Goal: Task Accomplishment & Management: Manage account settings

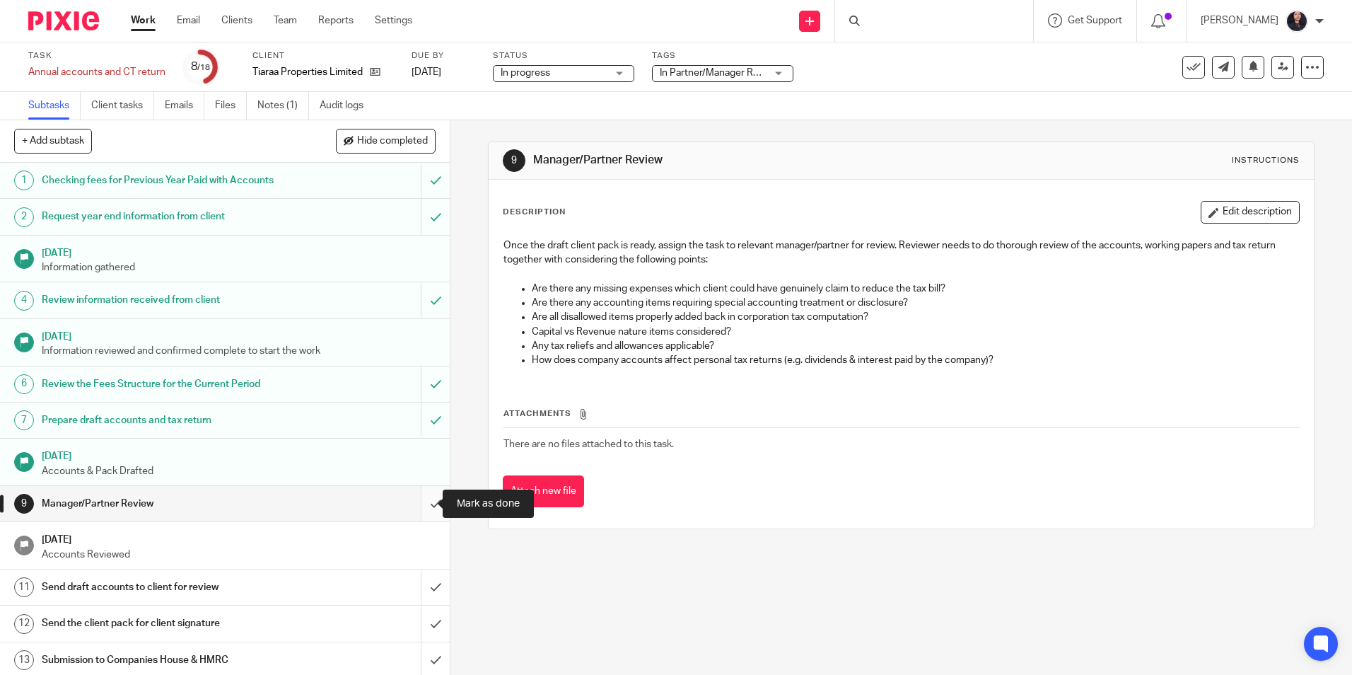
click at [422, 505] on input "submit" at bounding box center [225, 503] width 450 height 35
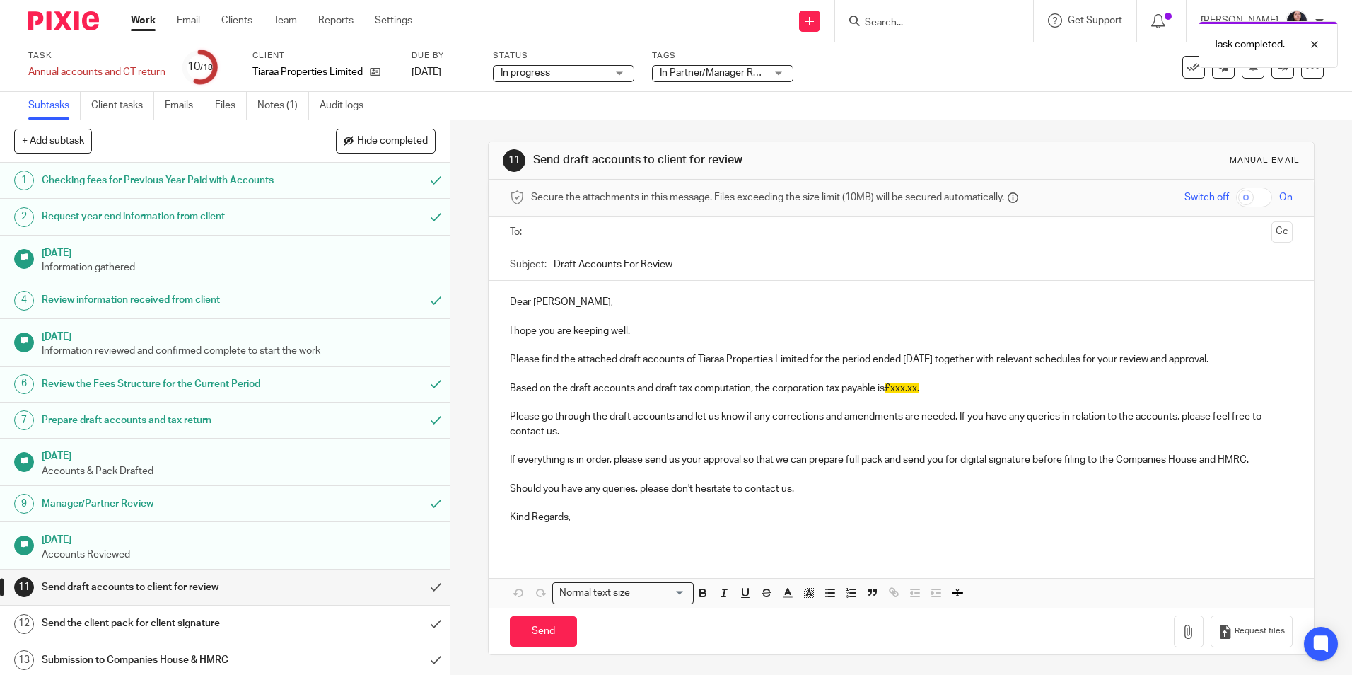
click at [352, 102] on link "Audit logs" at bounding box center [347, 106] width 54 height 28
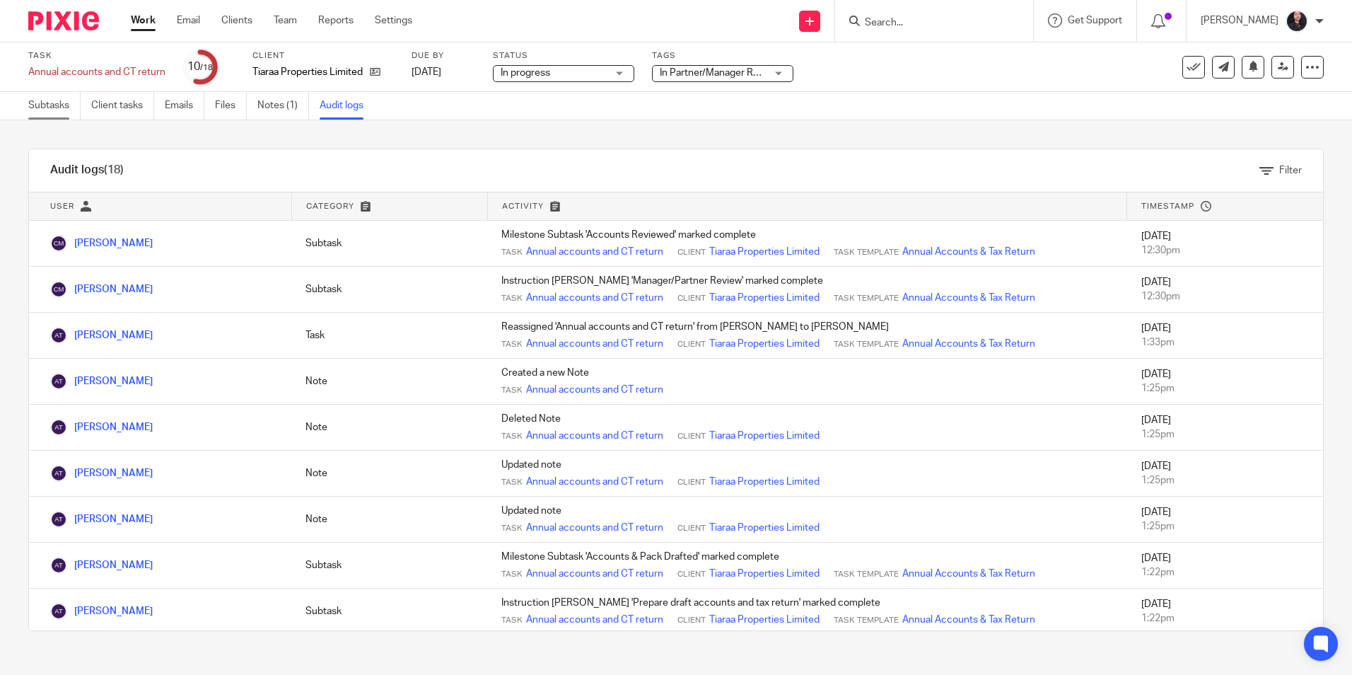
click at [55, 109] on link "Subtasks" at bounding box center [54, 106] width 52 height 28
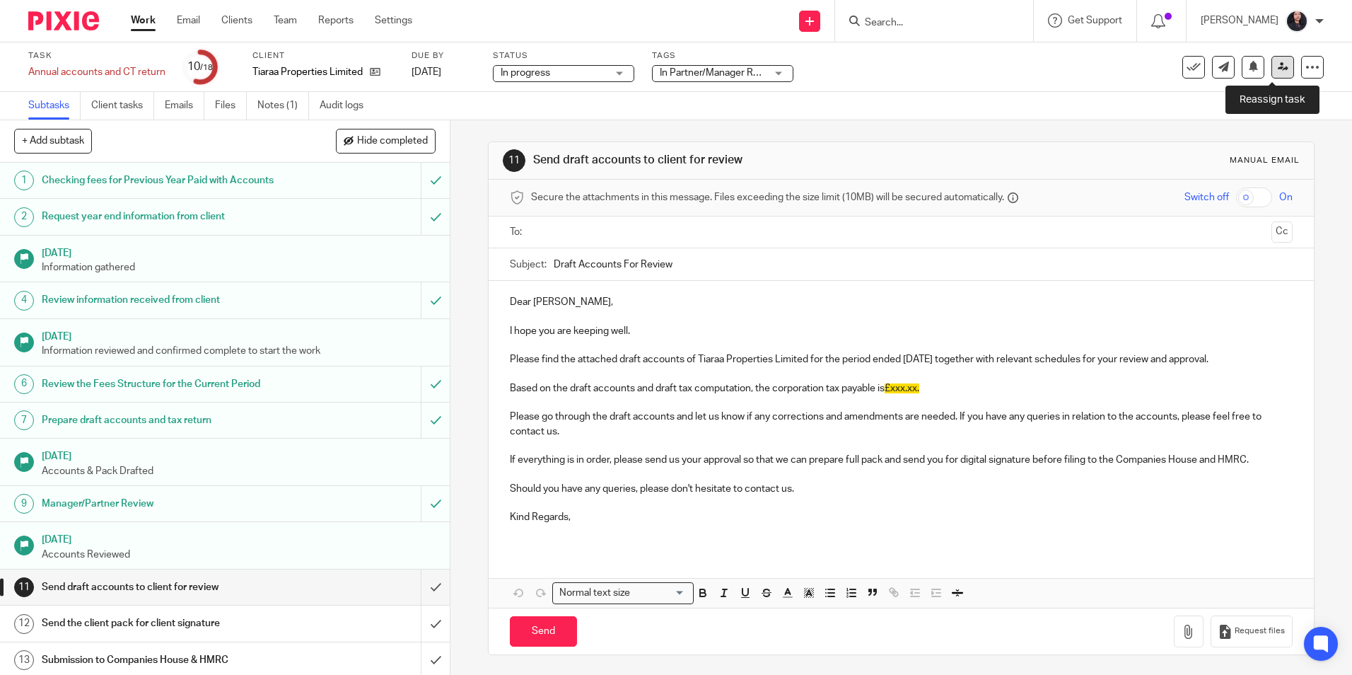
click at [1278, 69] on icon at bounding box center [1283, 67] width 11 height 11
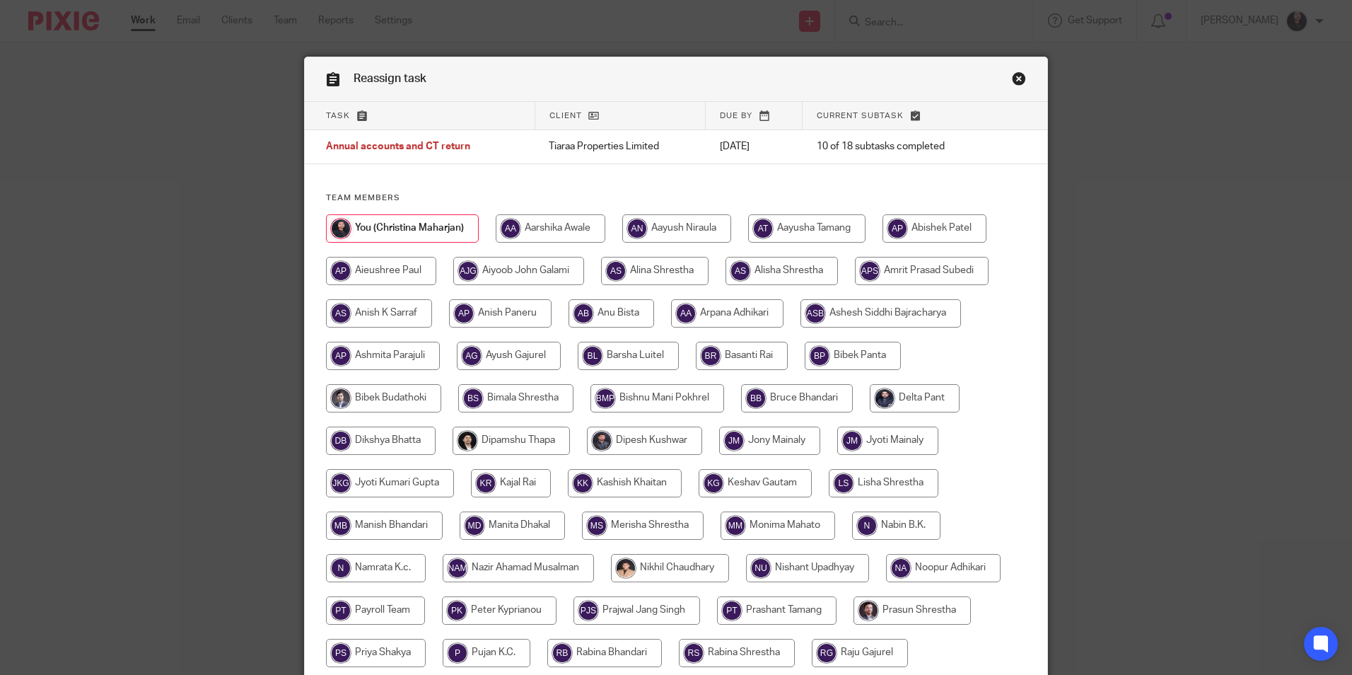
click at [827, 232] on input "radio" at bounding box center [806, 228] width 117 height 28
radio input "true"
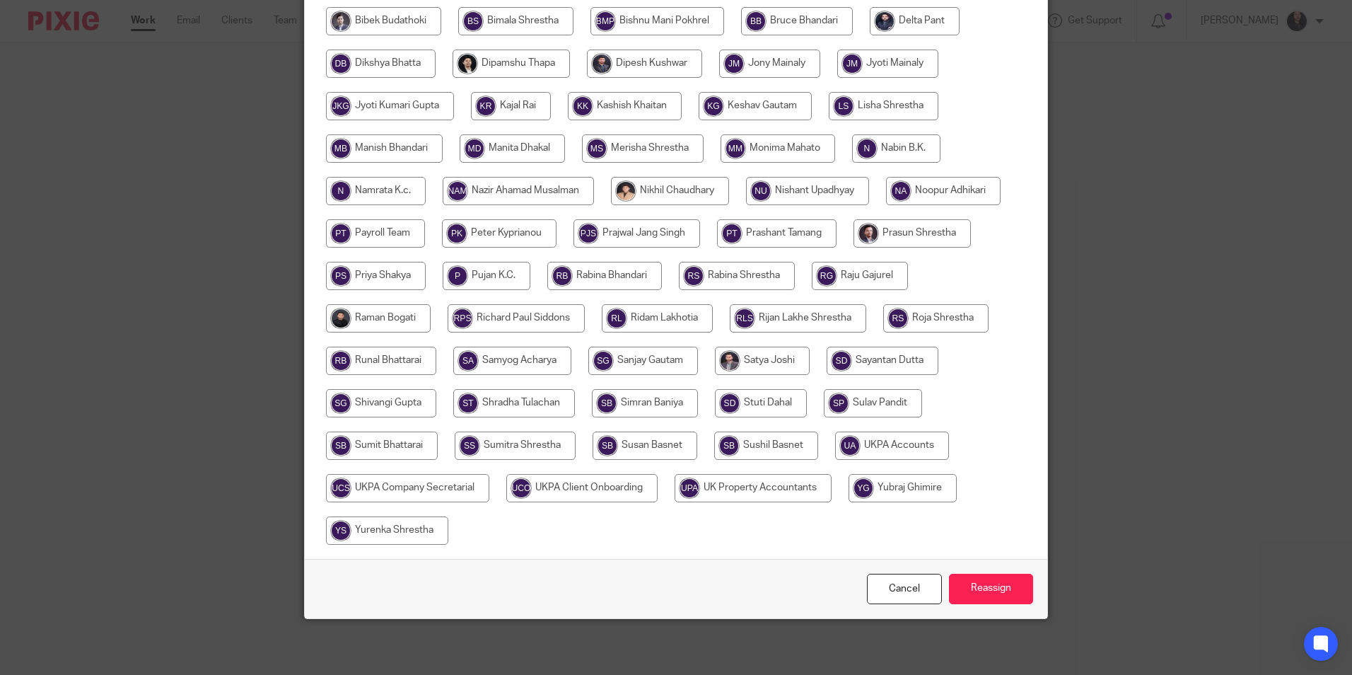
scroll to position [378, 0]
click at [973, 594] on input "Reassign" at bounding box center [991, 588] width 84 height 30
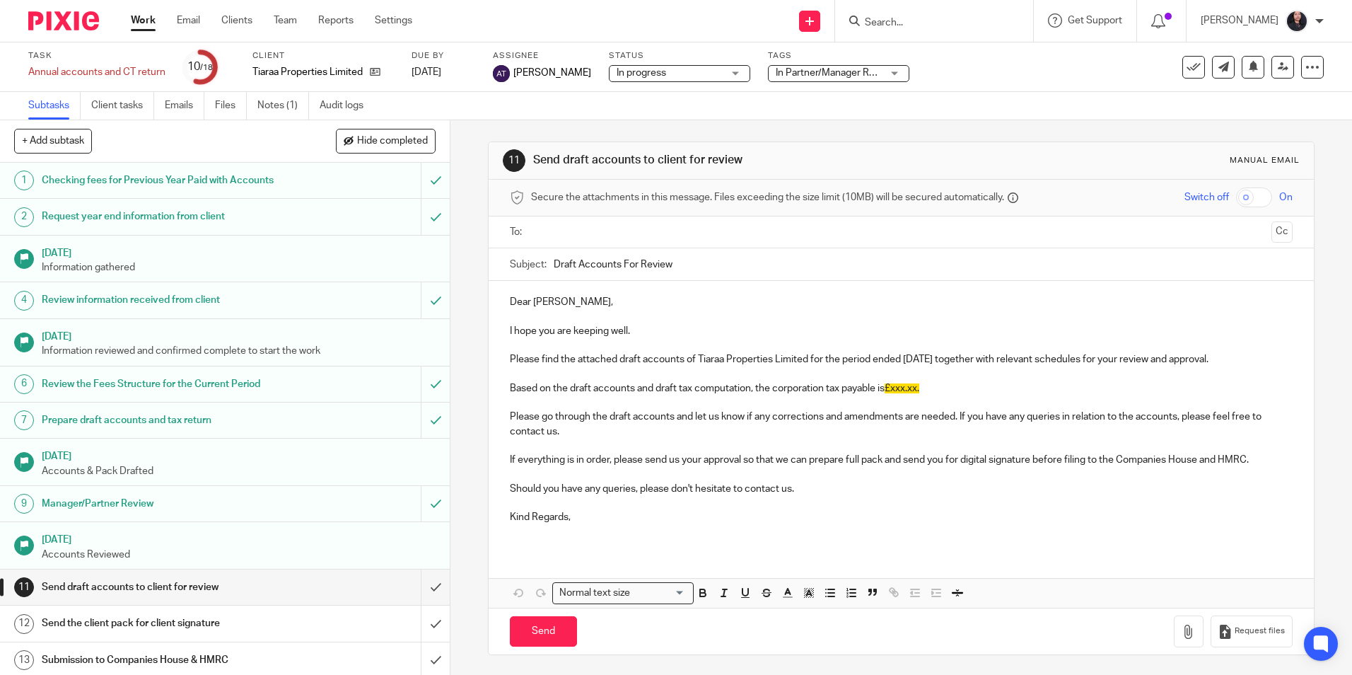
click at [66, 22] on img at bounding box center [63, 20] width 71 height 19
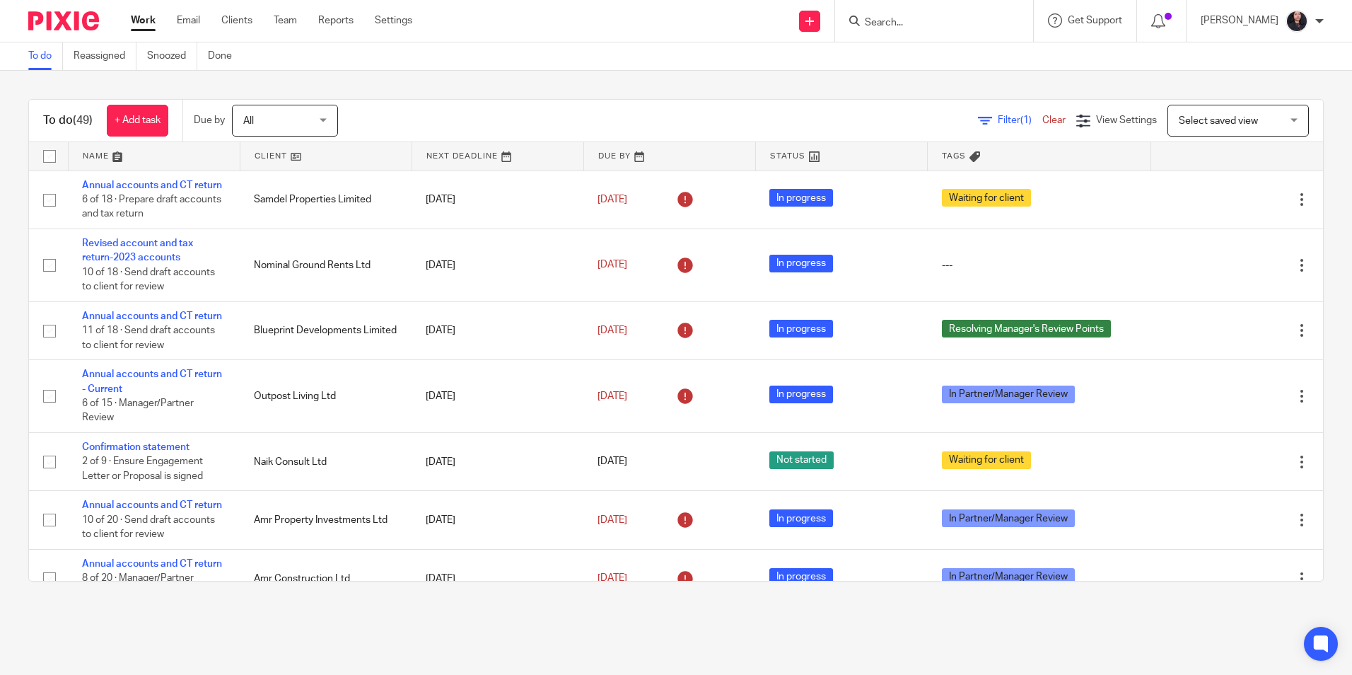
click at [894, 23] on input "Search" at bounding box center [927, 23] width 127 height 13
type input "postcode"
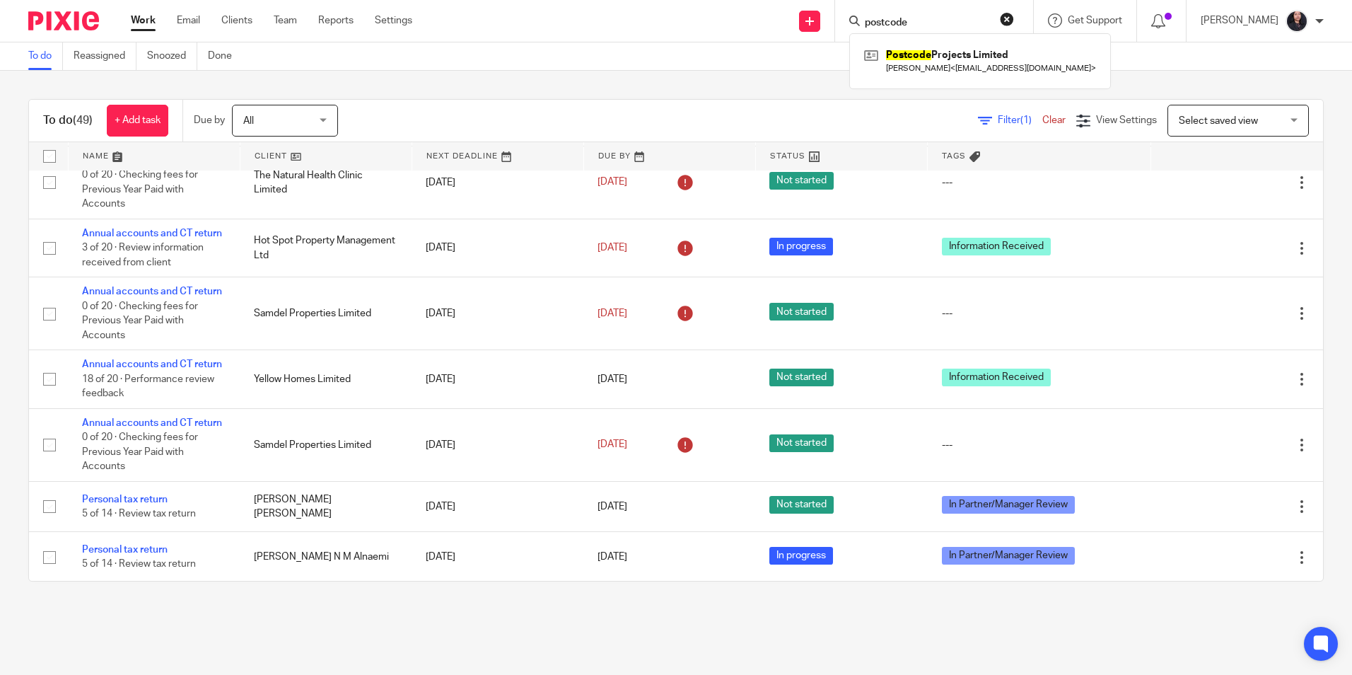
scroll to position [778, 0]
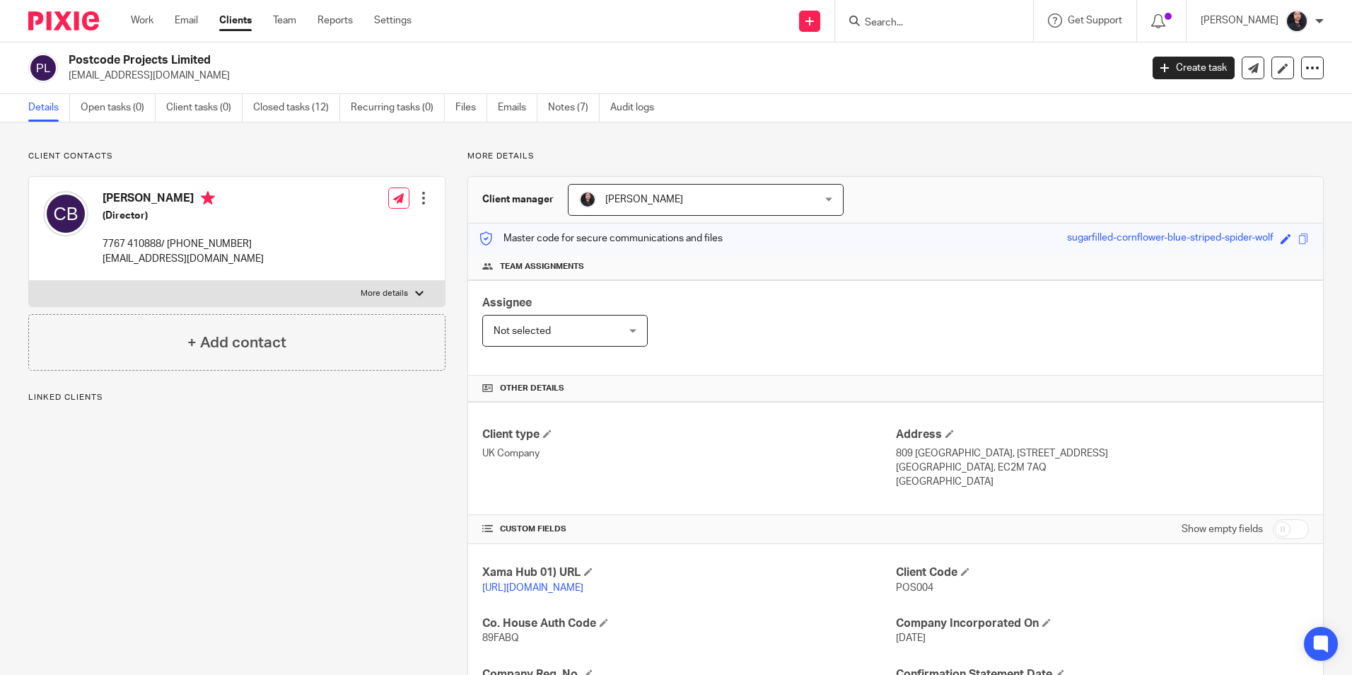
scroll to position [212, 0]
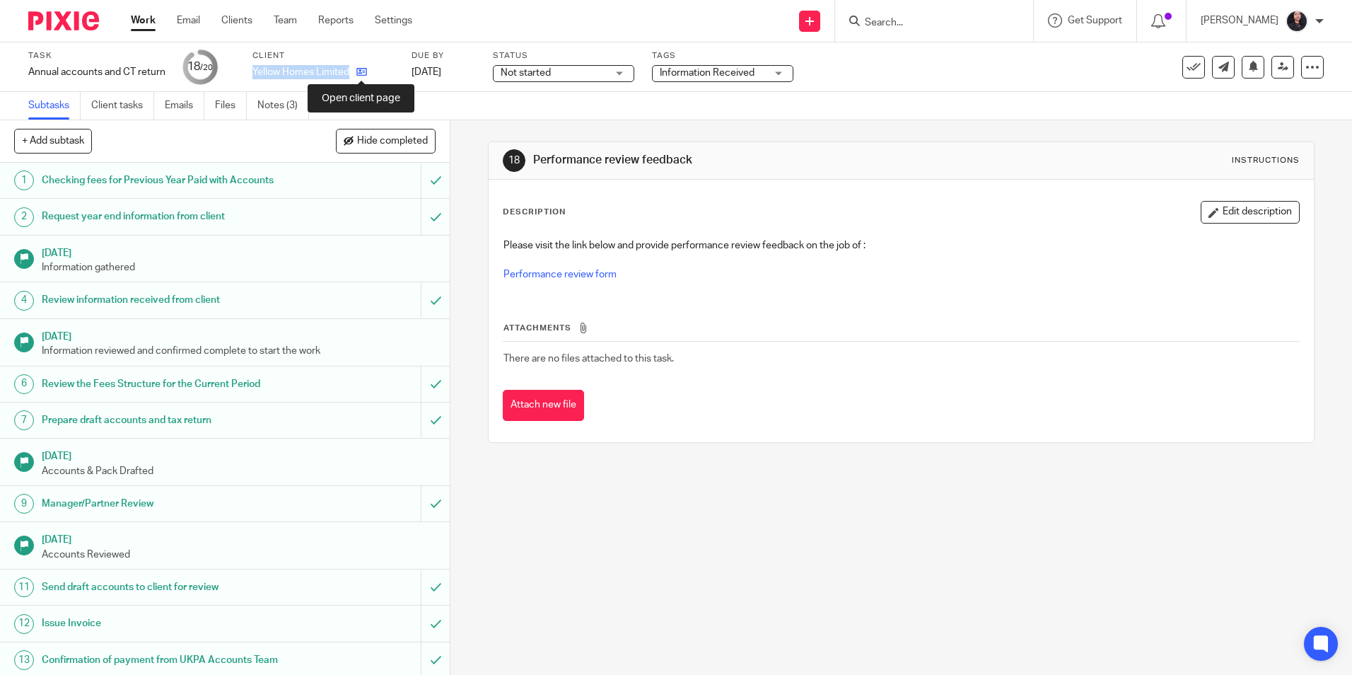
drag, startPoint x: 253, startPoint y: 74, endPoint x: 357, endPoint y: 69, distance: 104.1
click at [357, 69] on div "Yellow Homes Limited" at bounding box center [323, 72] width 141 height 14
copy div "Yellow Homes Limited"
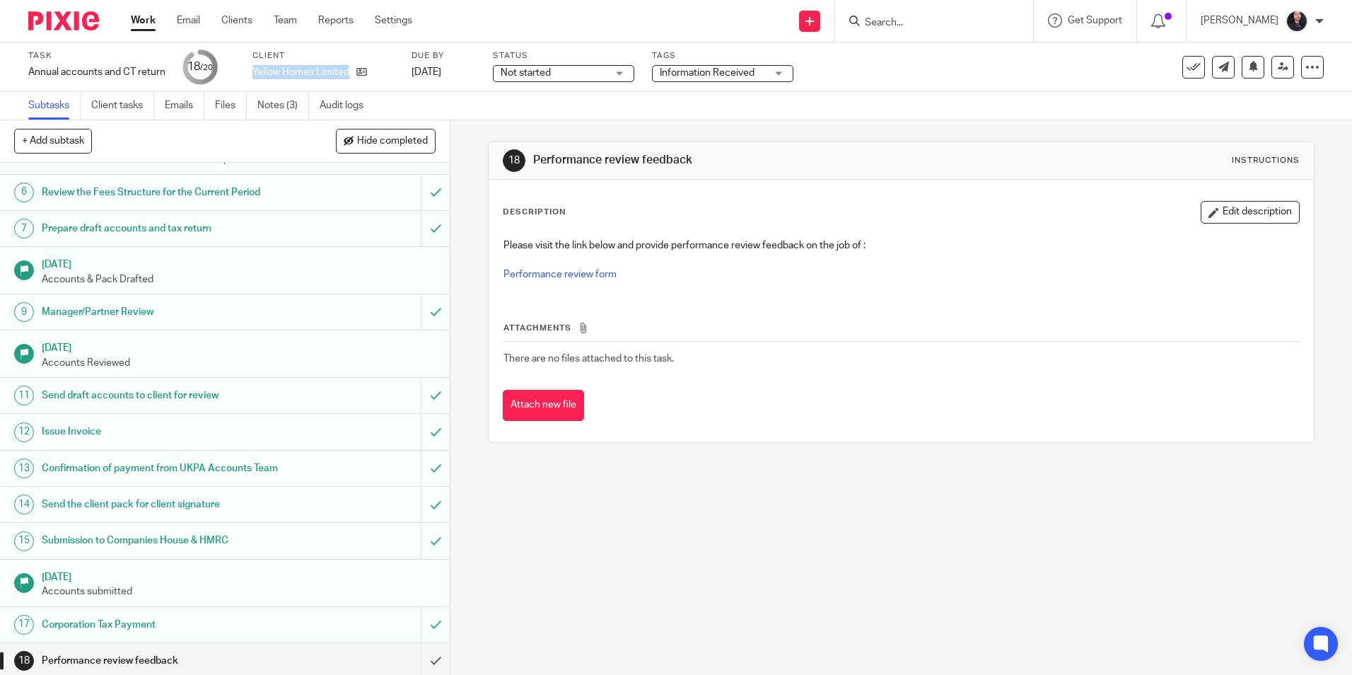
scroll to position [283, 0]
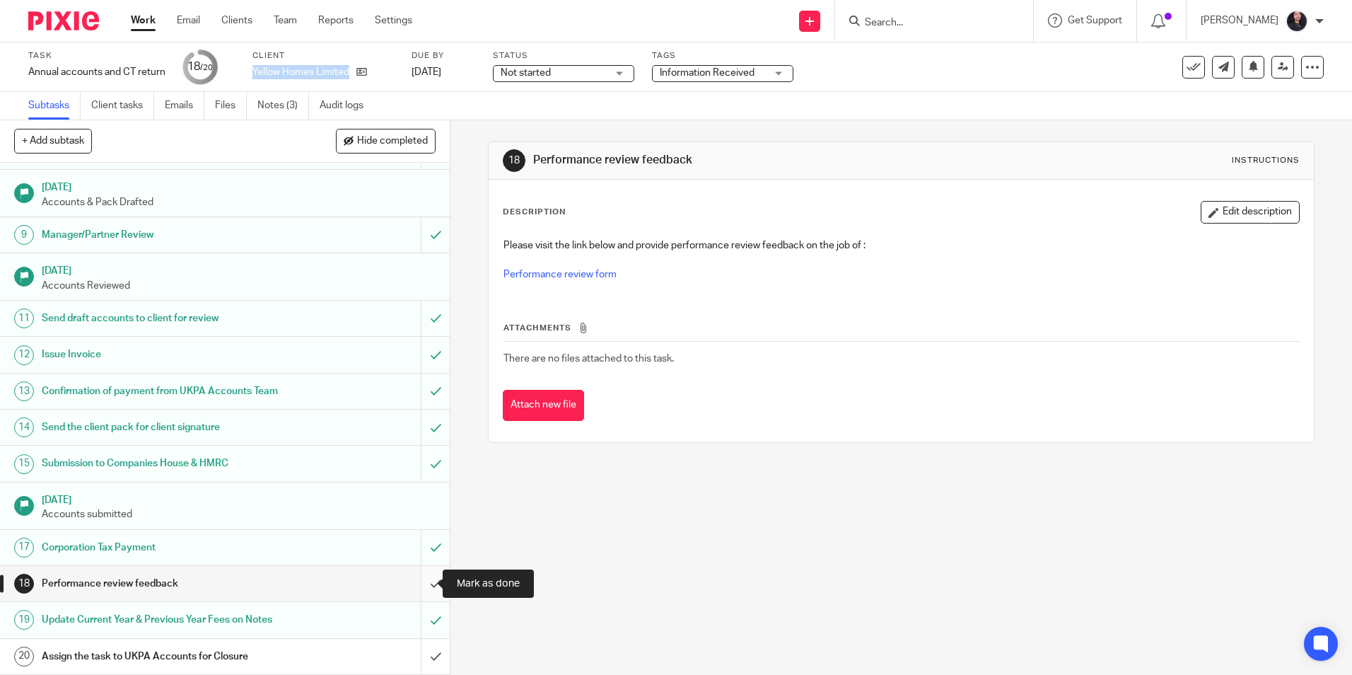
click at [421, 581] on input "submit" at bounding box center [225, 583] width 450 height 35
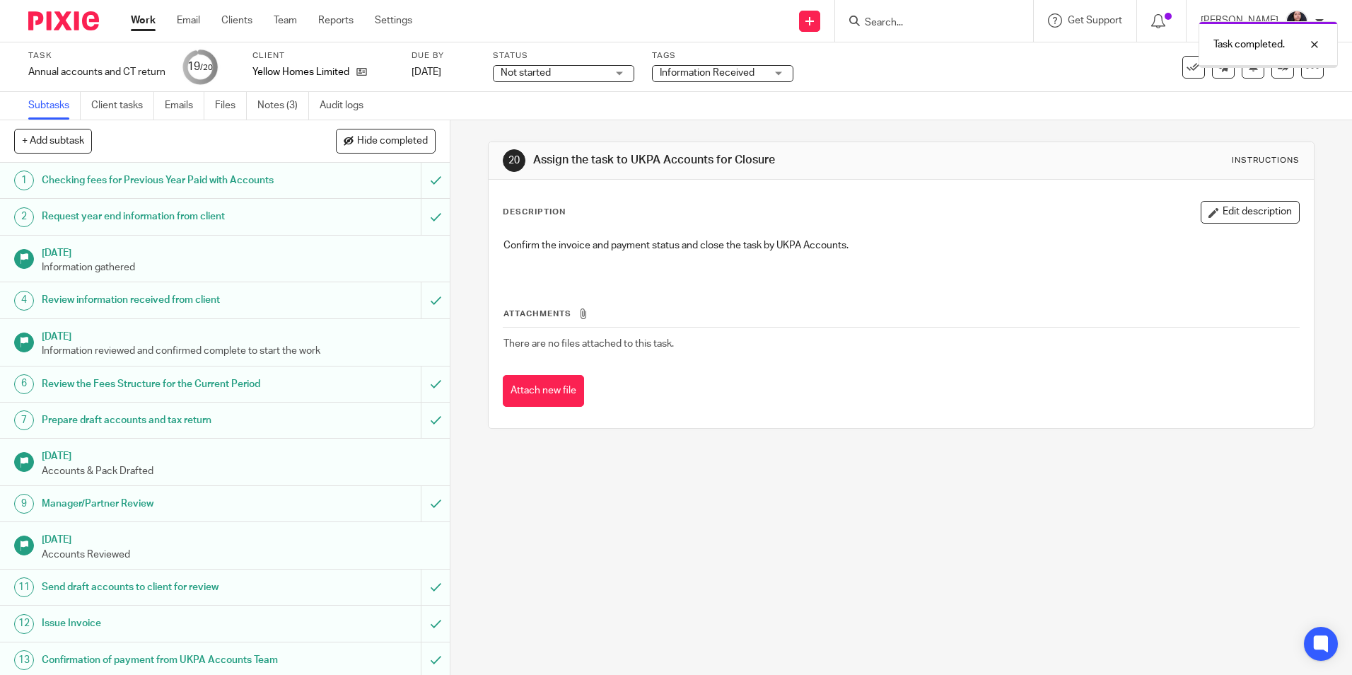
scroll to position [283, 0]
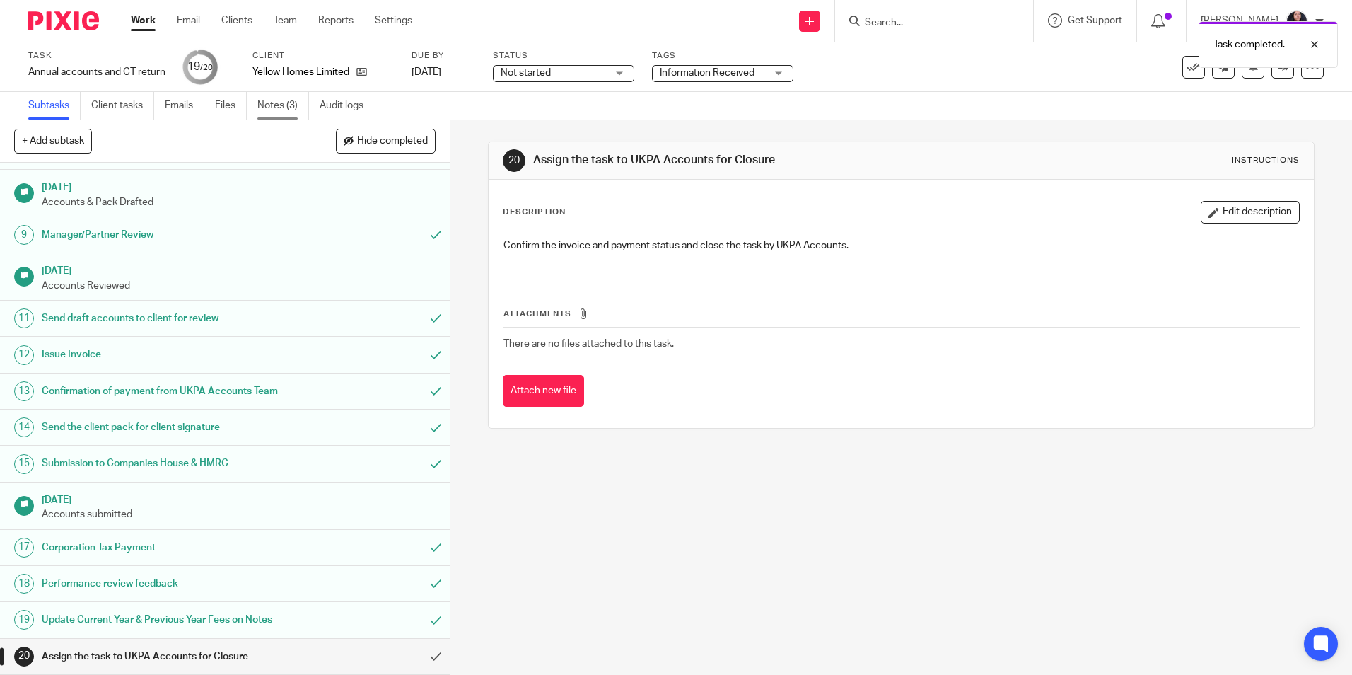
click at [291, 118] on link "Notes (3)" at bounding box center [283, 106] width 52 height 28
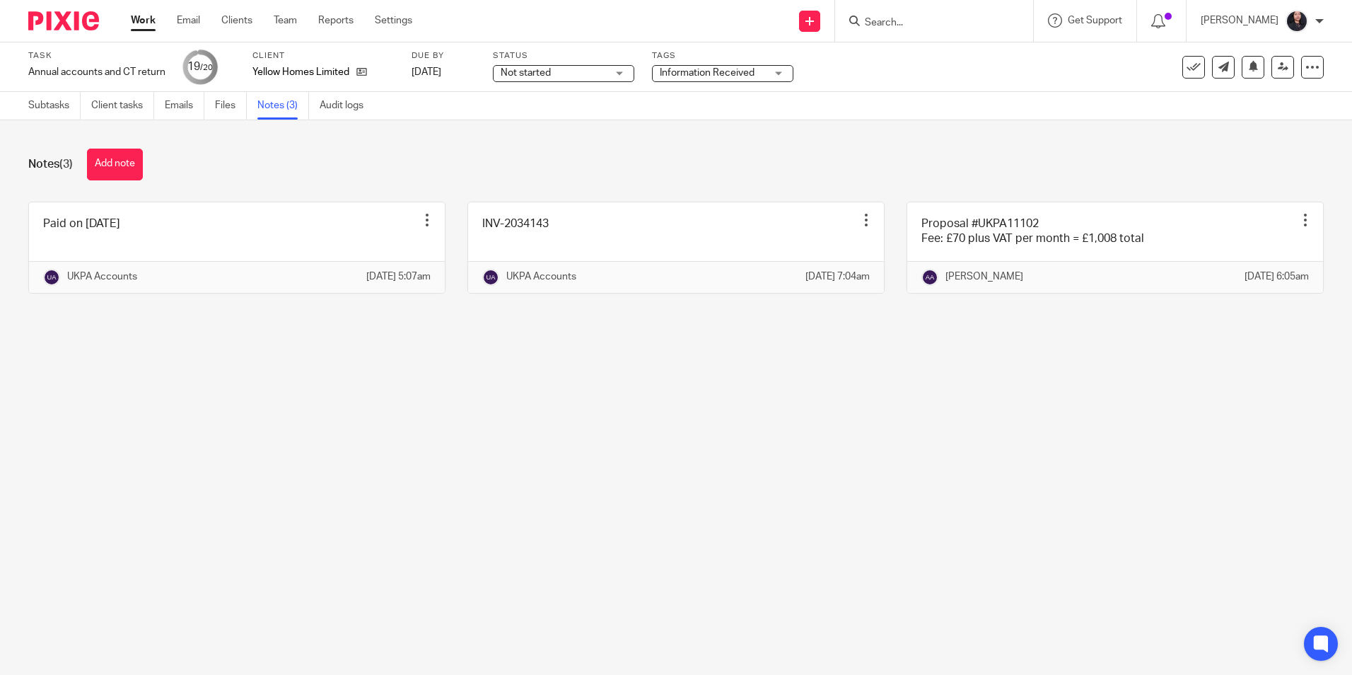
click at [54, 113] on link "Subtasks" at bounding box center [54, 106] width 52 height 28
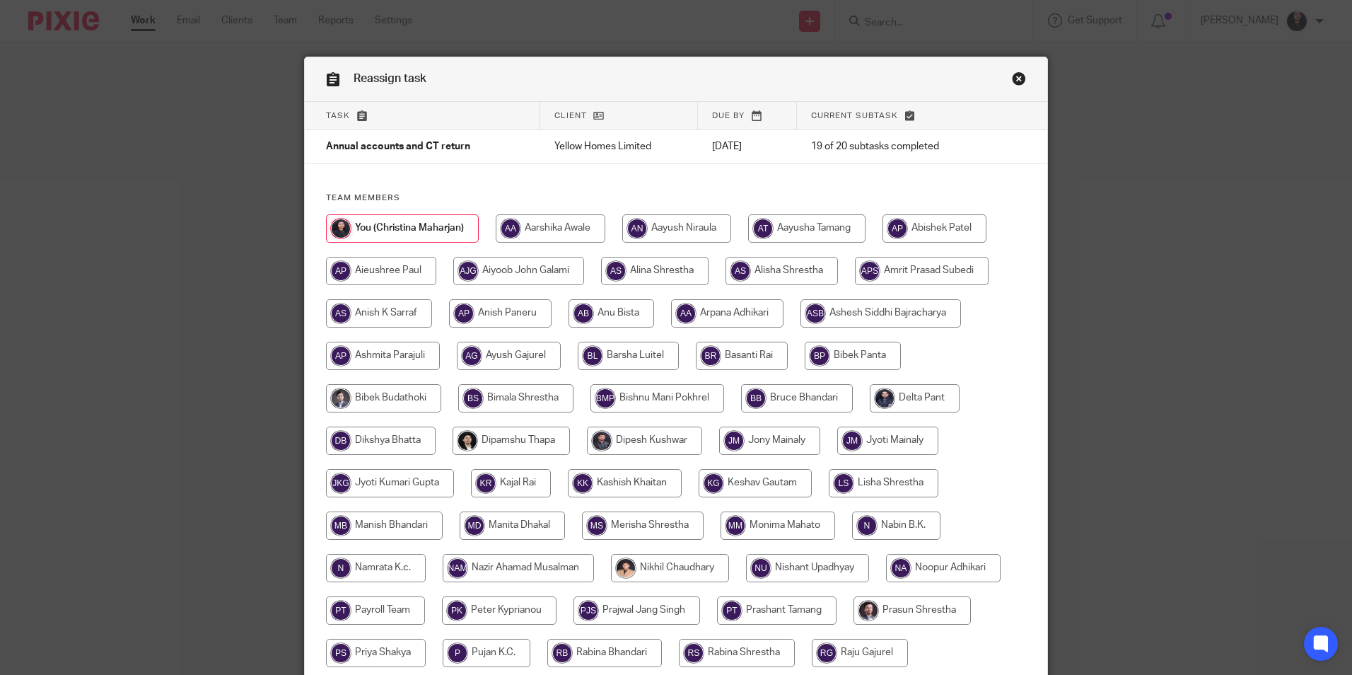
scroll to position [378, 0]
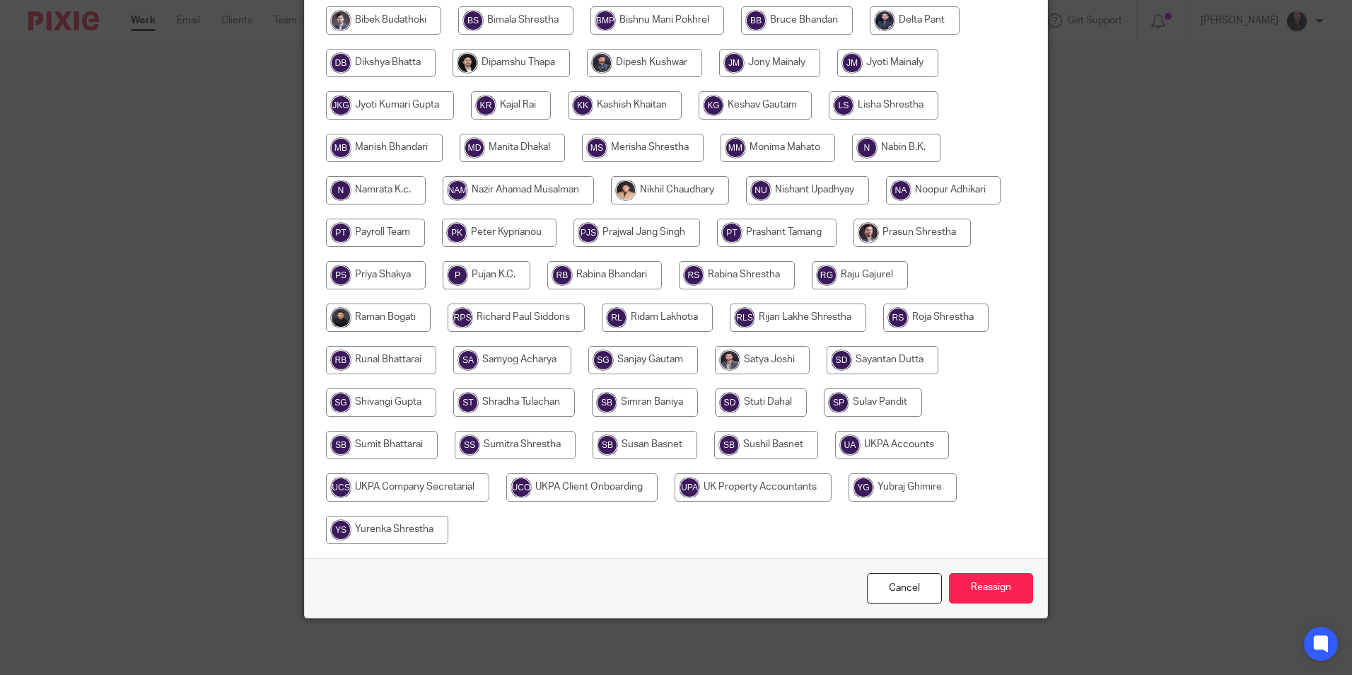
click at [893, 448] on input "radio" at bounding box center [892, 445] width 114 height 28
radio input "true"
click at [980, 593] on input "Reassign" at bounding box center [991, 588] width 84 height 30
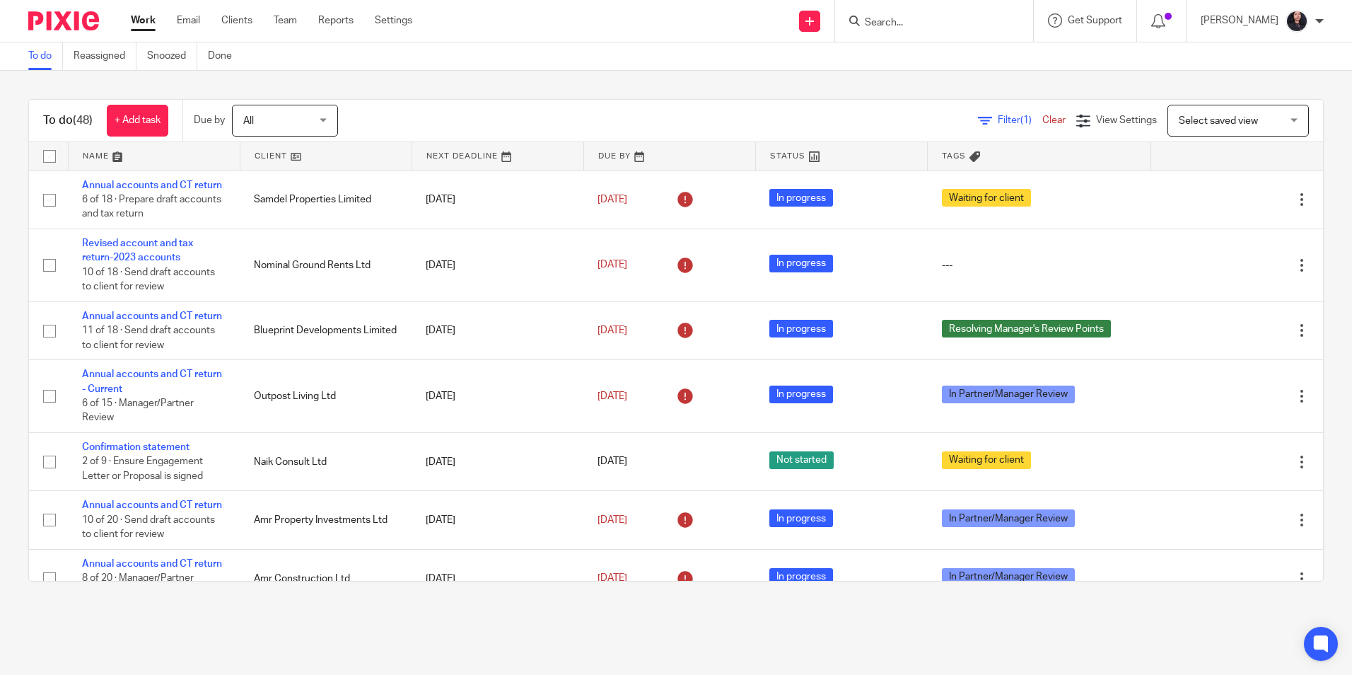
click at [885, 18] on input "Search" at bounding box center [927, 23] width 127 height 13
paste input "Norisle Limited"
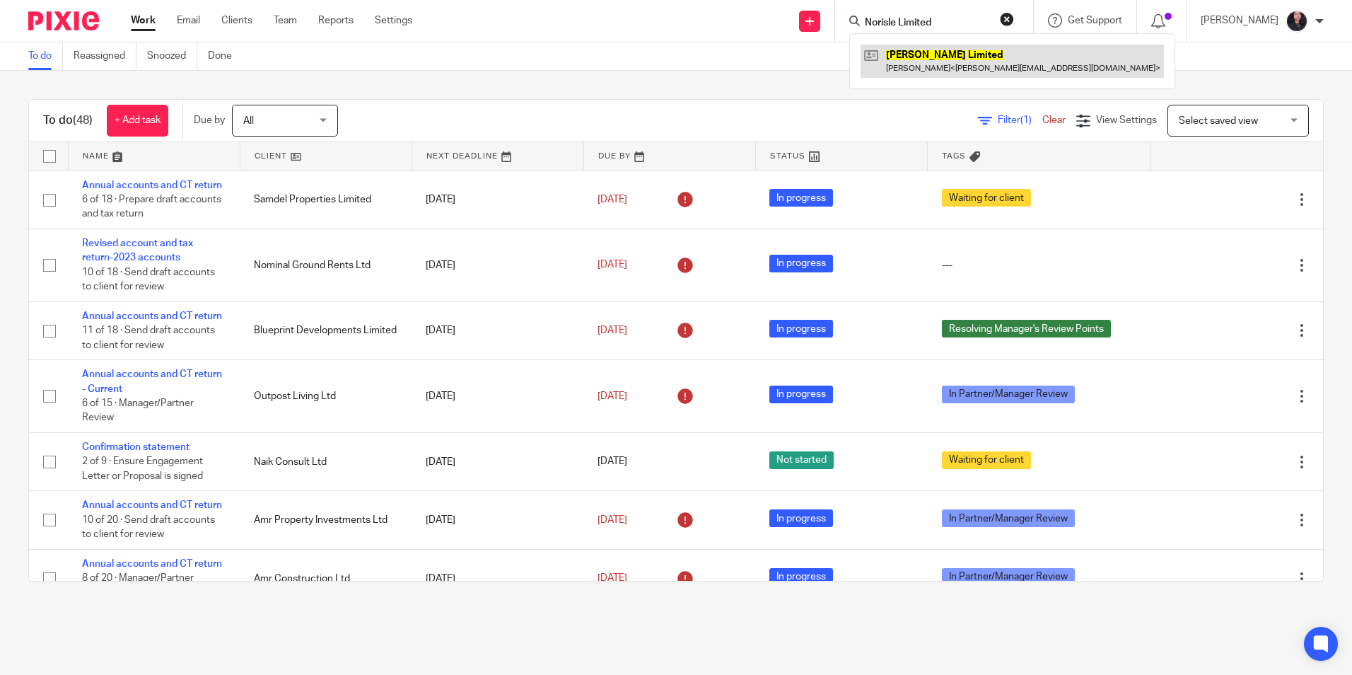
type input "Norisle Limited"
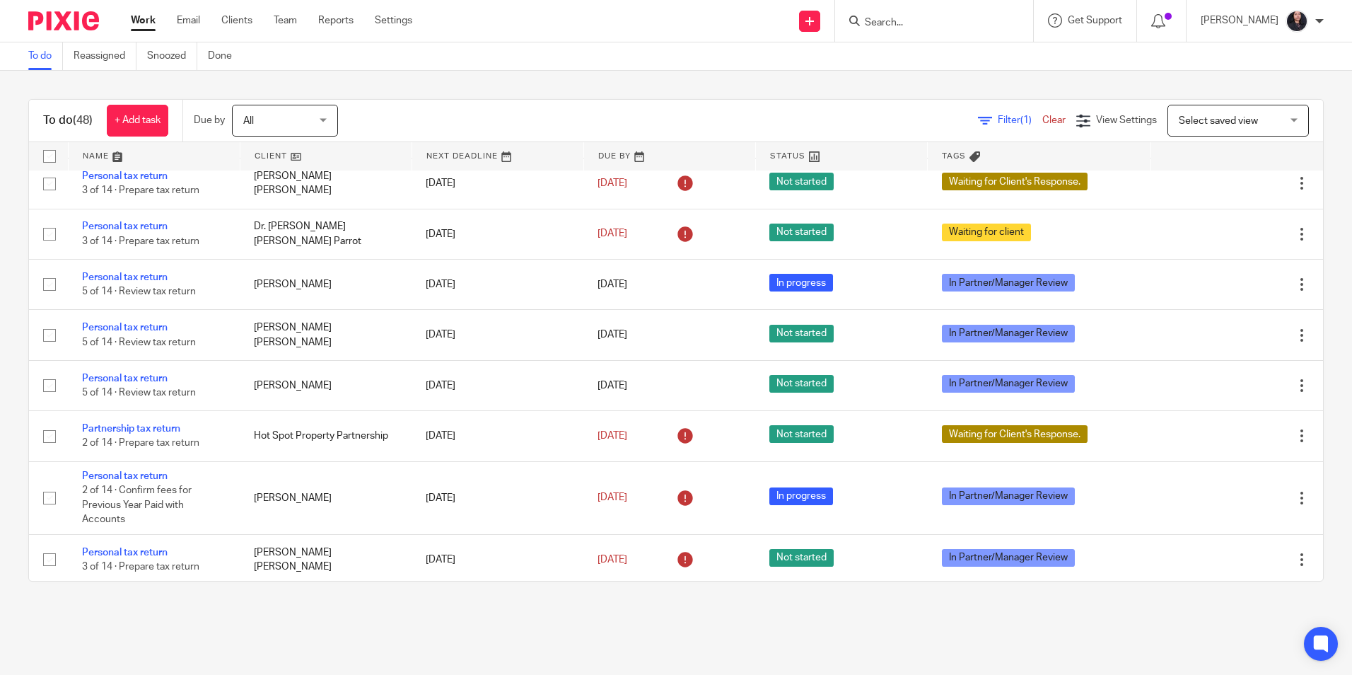
scroll to position [1512, 0]
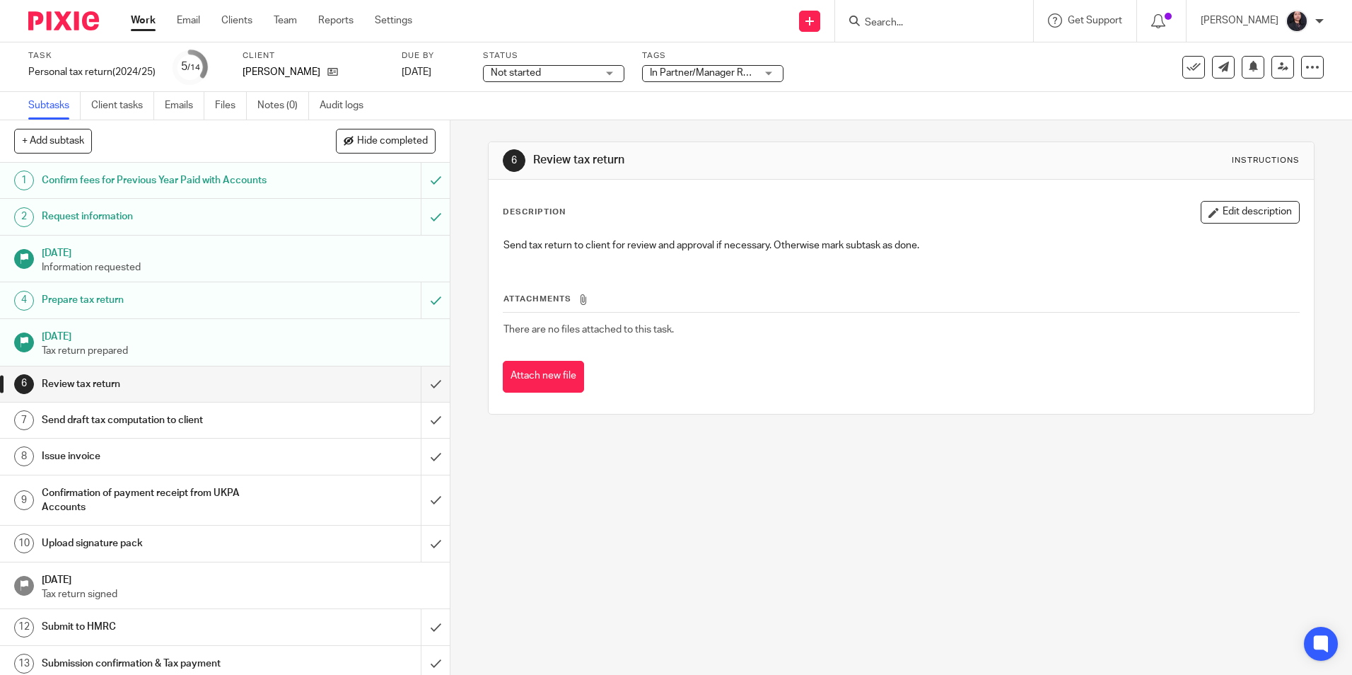
click at [927, 26] on input "Search" at bounding box center [927, 23] width 127 height 13
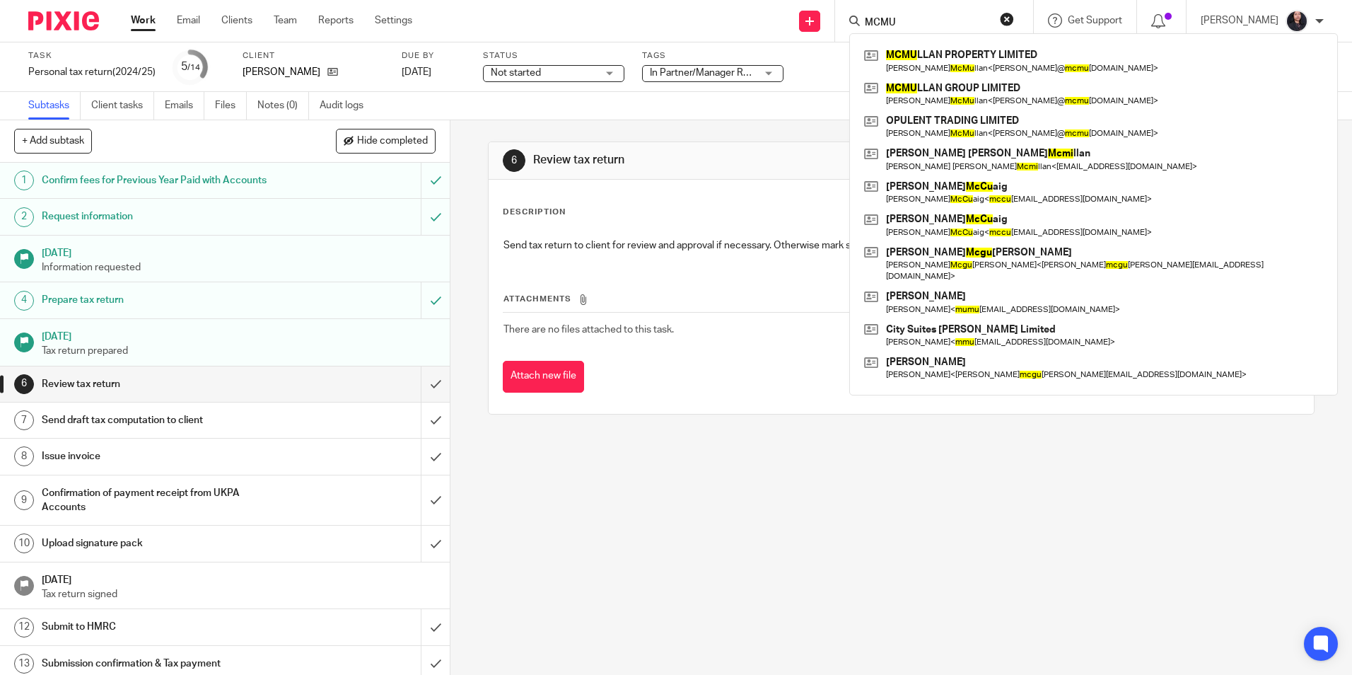
type input "MCMU"
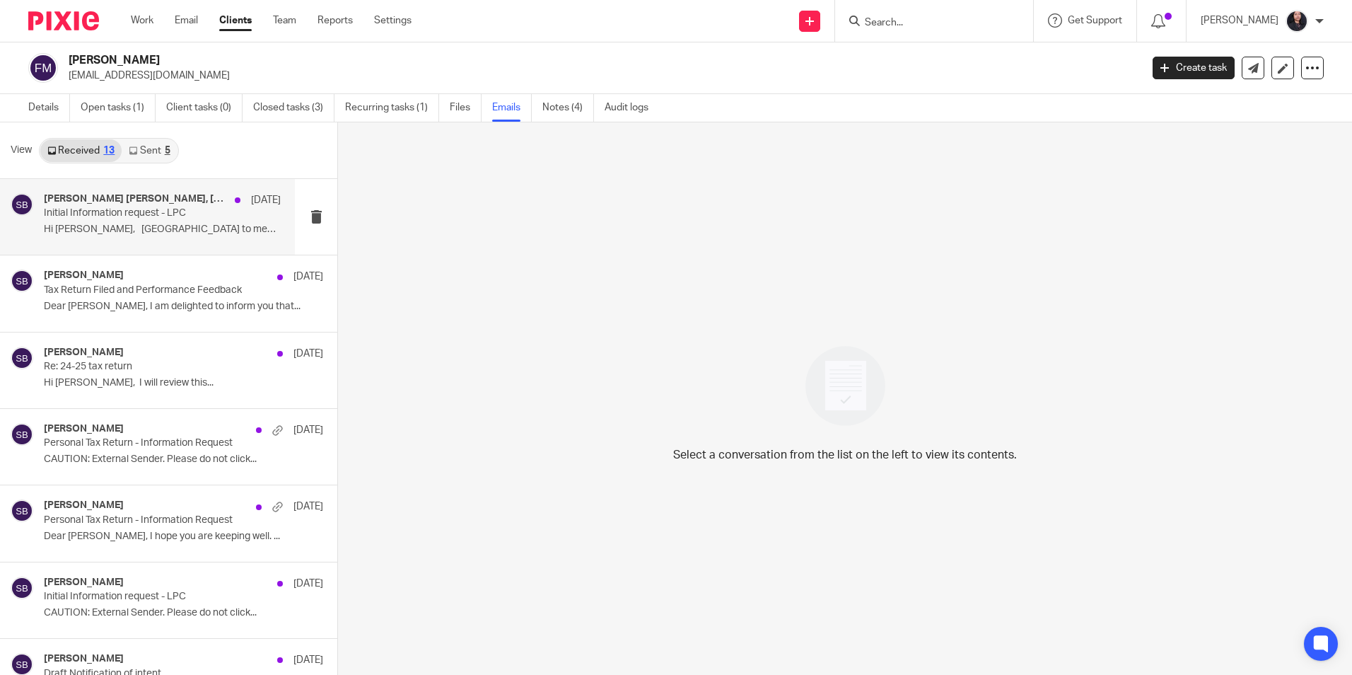
click at [118, 239] on div "[PERSON_NAME] [PERSON_NAME], [PERSON_NAME] [DATE] Initial Information request -…" at bounding box center [162, 216] width 237 height 47
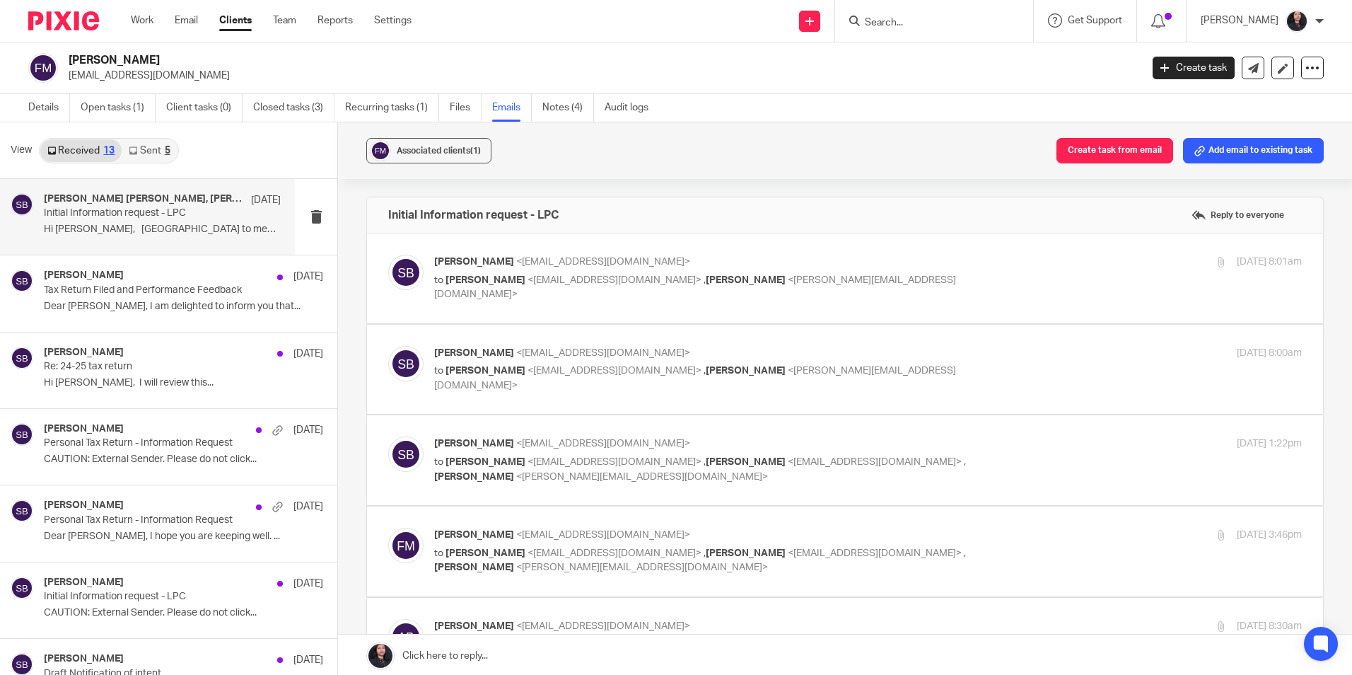
click at [494, 282] on span "fatos meydaner" at bounding box center [486, 280] width 80 height 10
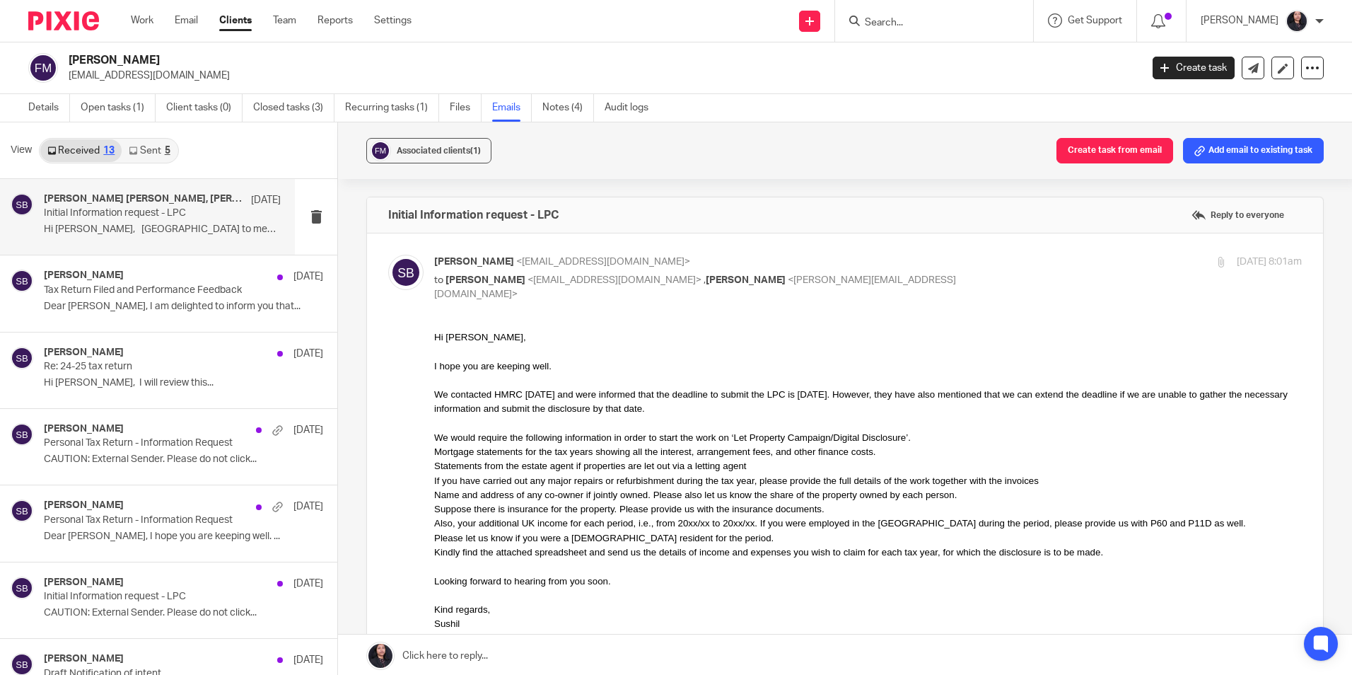
click at [562, 279] on span "<fmeydaner@gmail.com>" at bounding box center [615, 280] width 174 height 10
checkbox input "false"
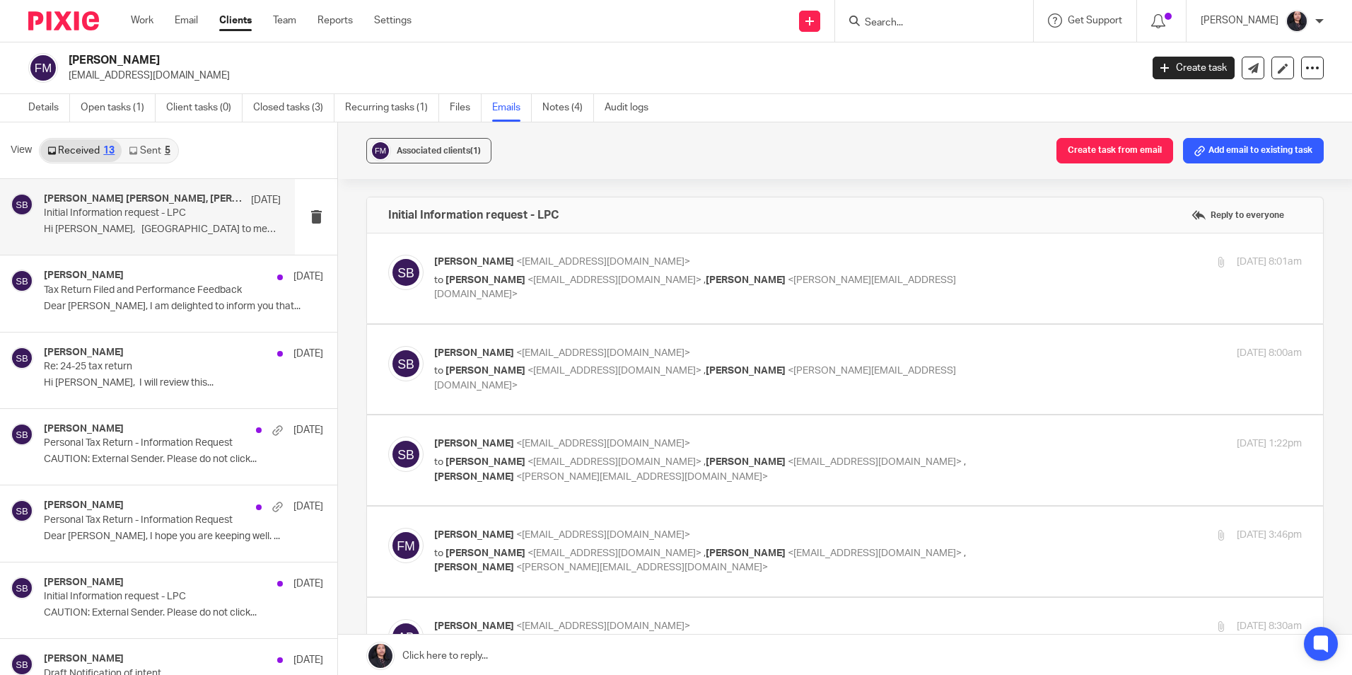
click at [567, 349] on span "<sushil.b@ukpa.co.uk>" at bounding box center [603, 353] width 174 height 10
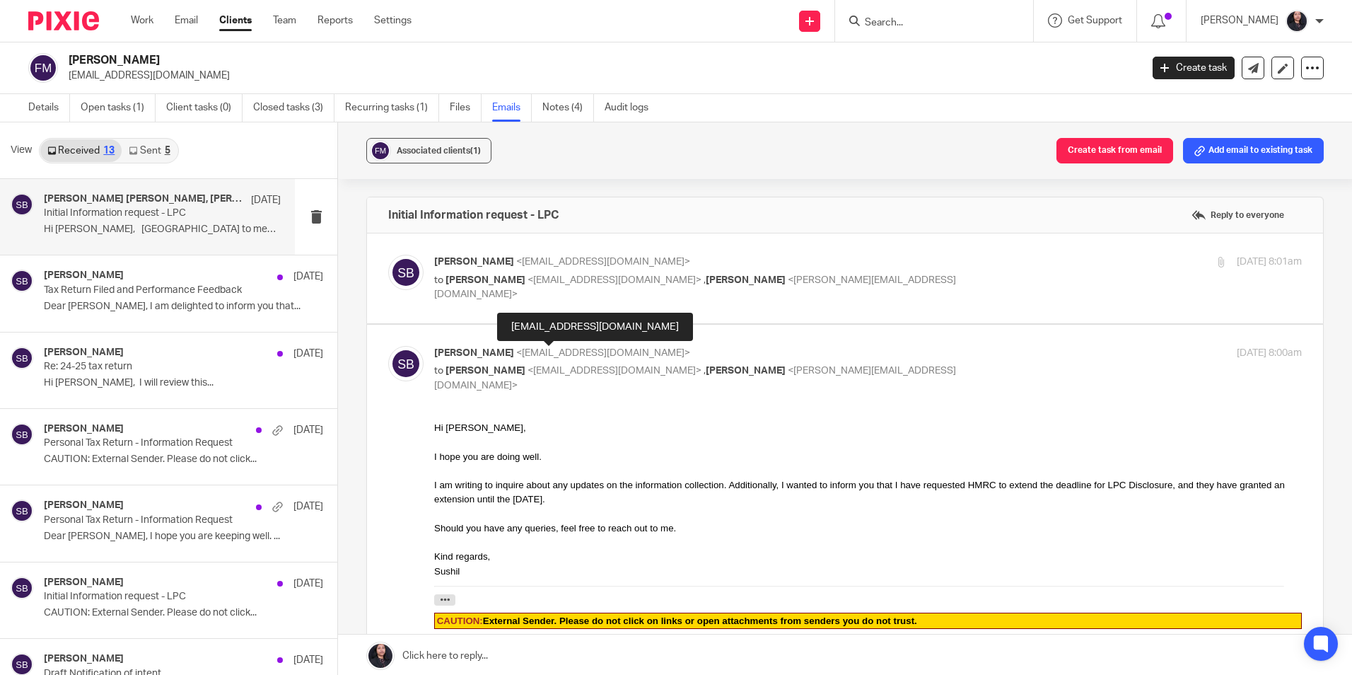
click at [567, 349] on span "<sushil.b@ukpa.co.uk>" at bounding box center [603, 353] width 174 height 10
checkbox input "false"
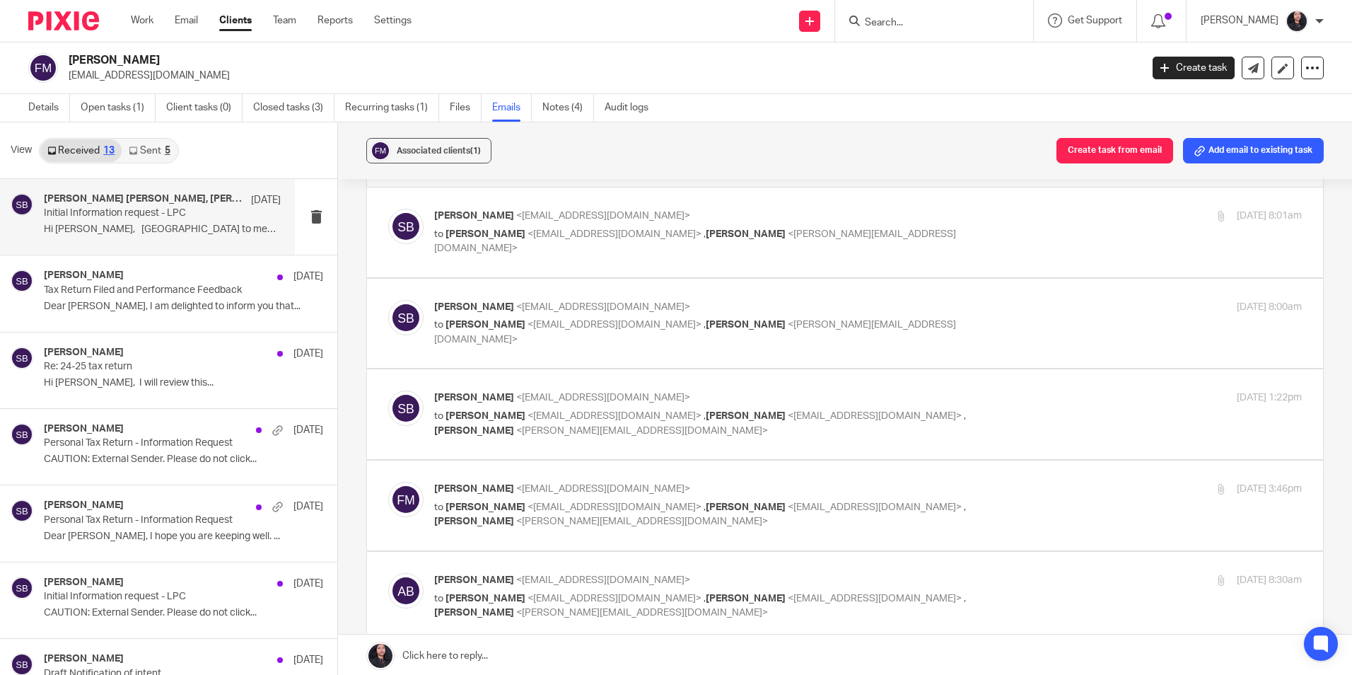
scroll to position [71, 0]
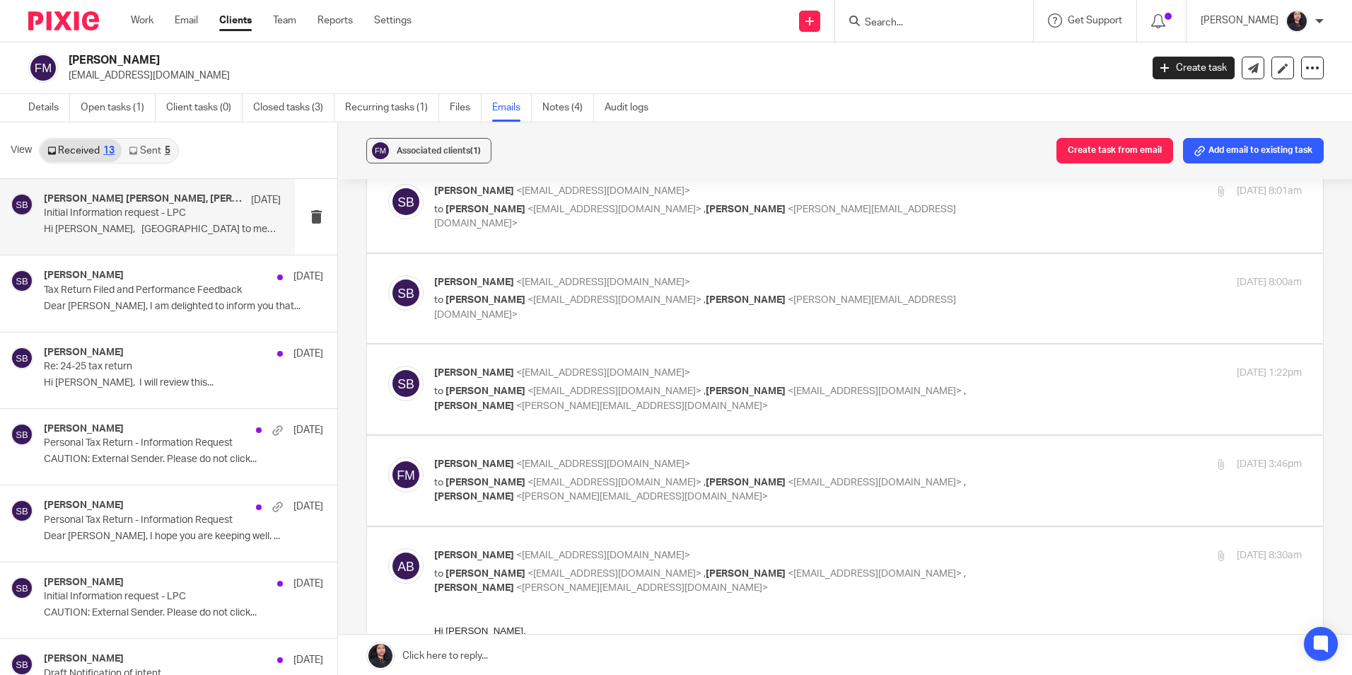
click at [557, 370] on span "<sushil.b@ukpa.co.uk>" at bounding box center [603, 373] width 174 height 10
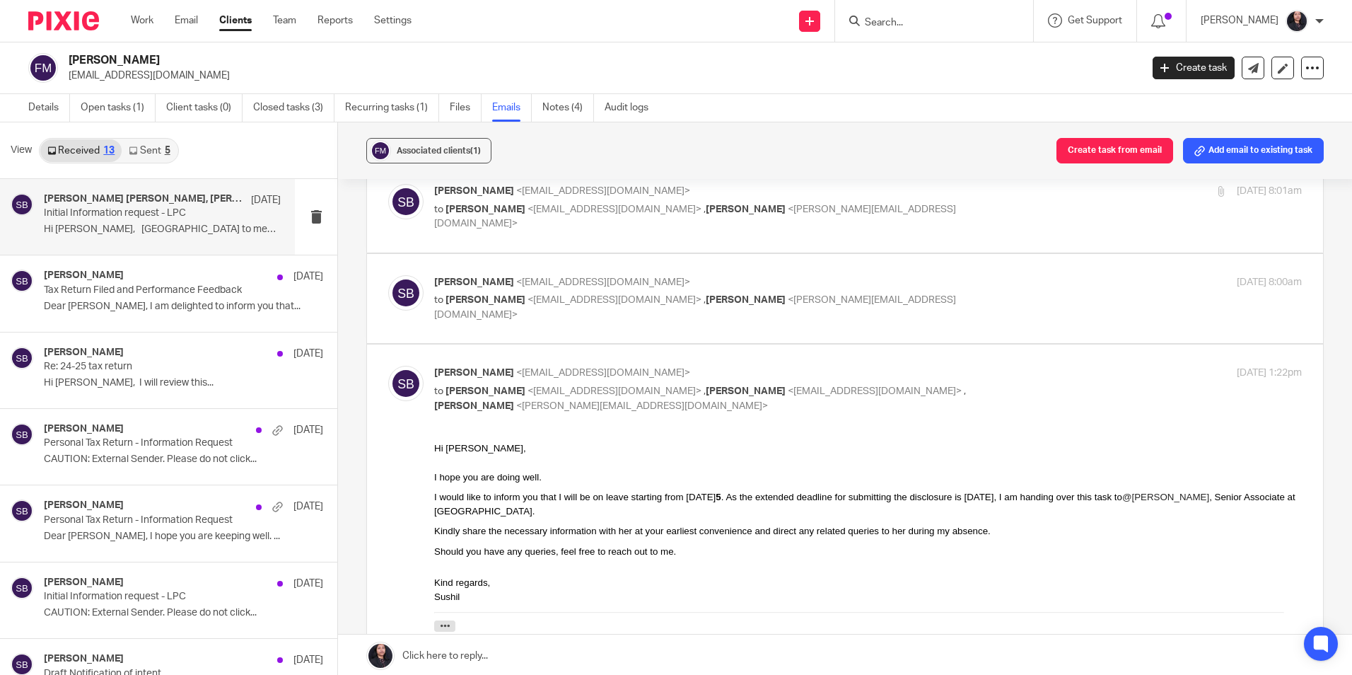
scroll to position [0, 0]
click at [557, 370] on span "<sushil.b@ukpa.co.uk>" at bounding box center [603, 373] width 174 height 10
checkbox input "false"
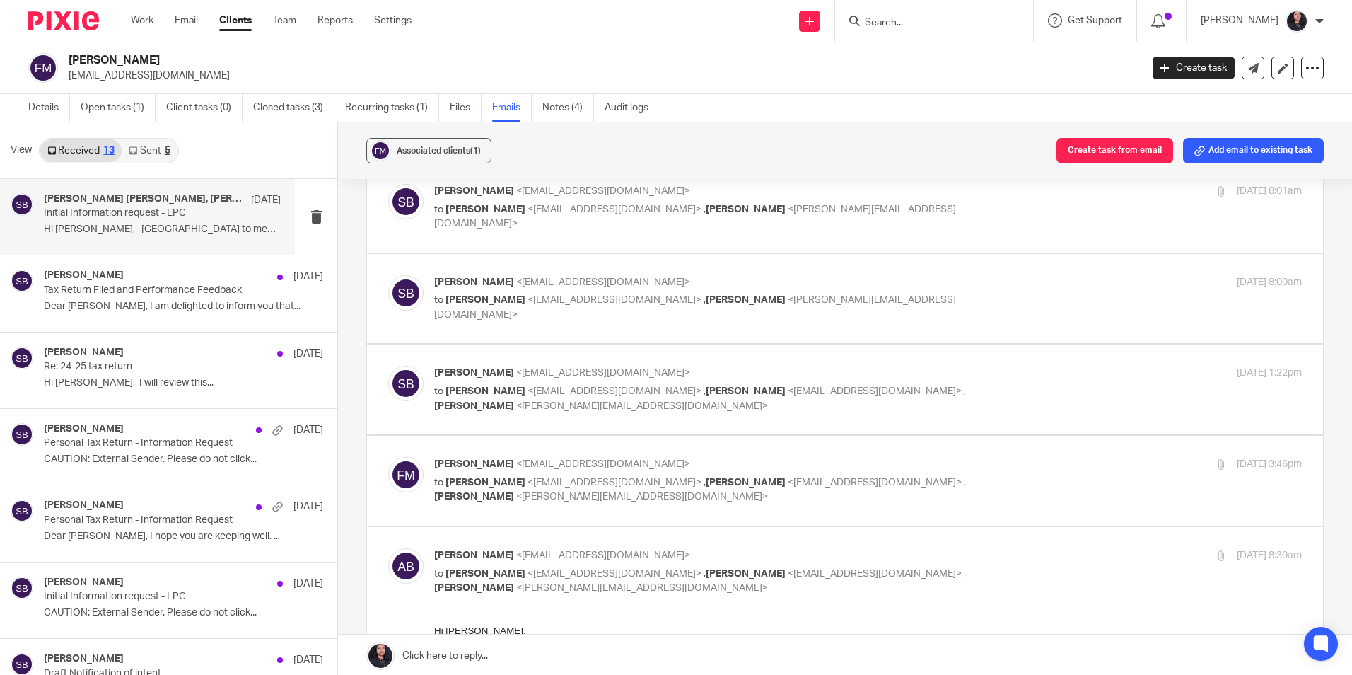
scroll to position [141, 0]
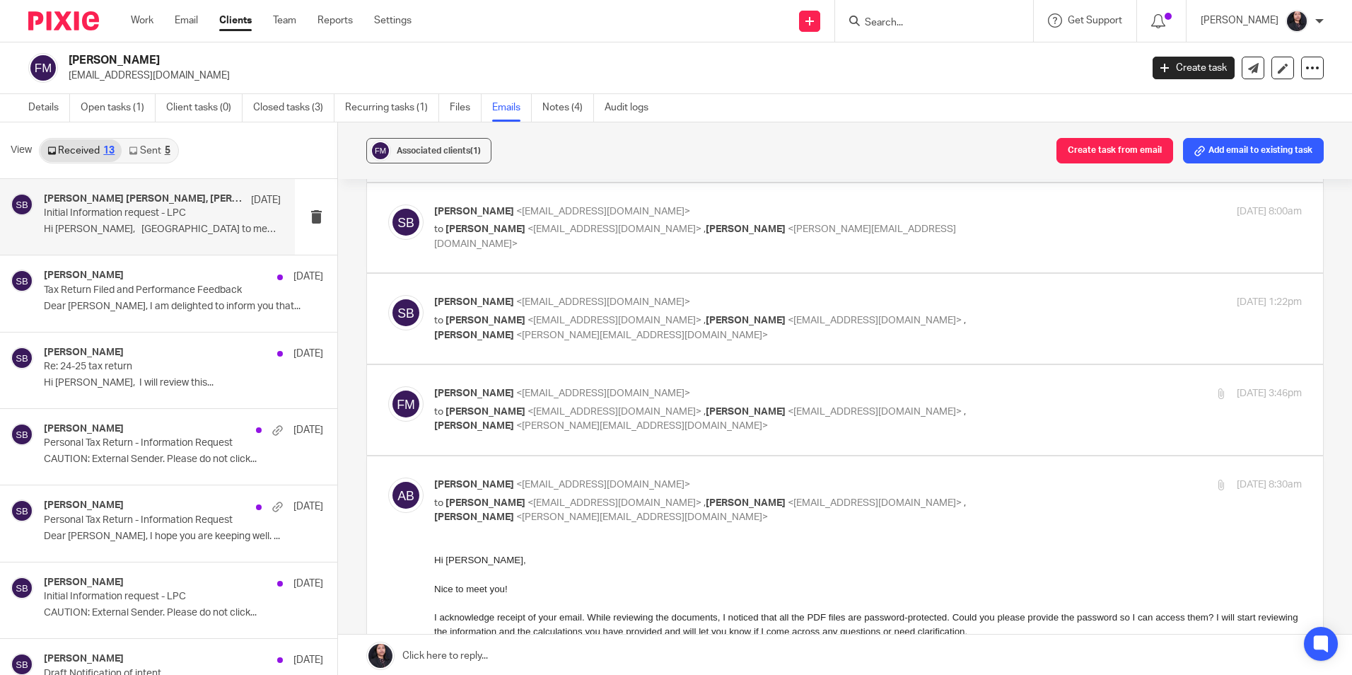
click at [551, 384] on label at bounding box center [845, 410] width 956 height 90
click at [388, 385] on input "checkbox" at bounding box center [388, 385] width 1 height 1
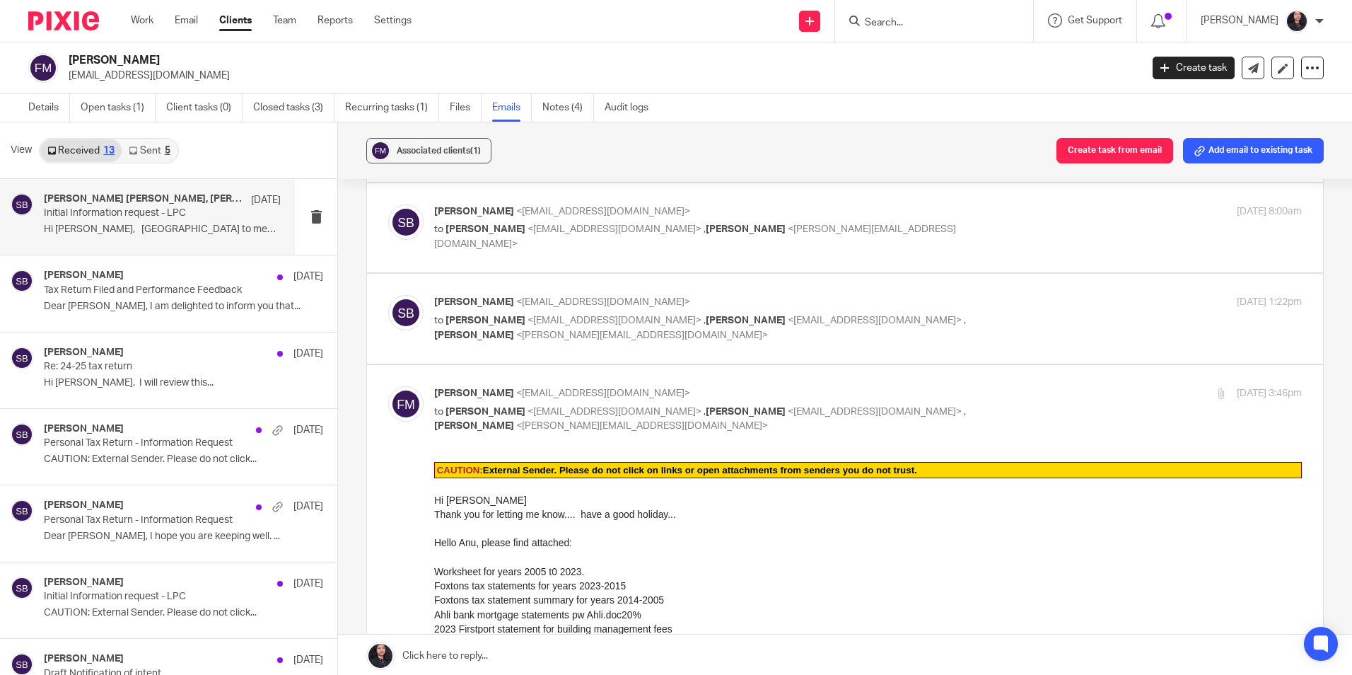
scroll to position [0, 0]
click at [388, 385] on input "checkbox" at bounding box center [388, 385] width 1 height 1
checkbox input "false"
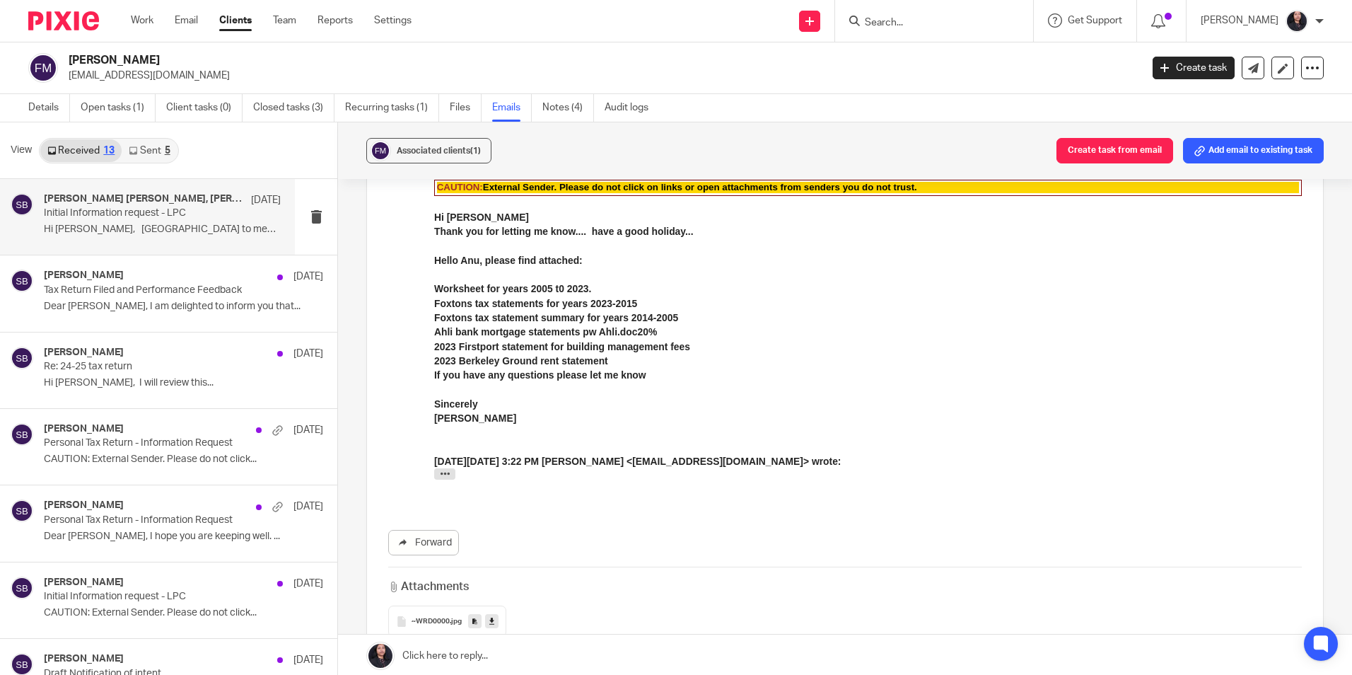
scroll to position [985, 0]
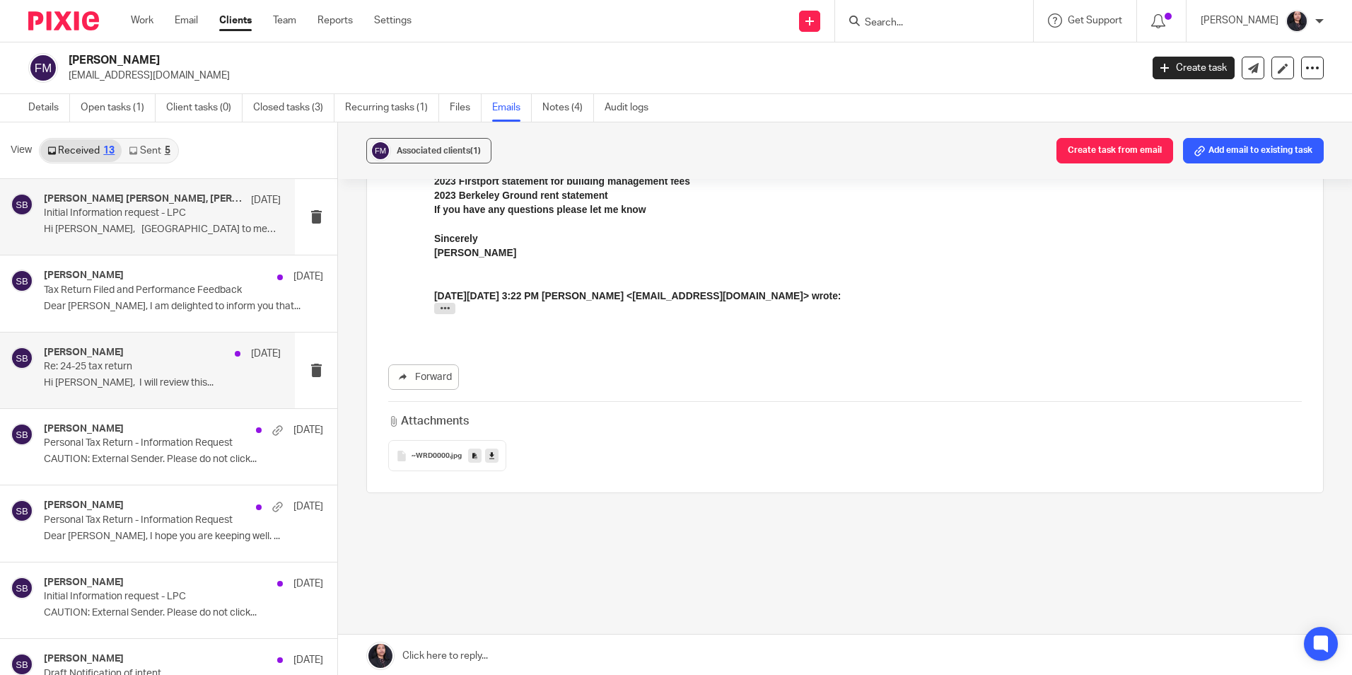
click at [82, 364] on p "Re: 24-25 tax return" at bounding box center [139, 367] width 190 height 12
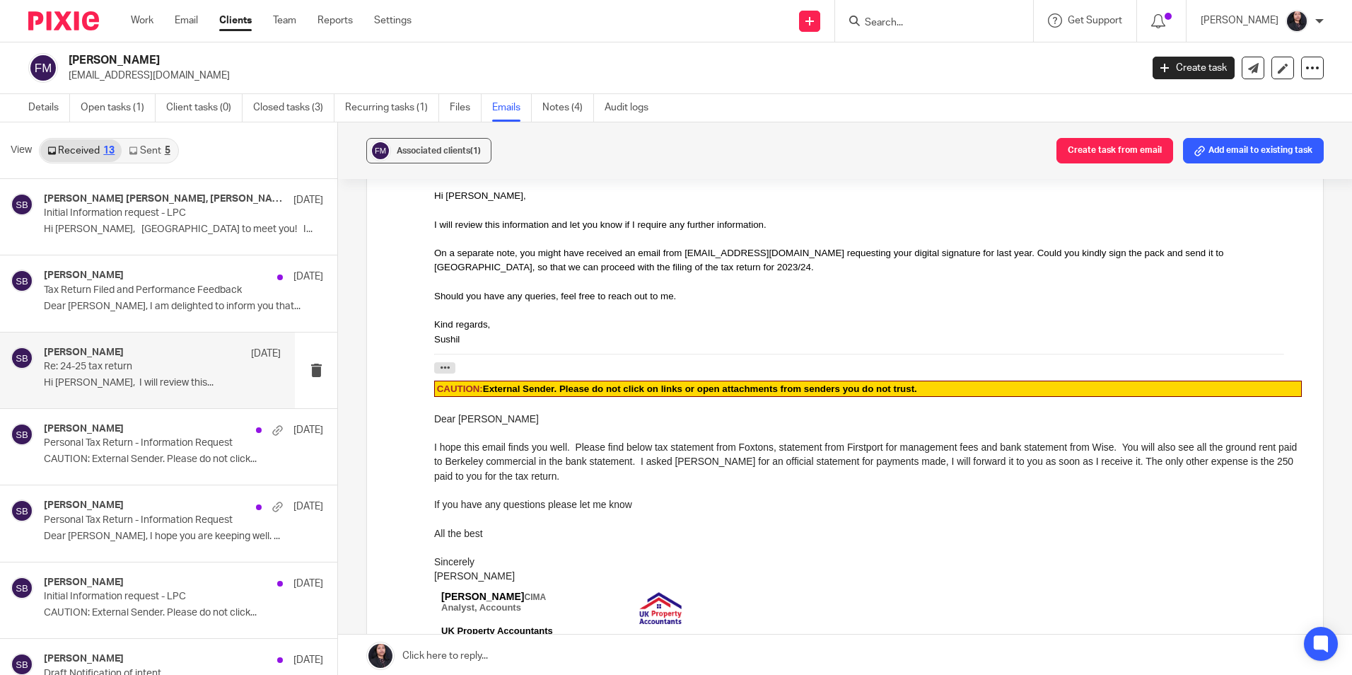
scroll to position [0, 0]
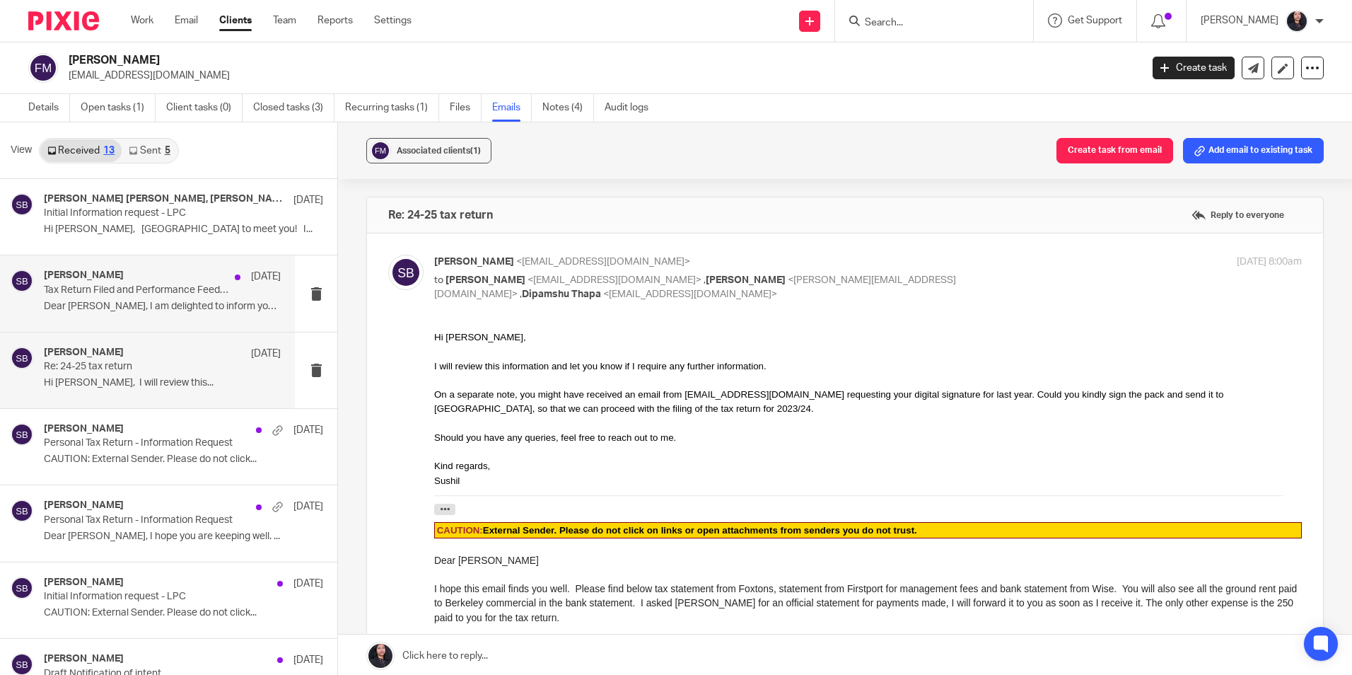
click at [103, 304] on p "Dear Fatma, I am delighted to inform you that..." at bounding box center [162, 307] width 237 height 12
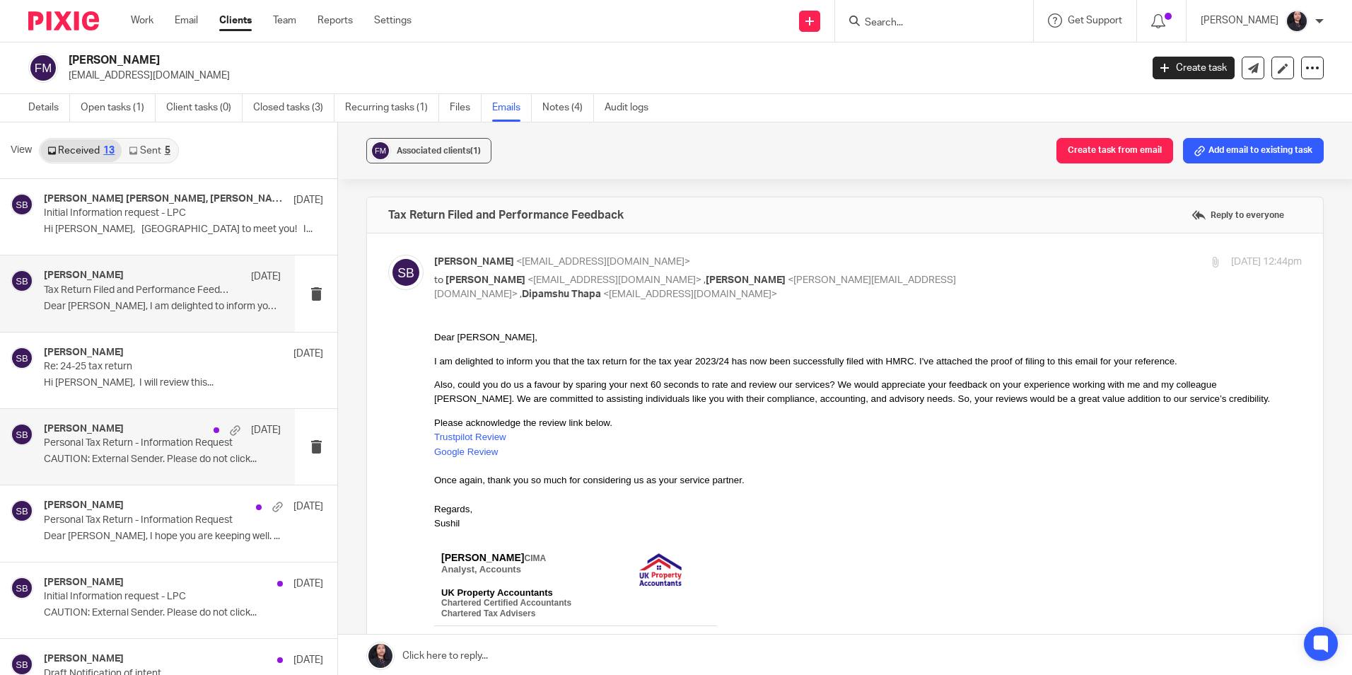
click at [73, 448] on p "Personal Tax Return - Information Request" at bounding box center [139, 443] width 190 height 12
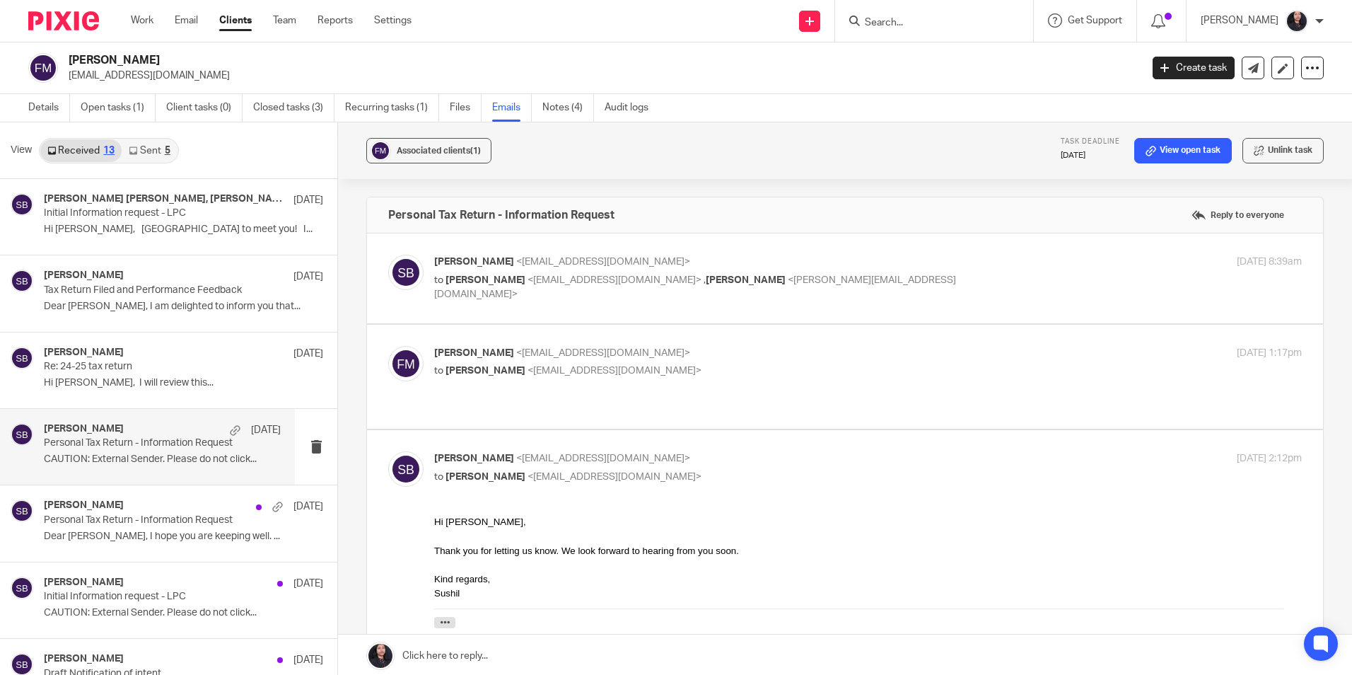
click at [115, 446] on p "Personal Tax Return - Information Request" at bounding box center [139, 443] width 190 height 12
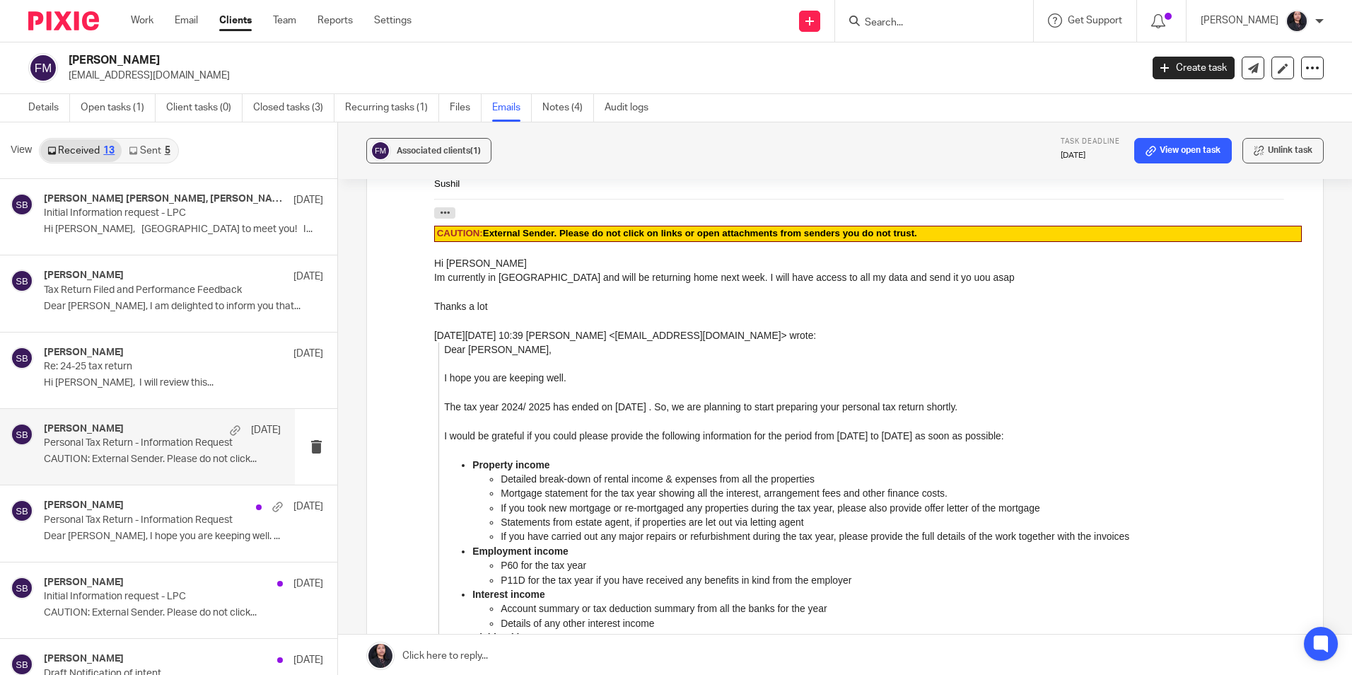
scroll to position [424, 0]
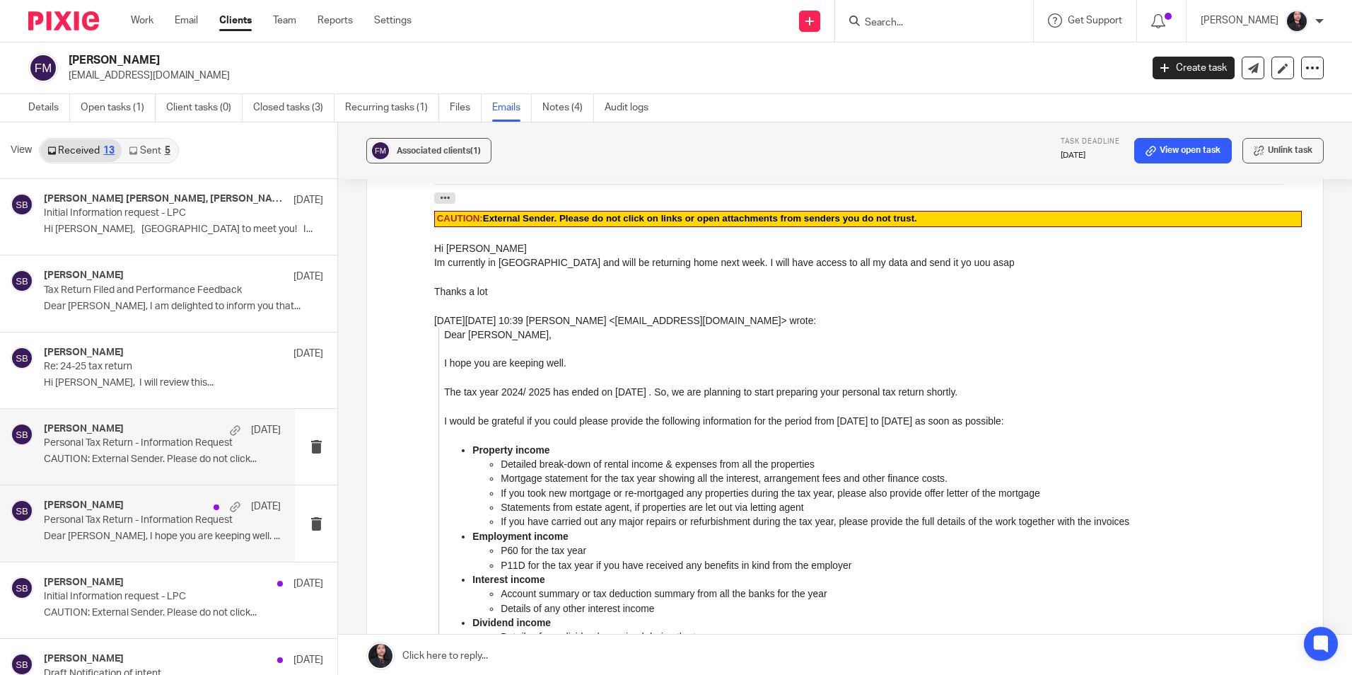
click at [67, 517] on p "Personal Tax Return - Information Request" at bounding box center [139, 520] width 190 height 12
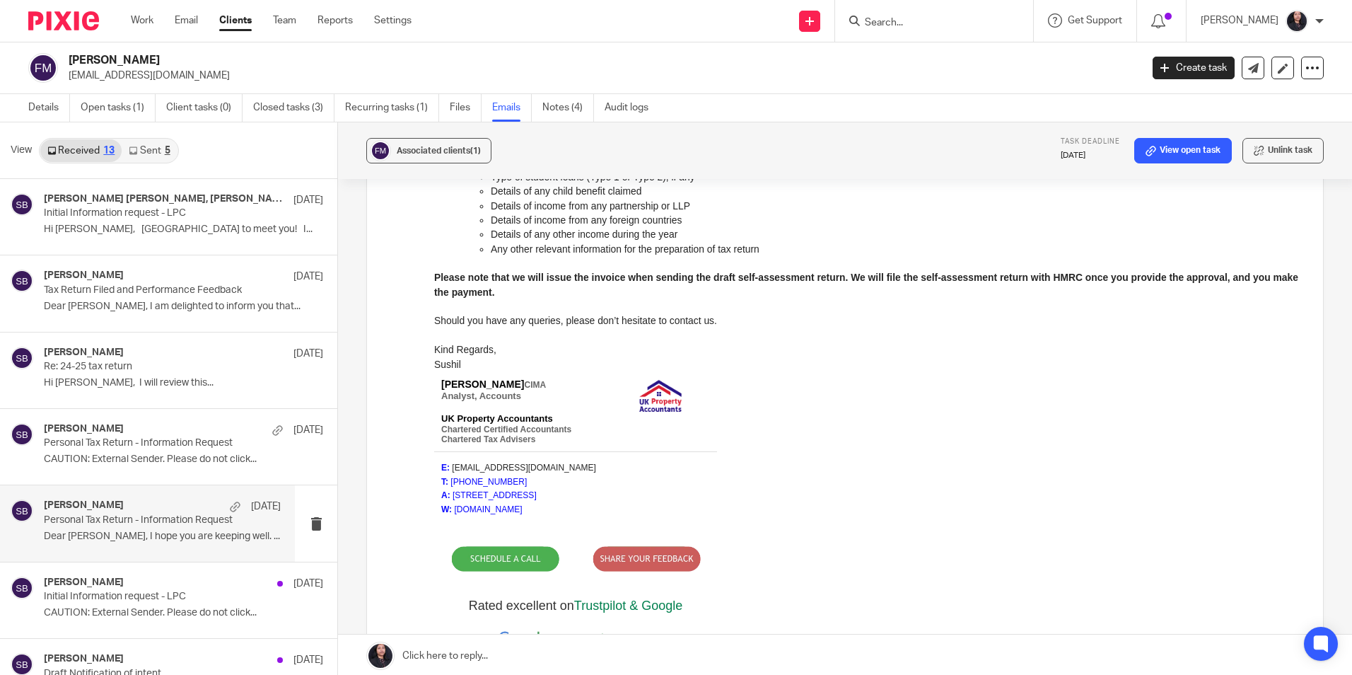
scroll to position [637, 0]
click at [83, 456] on p "CAUTION: External Sender. Please do not click..." at bounding box center [162, 459] width 237 height 12
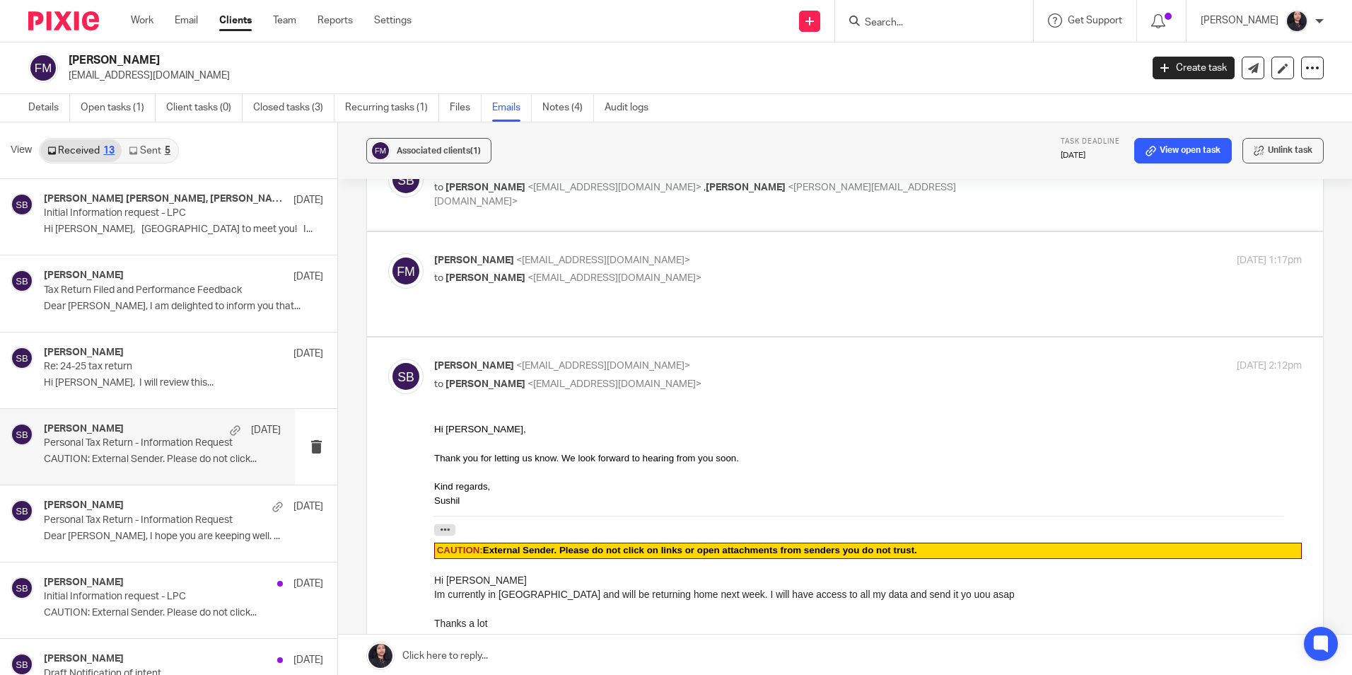
scroll to position [0, 0]
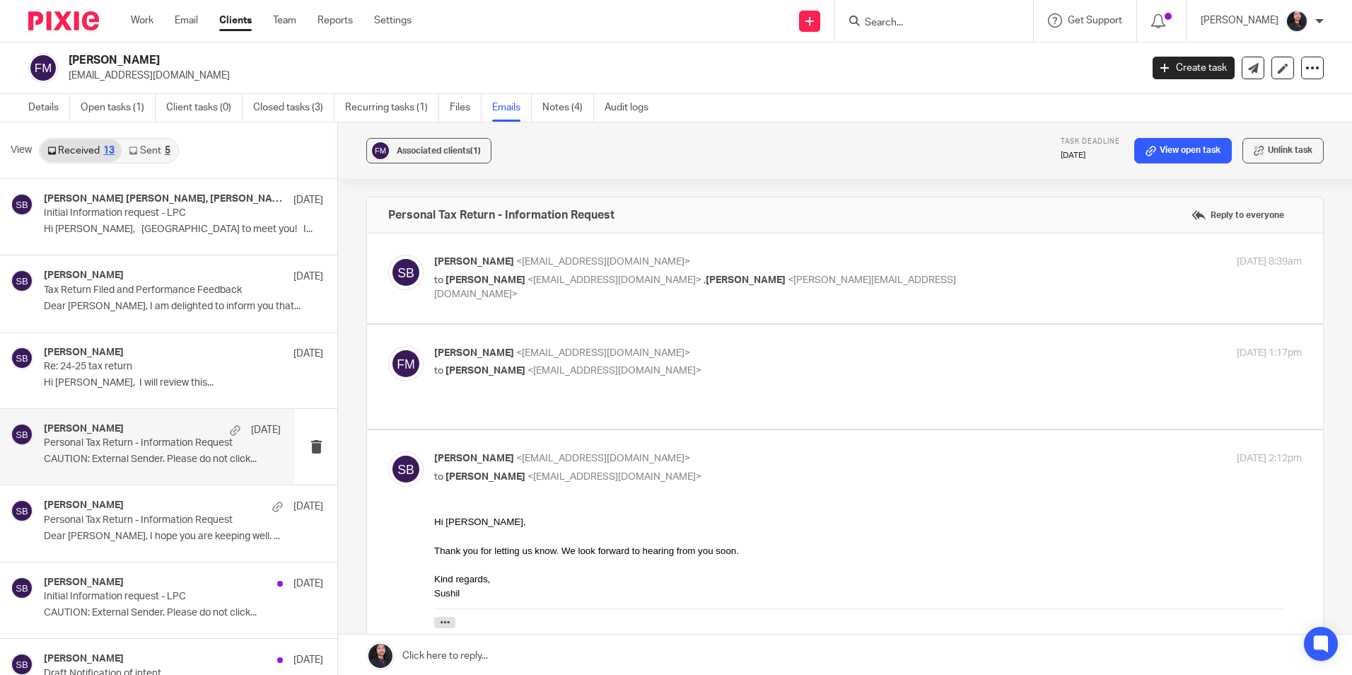
click at [533, 356] on span "<fmeydaner@gmail.com>" at bounding box center [603, 353] width 174 height 10
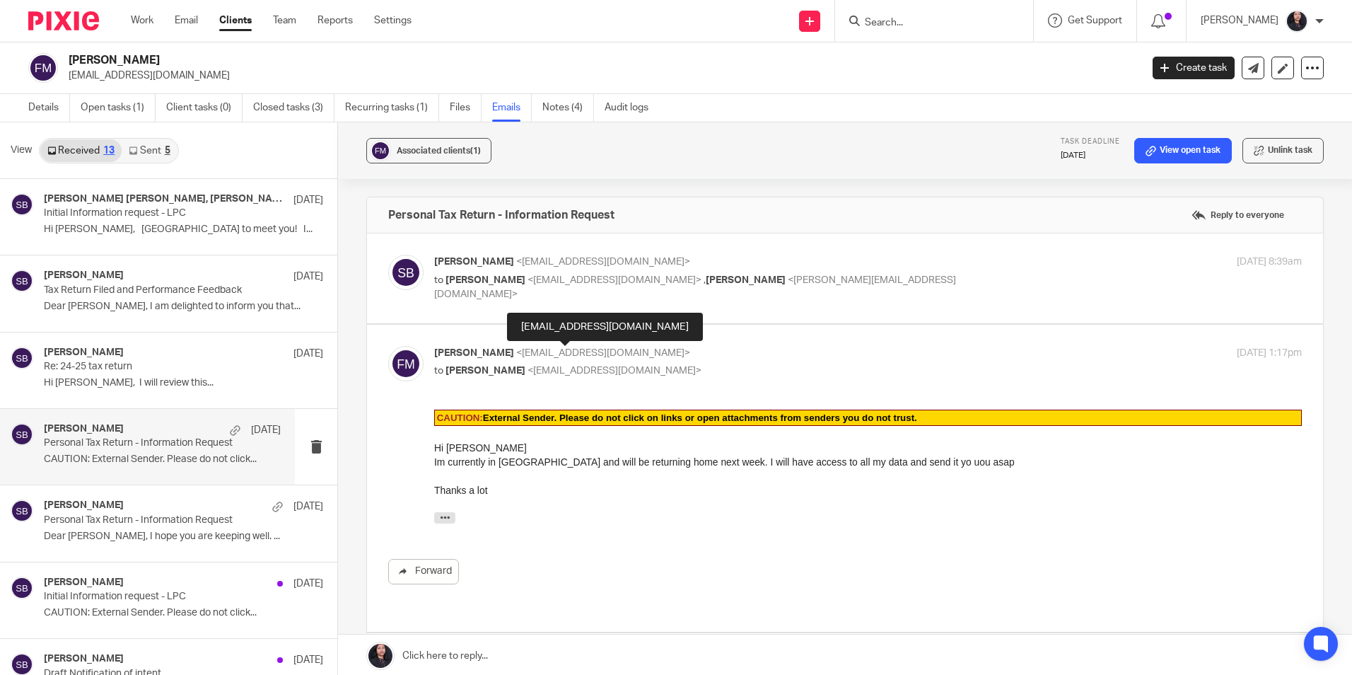
click at [533, 356] on span "<fmeydaner@gmail.com>" at bounding box center [603, 353] width 174 height 10
checkbox input "false"
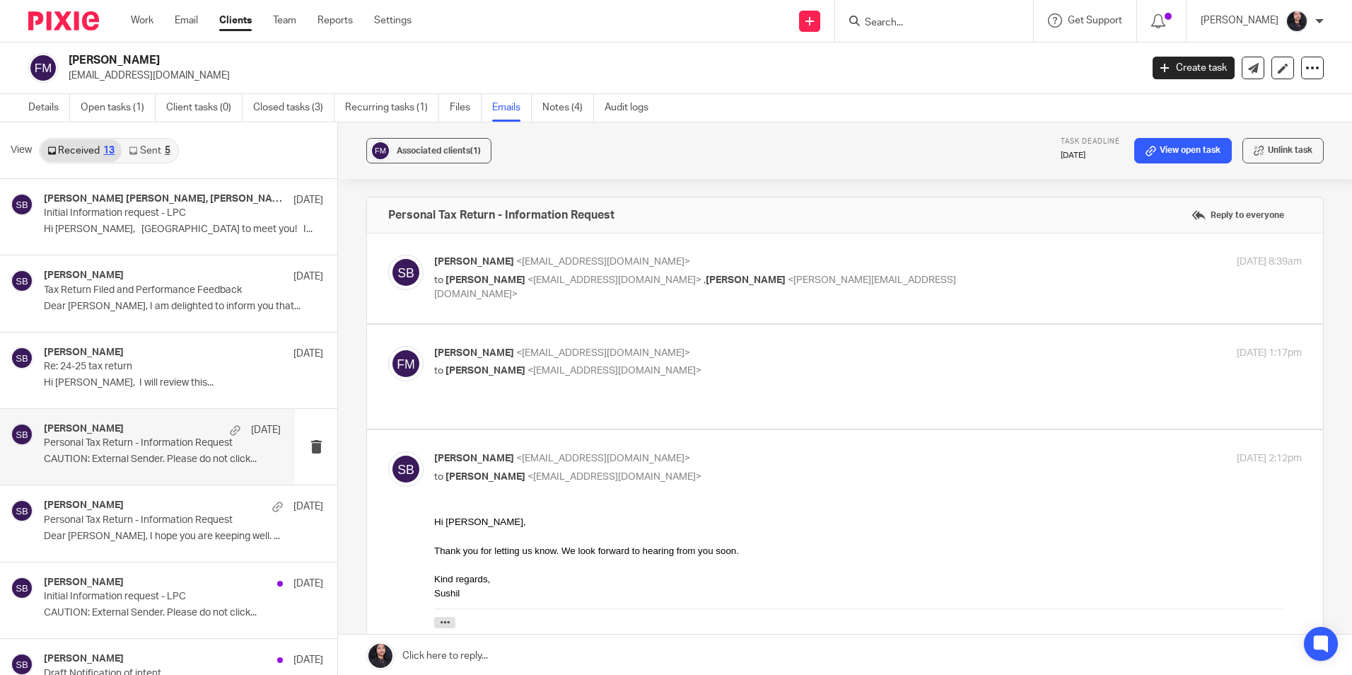
click at [535, 283] on span "<fmeydaner@gmail.com>" at bounding box center [615, 280] width 174 height 10
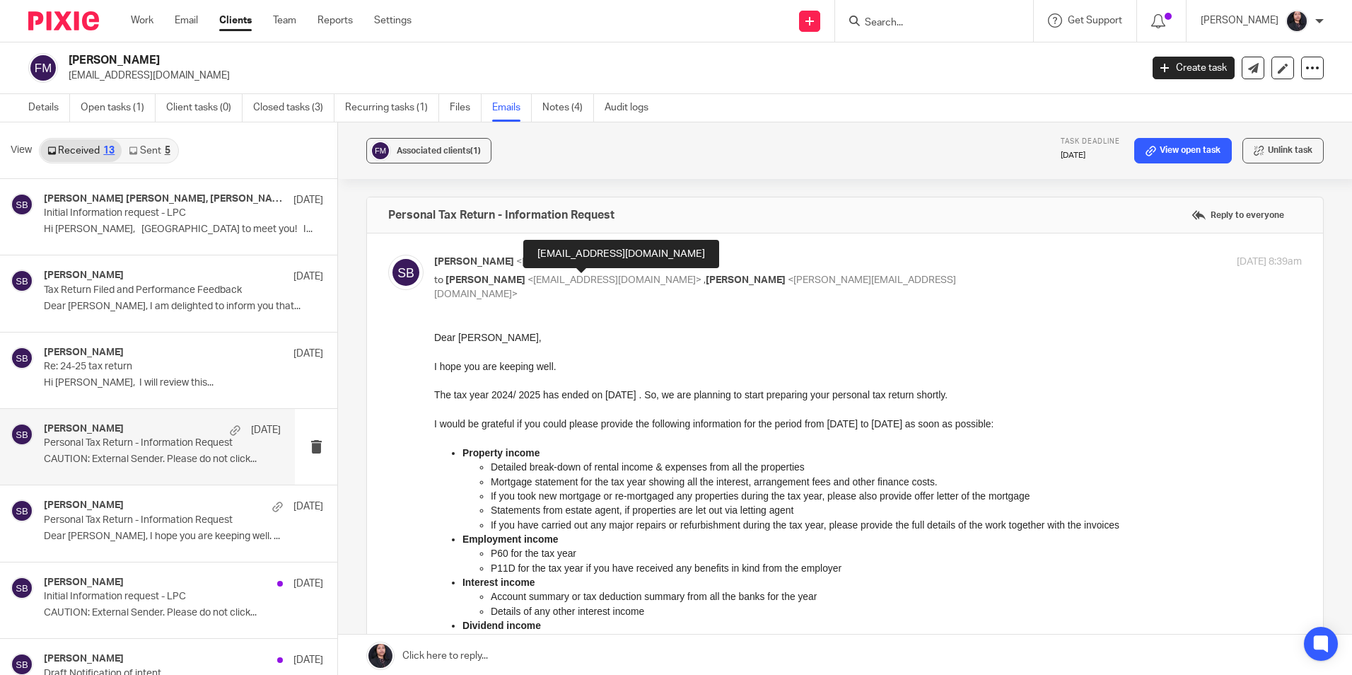
click at [535, 283] on span "<fmeydaner@gmail.com>" at bounding box center [615, 280] width 174 height 10
checkbox input "false"
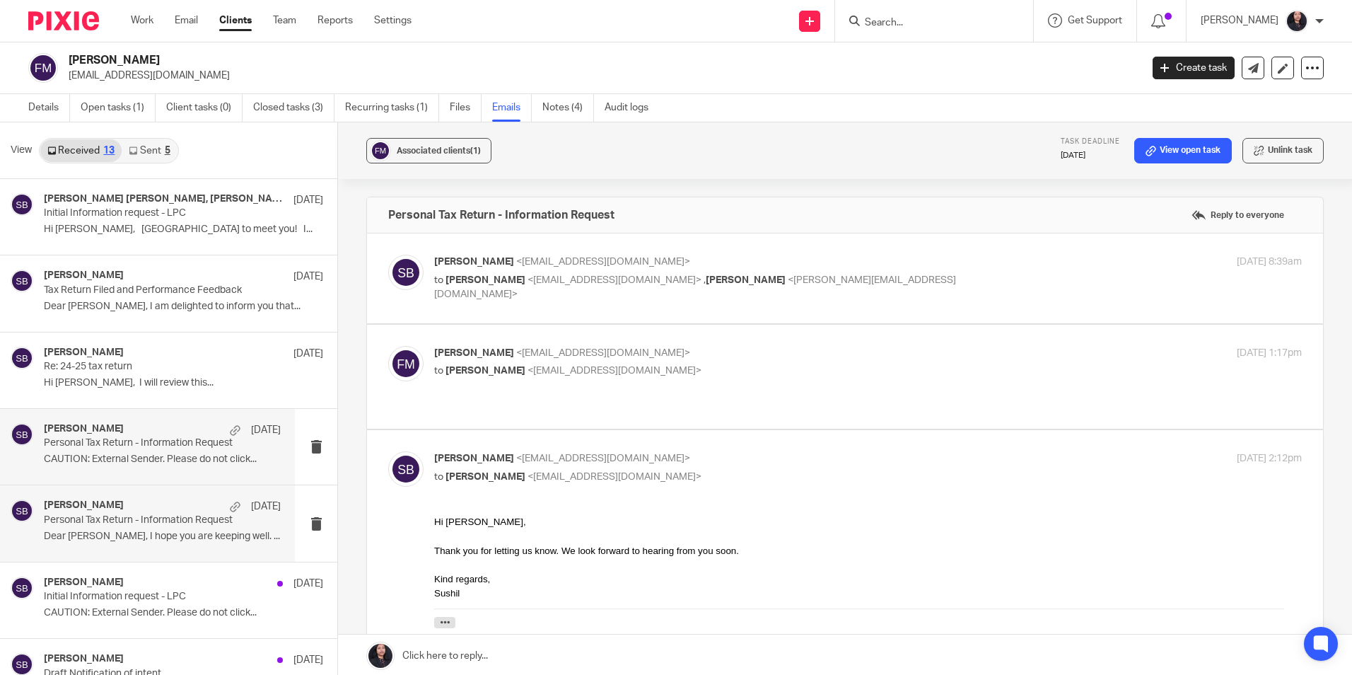
click at [49, 504] on h4 "[PERSON_NAME]" at bounding box center [84, 505] width 80 height 12
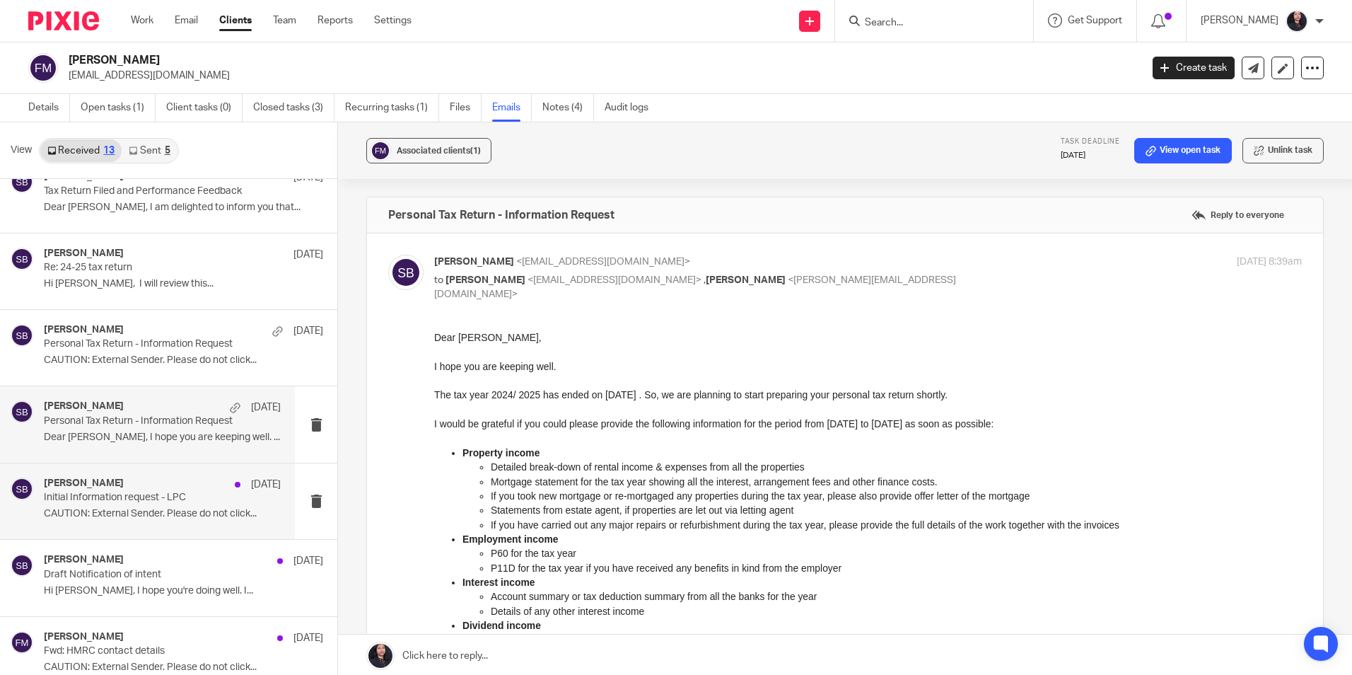
scroll to position [283, 0]
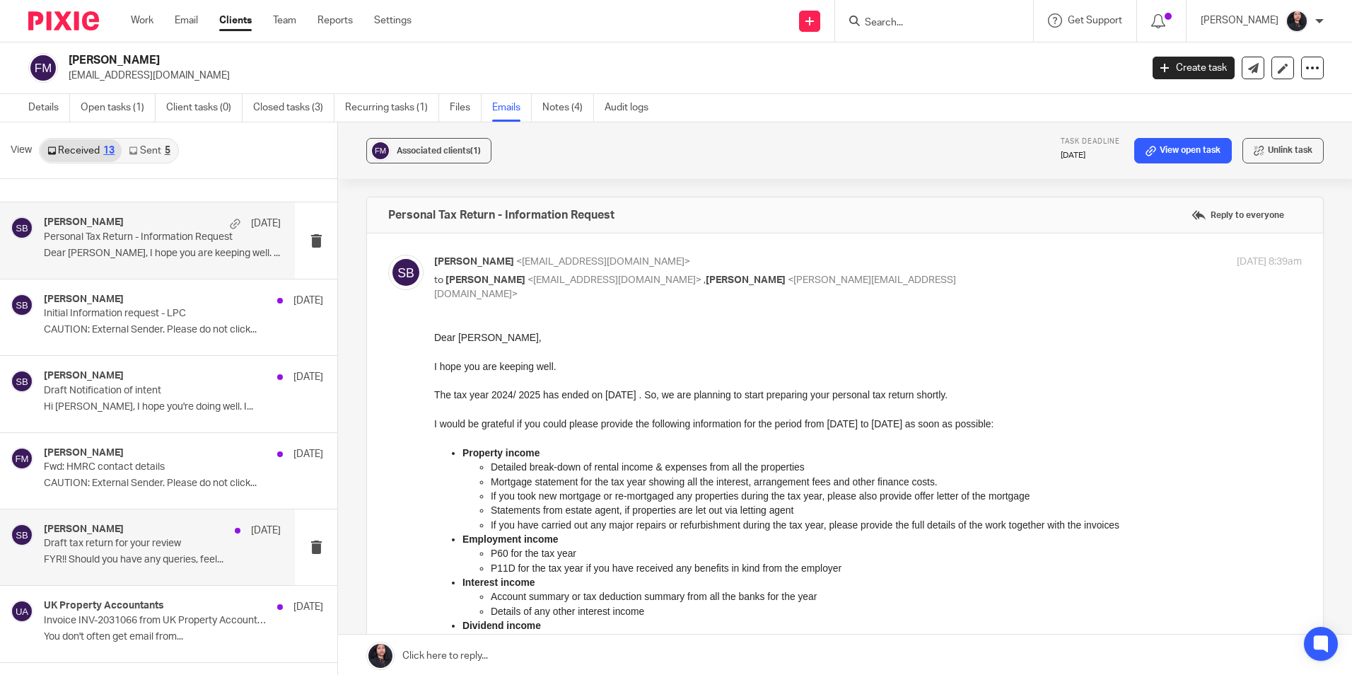
click at [151, 559] on p "FYR!! Should you have any queries, feel..." at bounding box center [162, 560] width 237 height 12
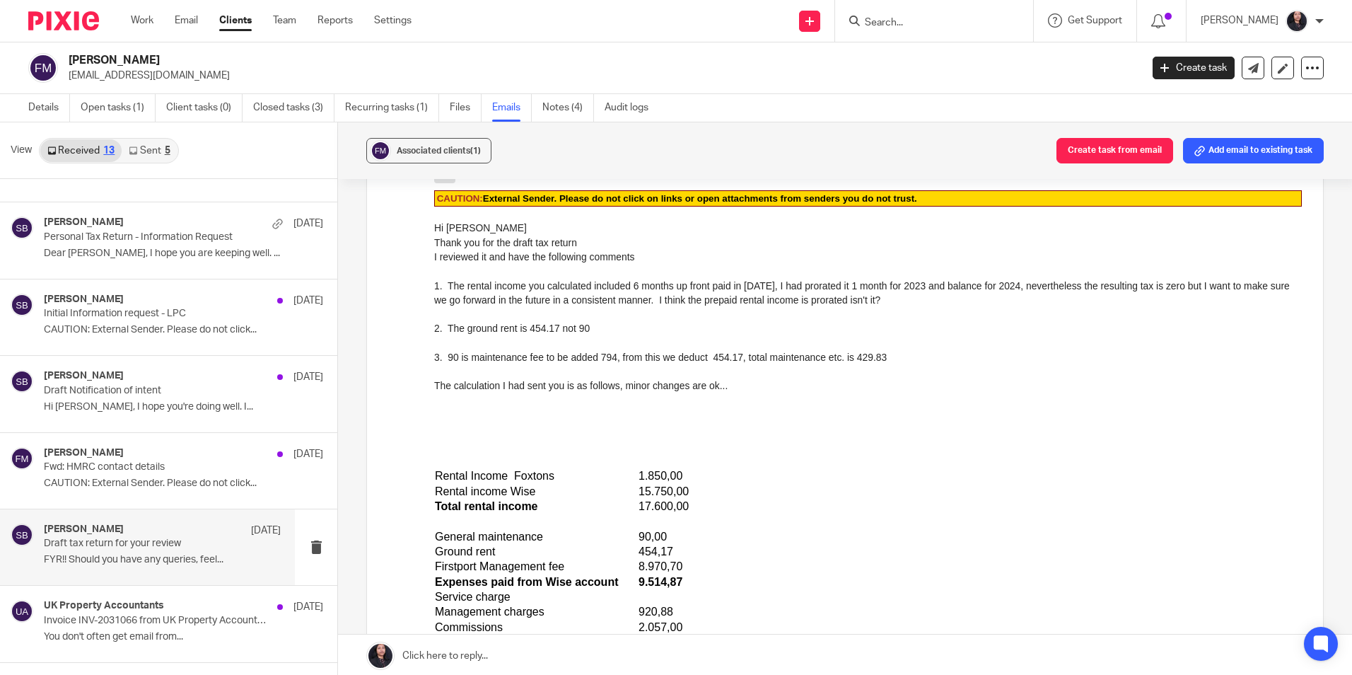
scroll to position [0, 0]
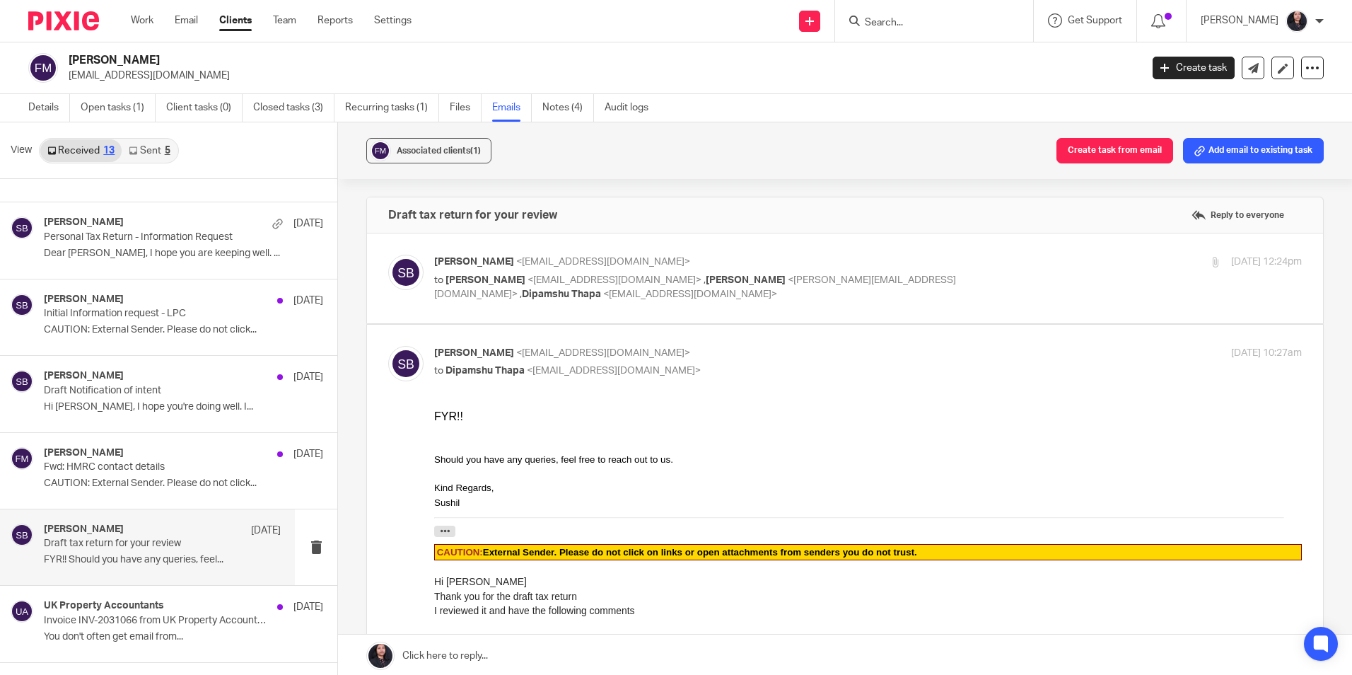
click at [587, 279] on span "<fmeydaner@gmail.com>" at bounding box center [615, 280] width 174 height 10
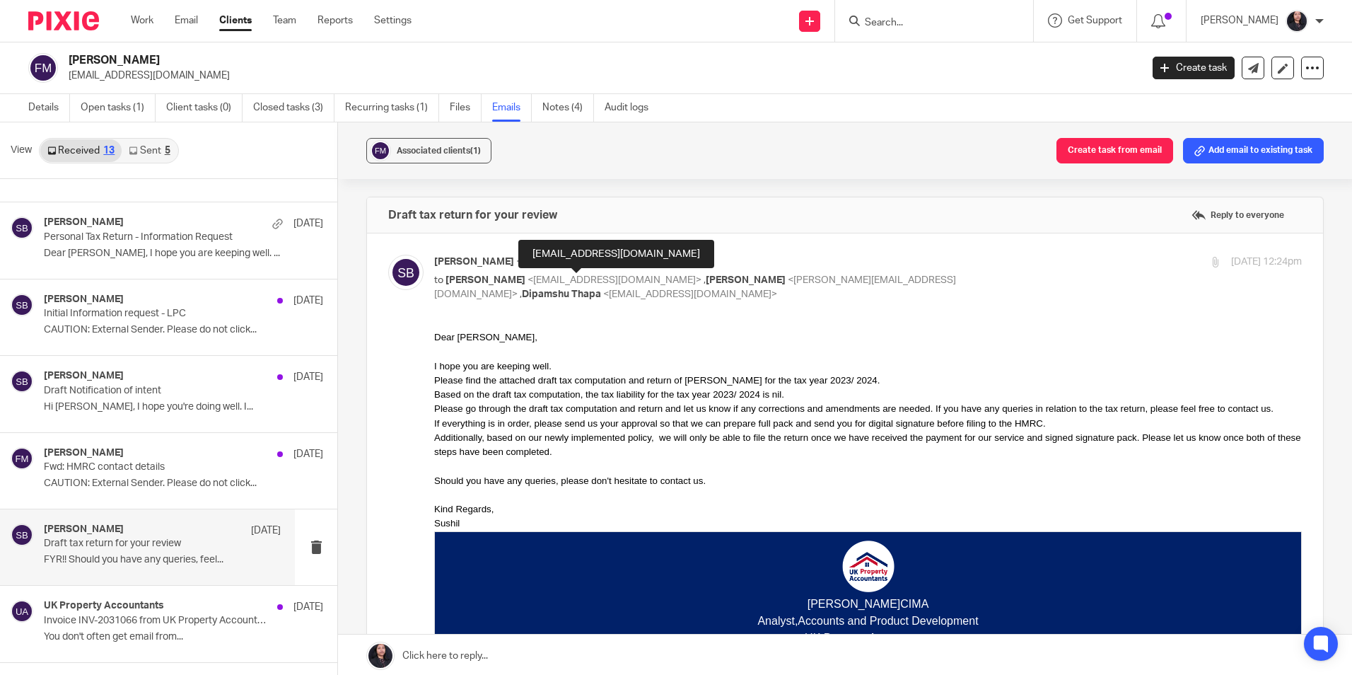
click at [587, 279] on span "<fmeydaner@gmail.com>" at bounding box center [615, 280] width 174 height 10
checkbox input "false"
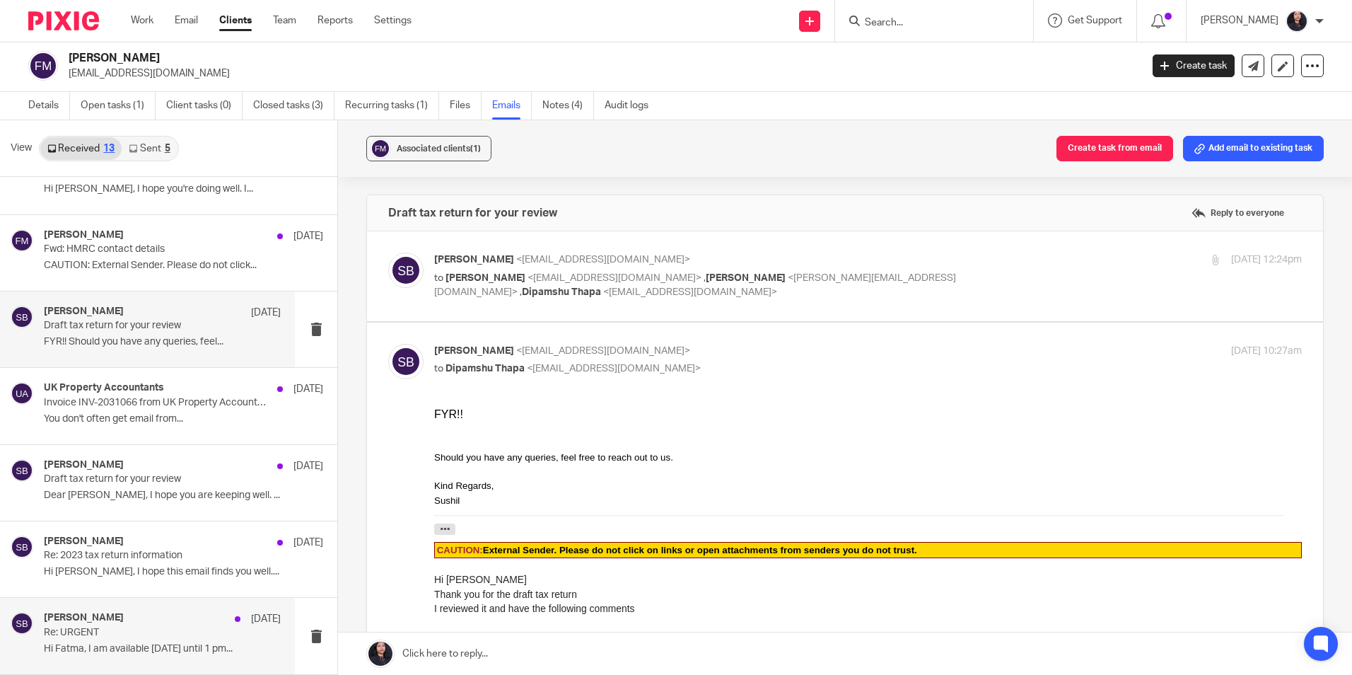
click at [108, 627] on p "Re: URGENT" at bounding box center [139, 633] width 190 height 12
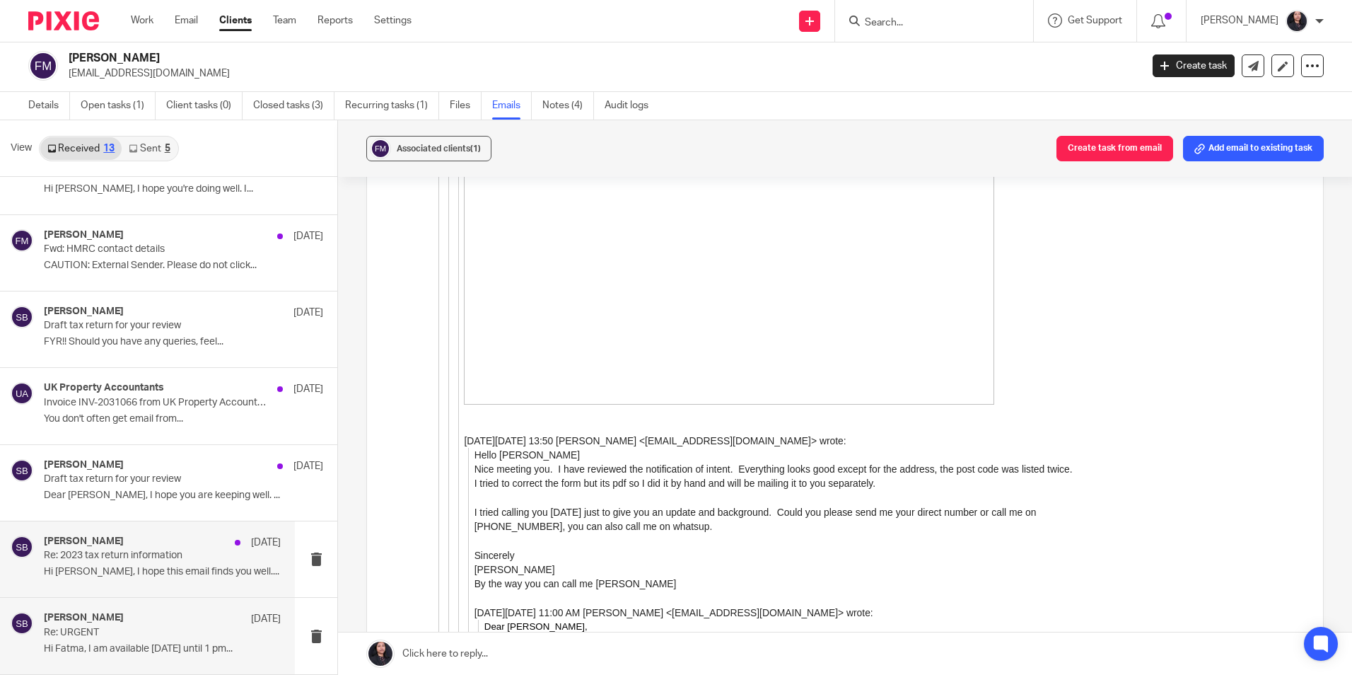
click at [142, 563] on div "Sushil Basnet 20 Jan Re: 2023 tax return information Hi Fatma, I hope this emai…" at bounding box center [162, 558] width 237 height 47
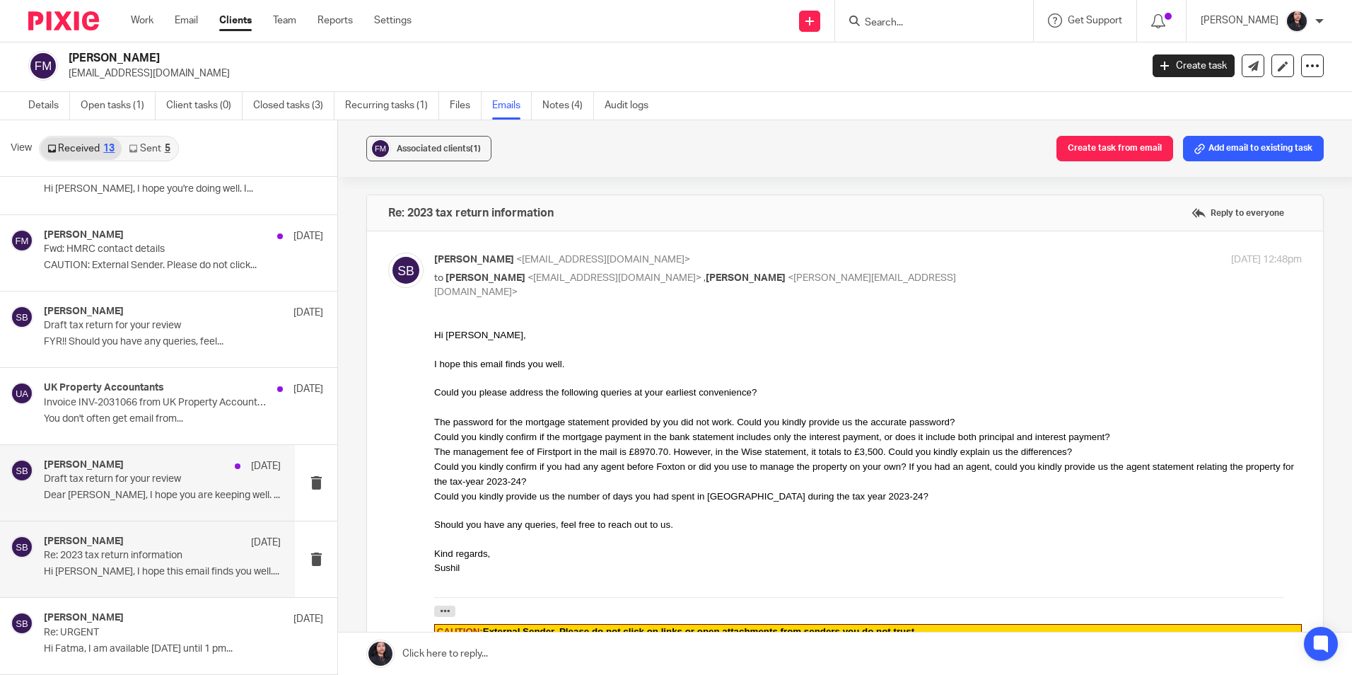
click at [141, 489] on p "Dear Fatma, I hope you are keeping well. ..." at bounding box center [162, 495] width 237 height 12
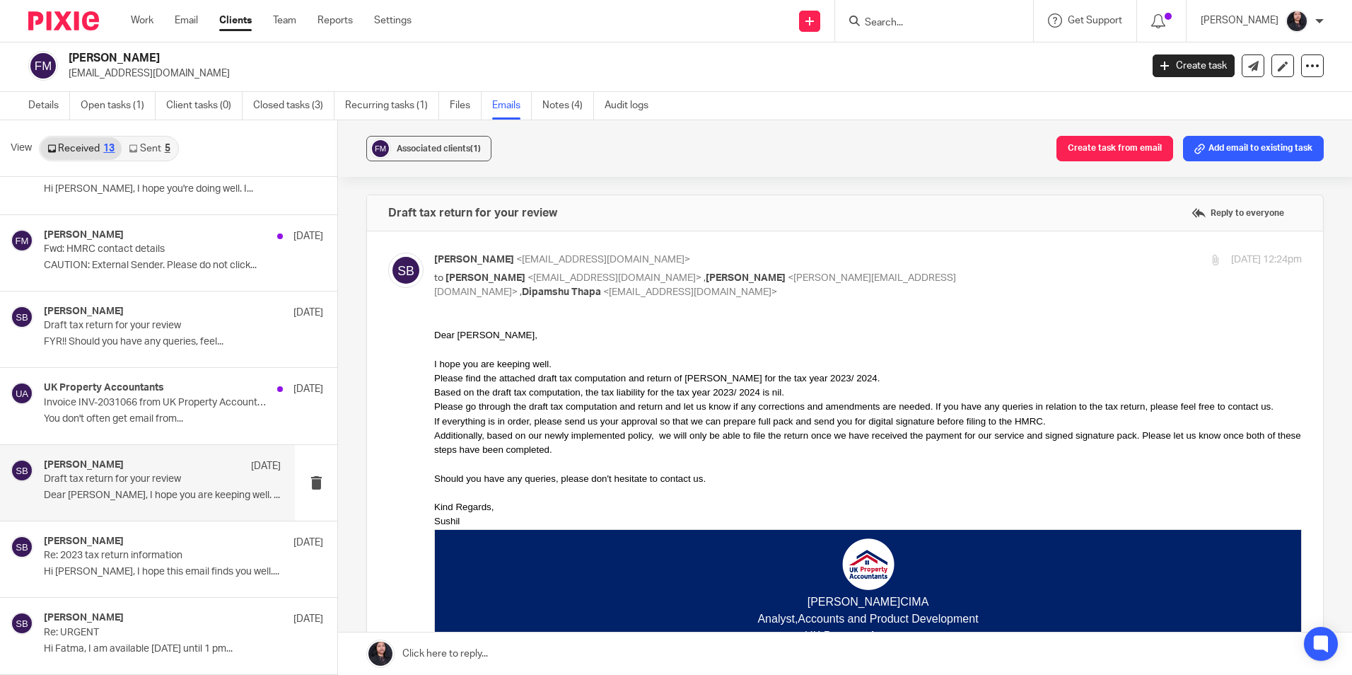
click at [877, 18] on input "Search" at bounding box center [927, 23] width 127 height 13
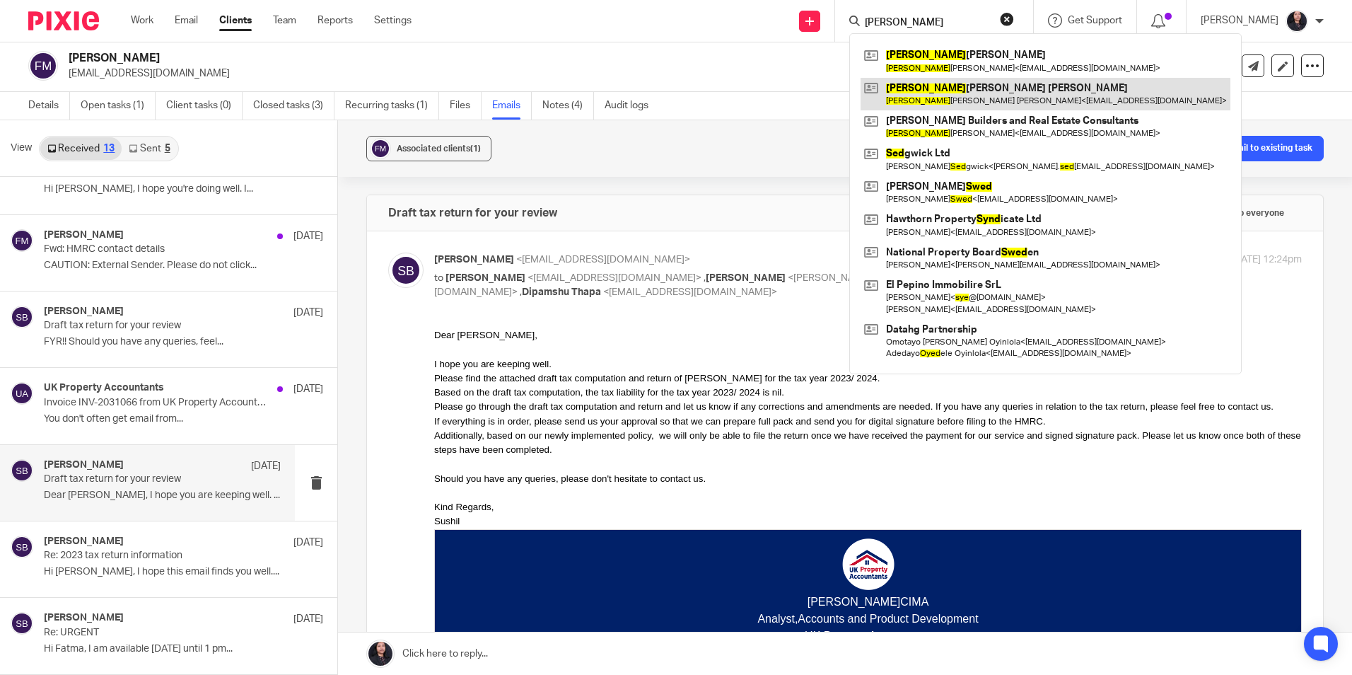
type input "syed"
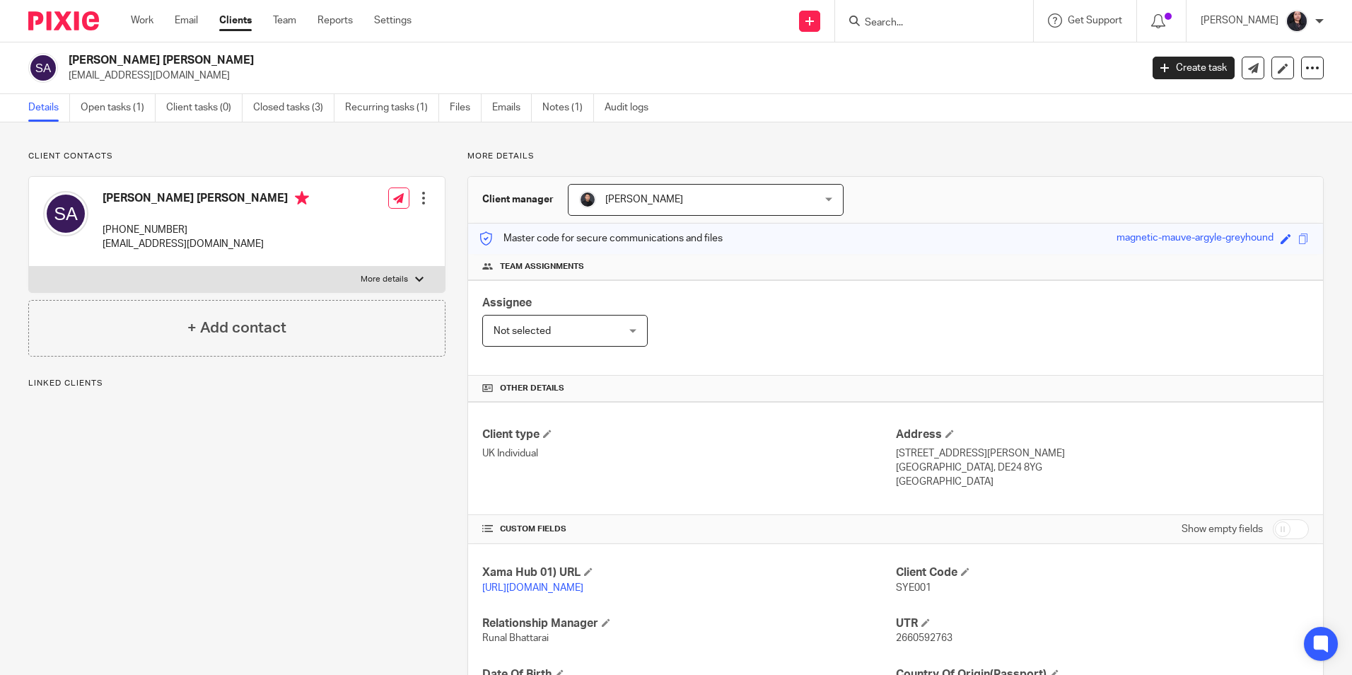
scroll to position [187, 0]
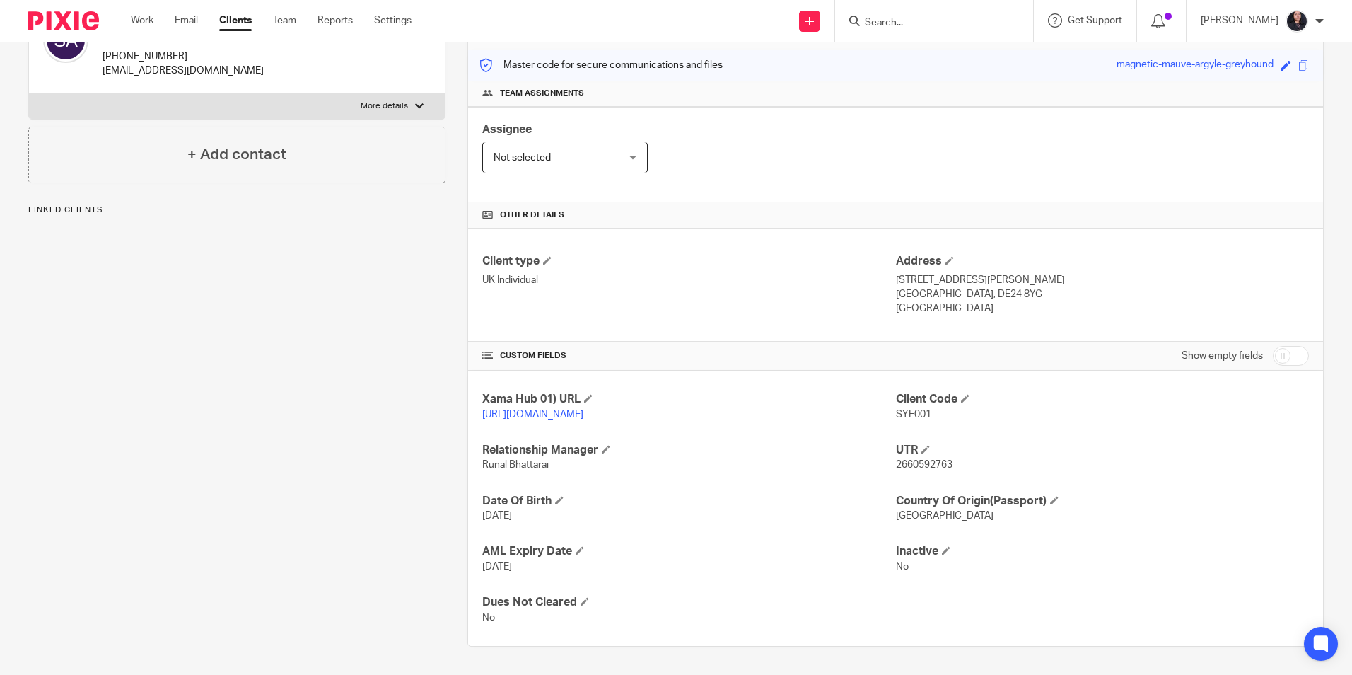
click at [901, 468] on span "2660592763" at bounding box center [924, 465] width 57 height 10
copy span "2660592763"
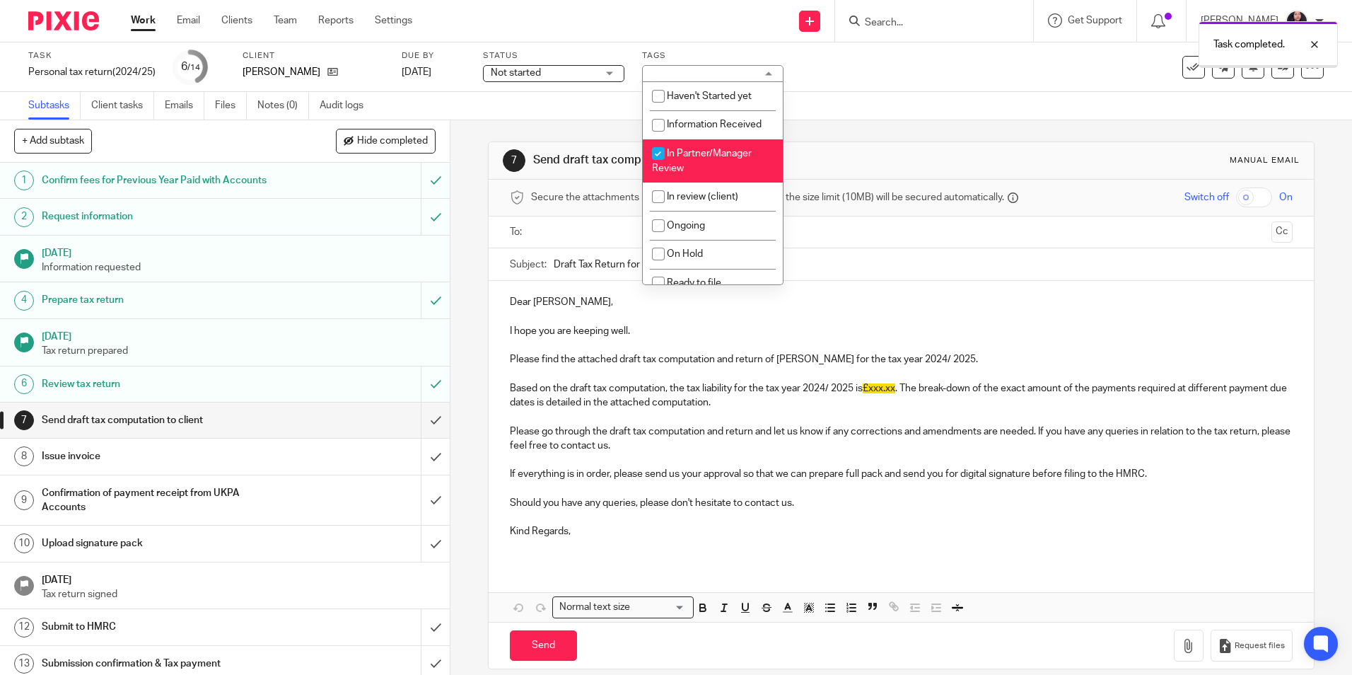
click at [690, 153] on span "In Partner/Manager Review" at bounding box center [702, 161] width 100 height 25
checkbox input "false"
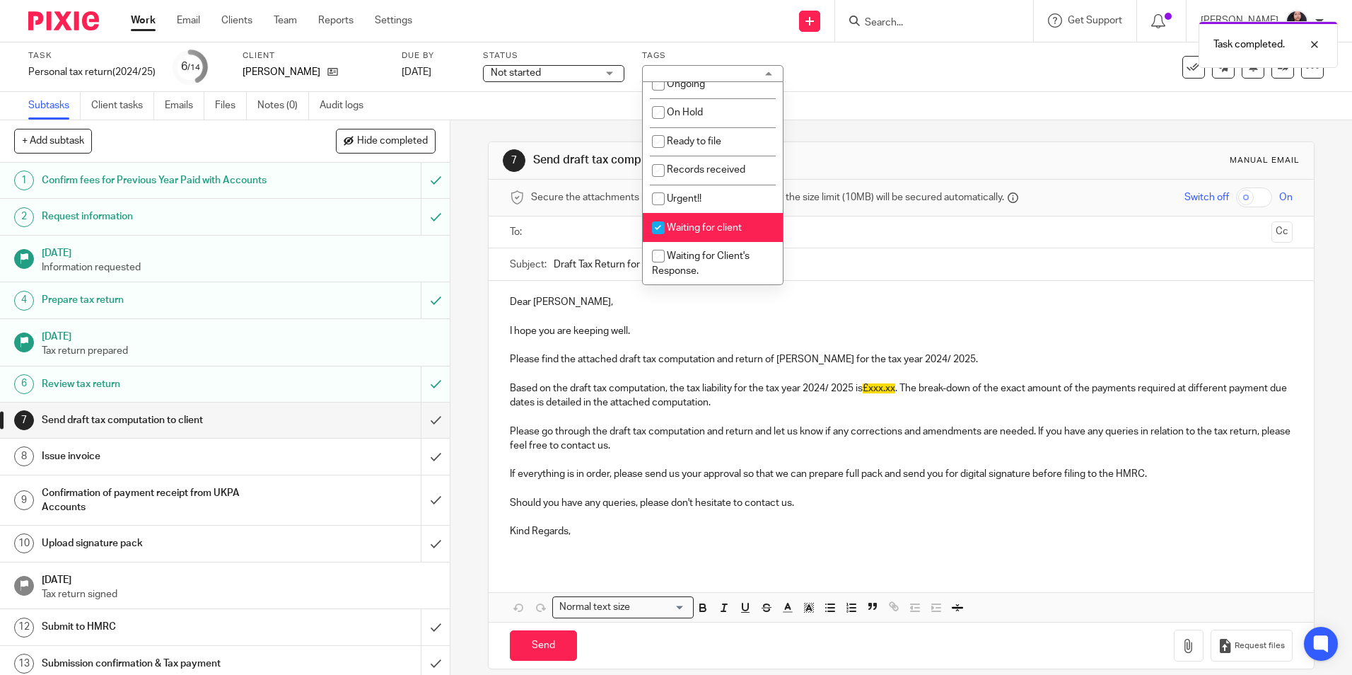
click at [718, 234] on li "Waiting for client" at bounding box center [713, 227] width 140 height 29
checkbox input "false"
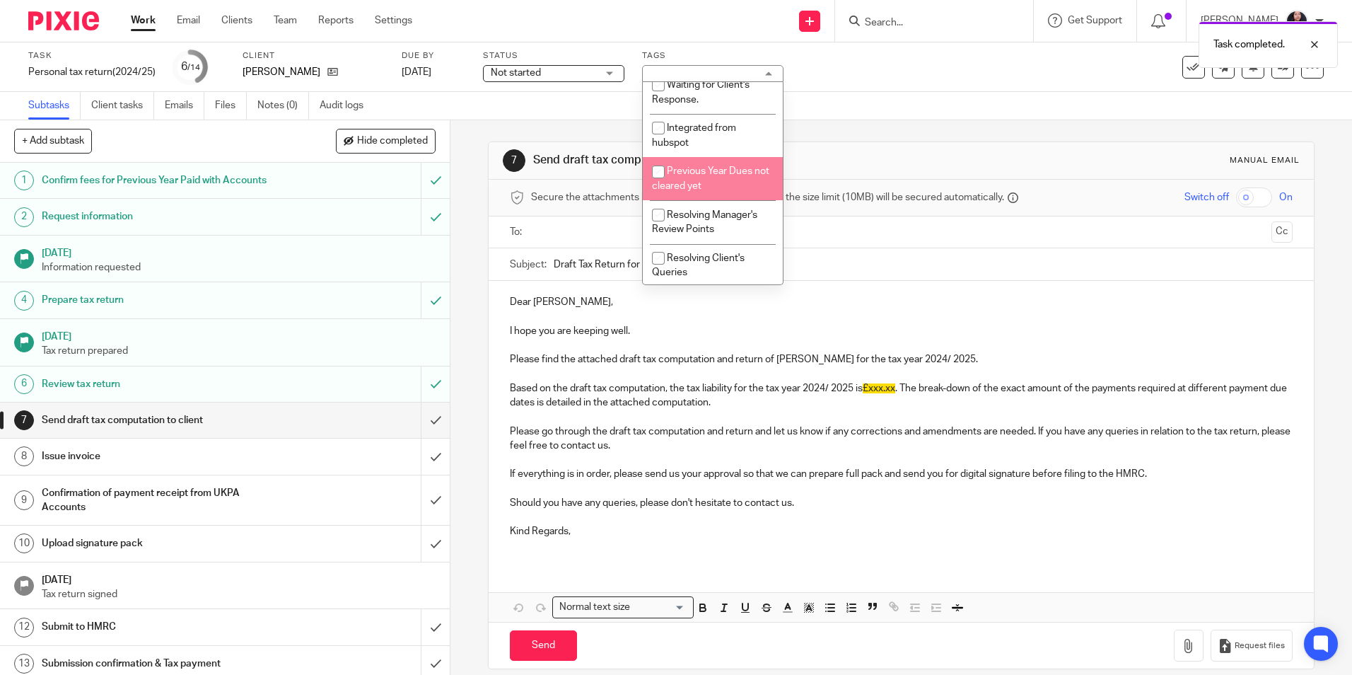
scroll to position [315, 0]
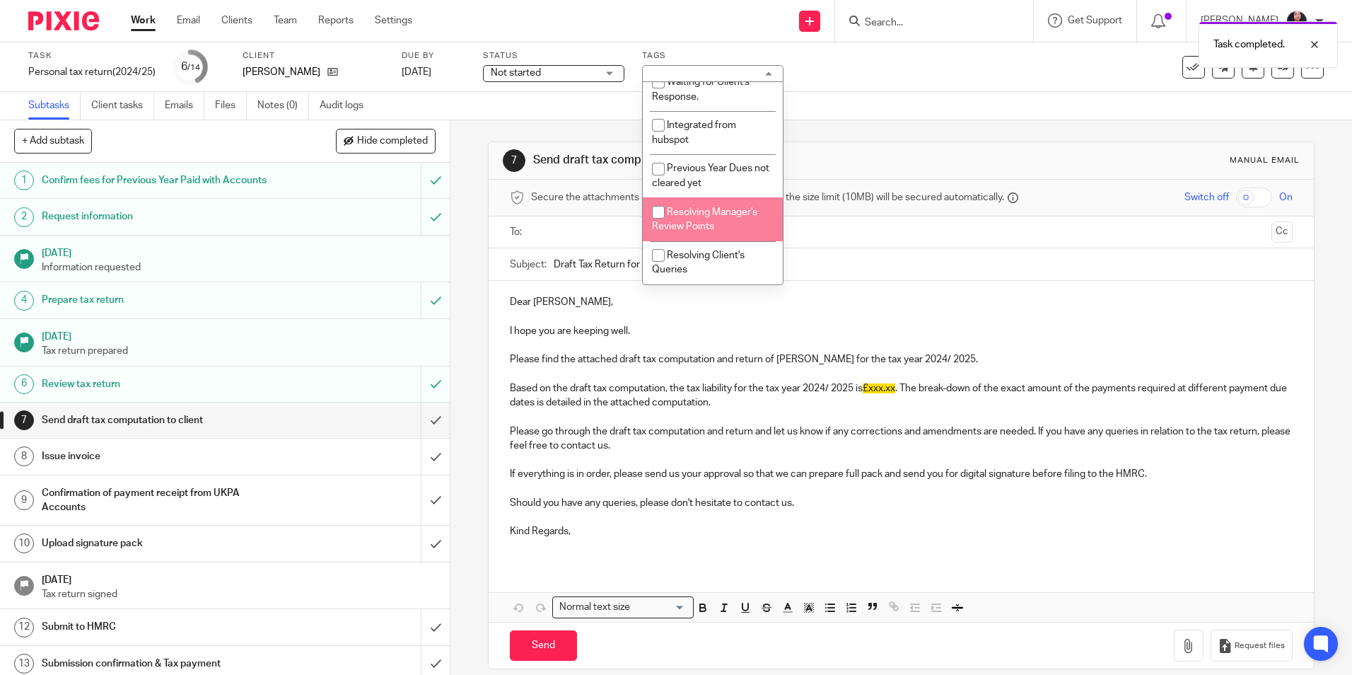
click at [697, 220] on li "Resolving Manager's Review Points" at bounding box center [713, 218] width 140 height 43
checkbox input "true"
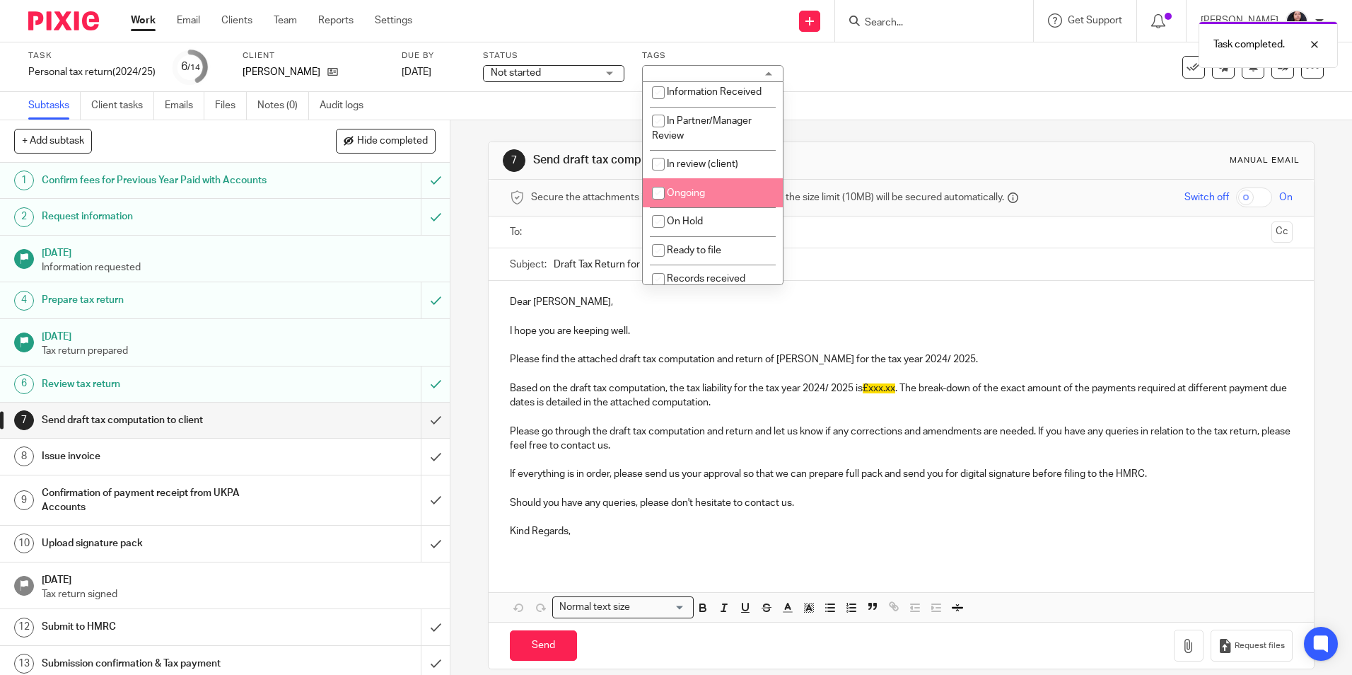
scroll to position [0, 0]
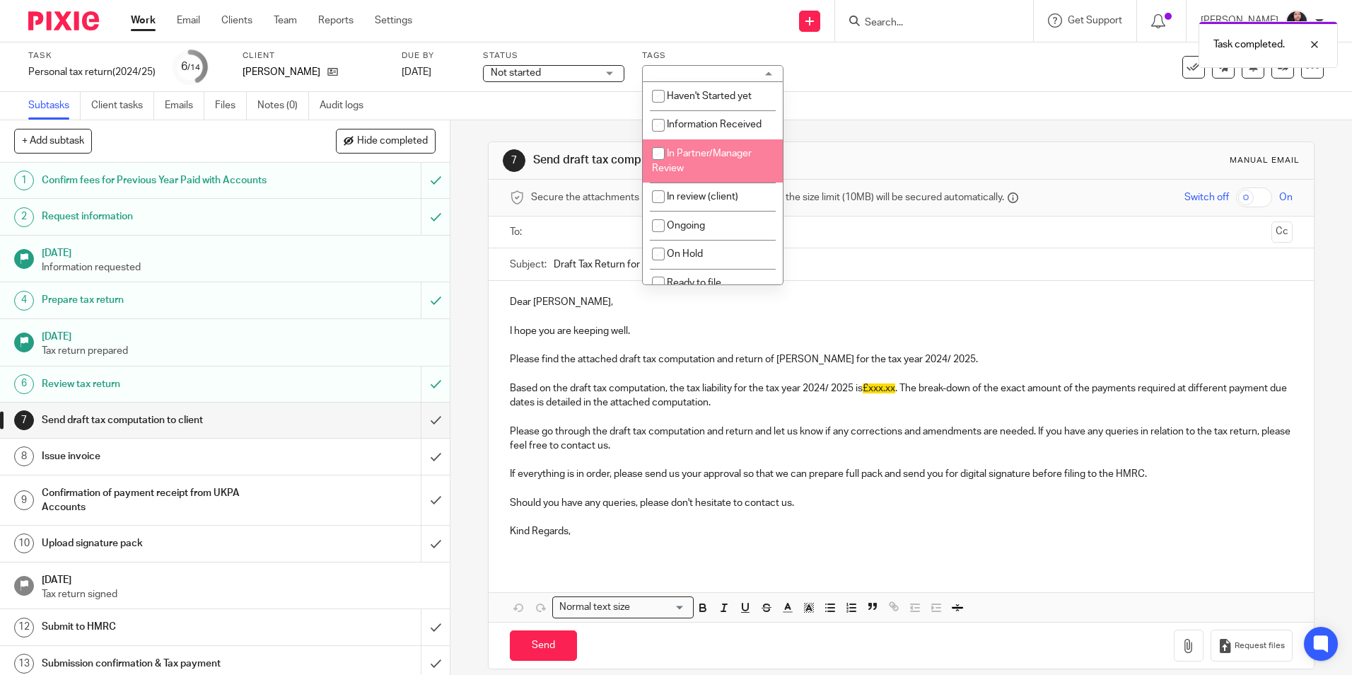
click at [883, 78] on div "Task Personal tax return(2024/25) Save Personal tax return(2024/25) 6 /14 Clien…" at bounding box center [568, 67] width 1080 height 34
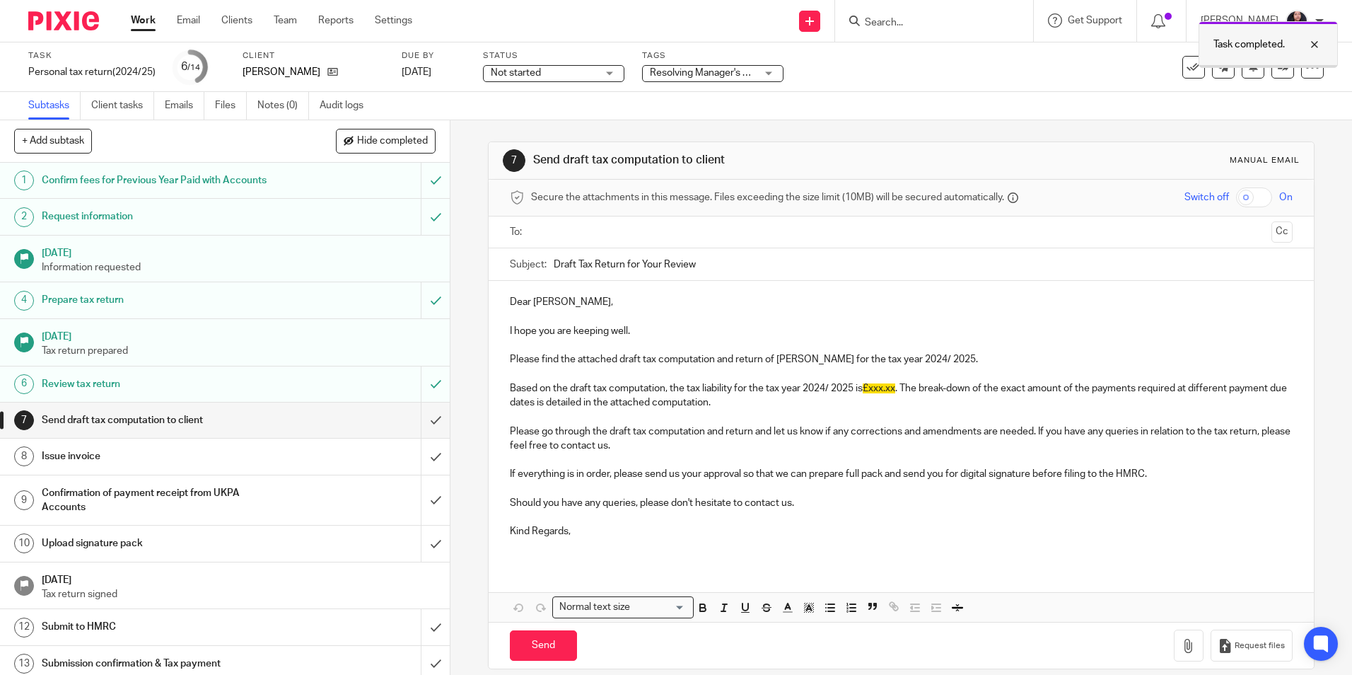
click at [1320, 45] on div at bounding box center [1304, 44] width 38 height 17
click at [320, 115] on link "Audit logs" at bounding box center [347, 106] width 54 height 28
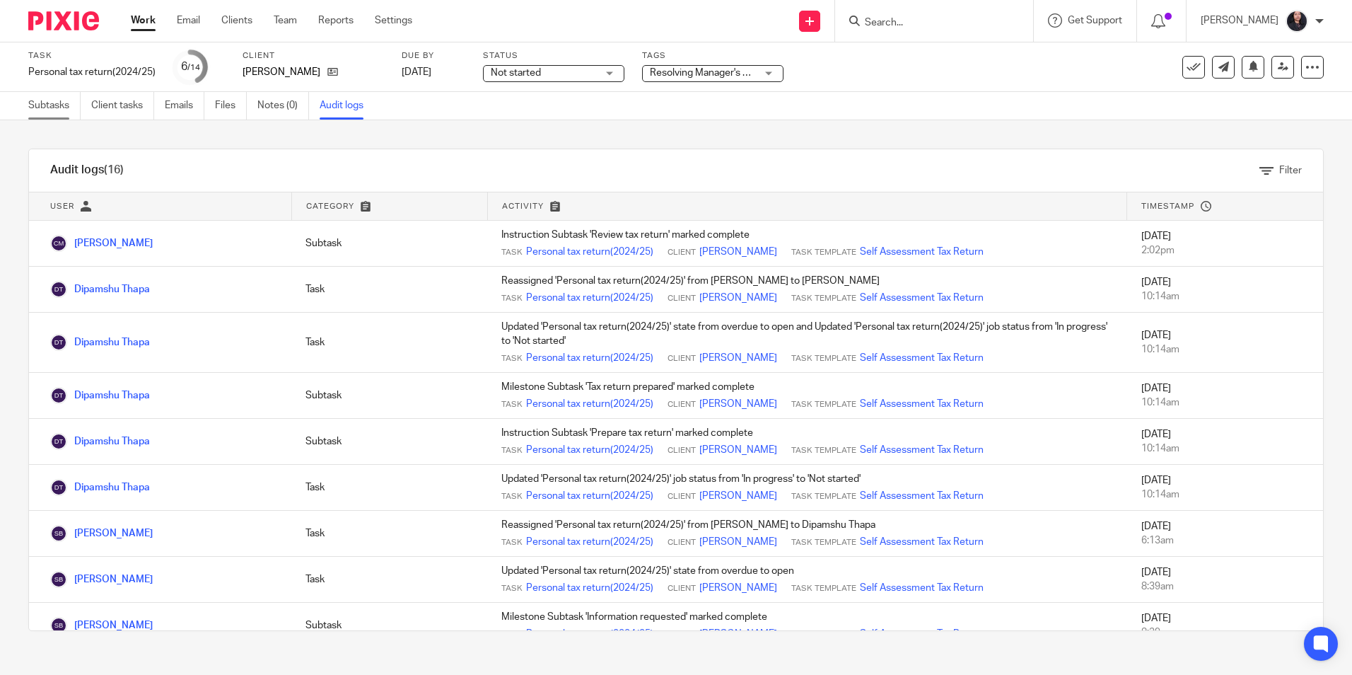
click at [40, 114] on link "Subtasks" at bounding box center [54, 106] width 52 height 28
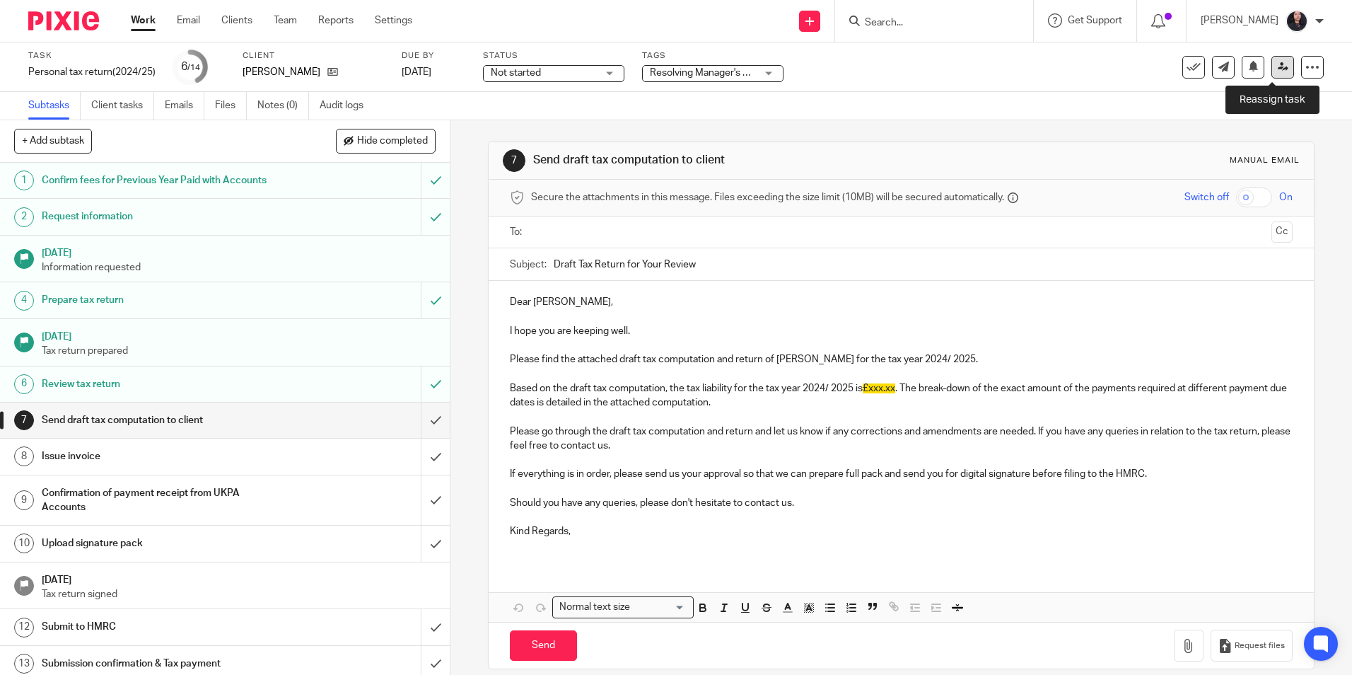
click at [1278, 70] on icon at bounding box center [1283, 67] width 11 height 11
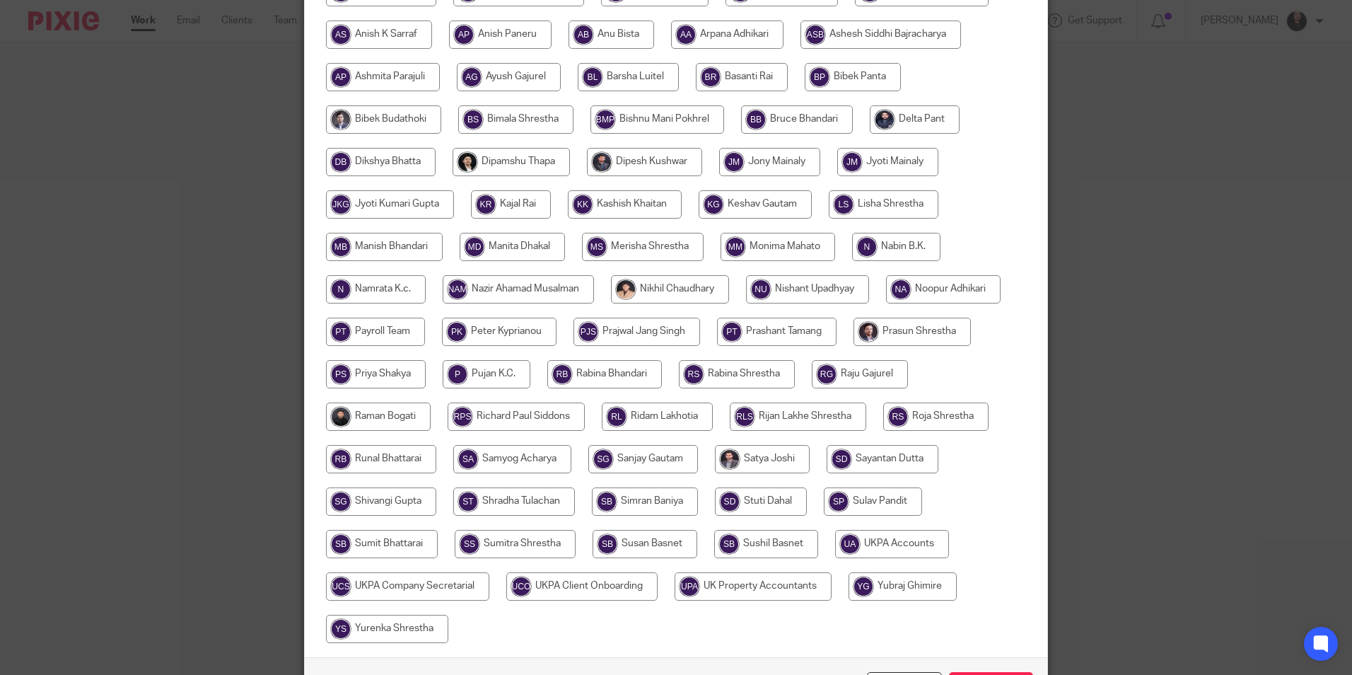
scroll to position [283, 0]
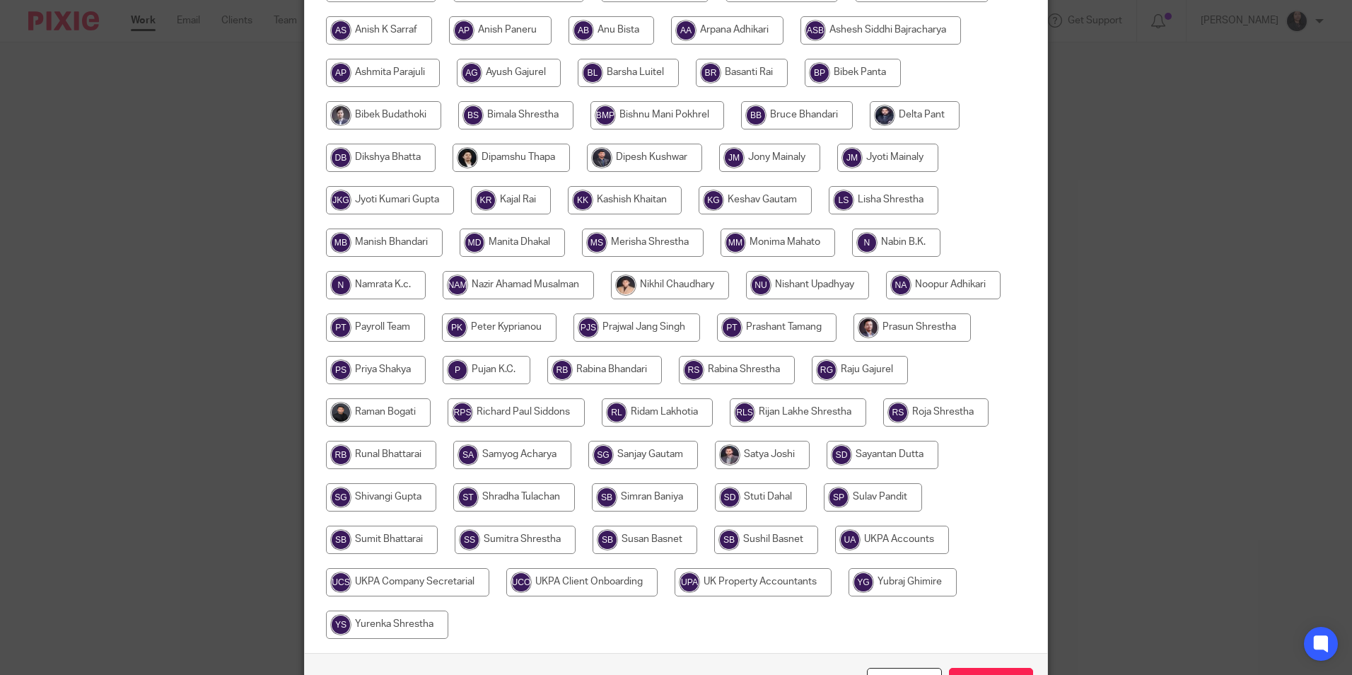
click at [515, 164] on input "radio" at bounding box center [511, 158] width 117 height 28
radio input "true"
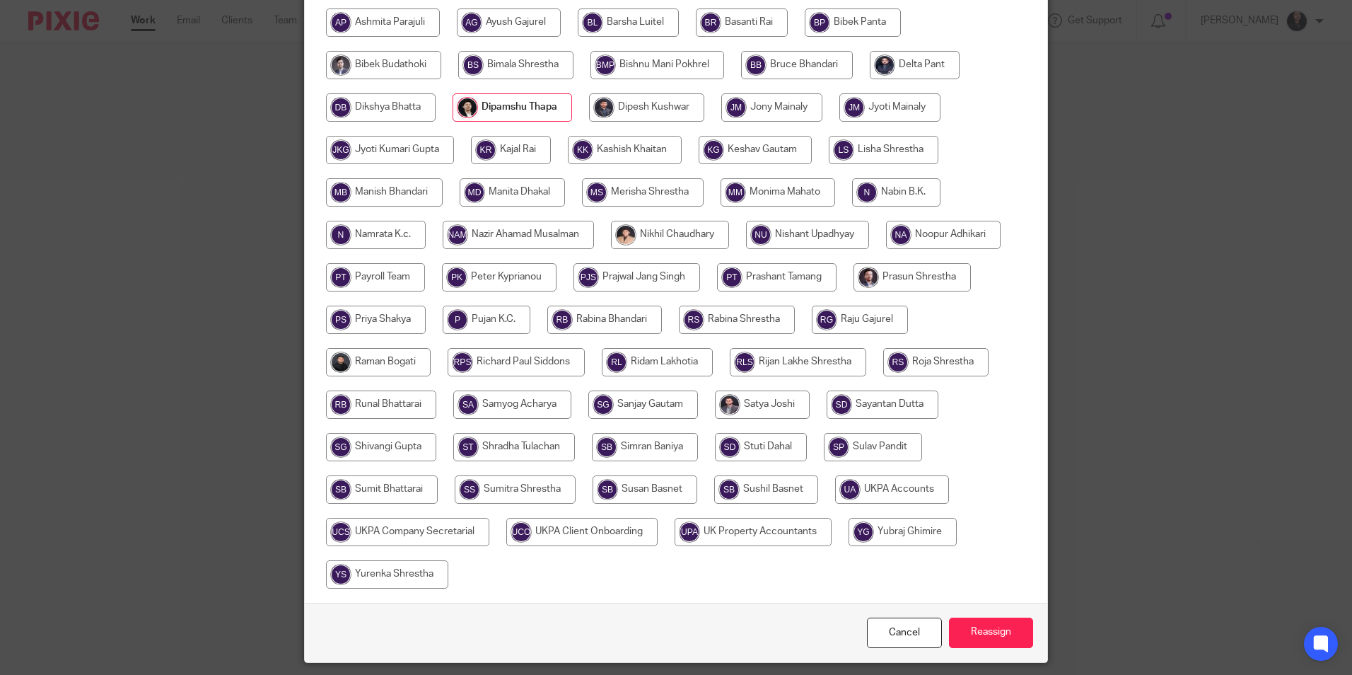
scroll to position [378, 0]
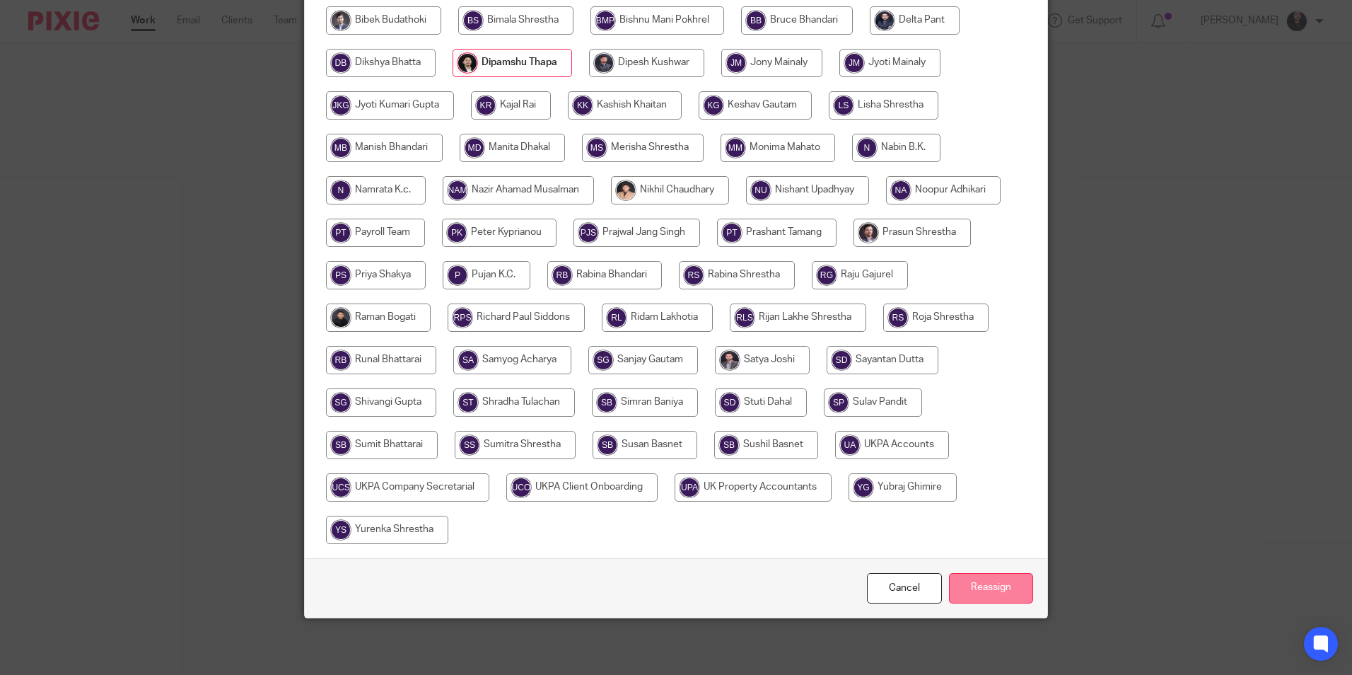
click at [992, 586] on input "Reassign" at bounding box center [991, 588] width 84 height 30
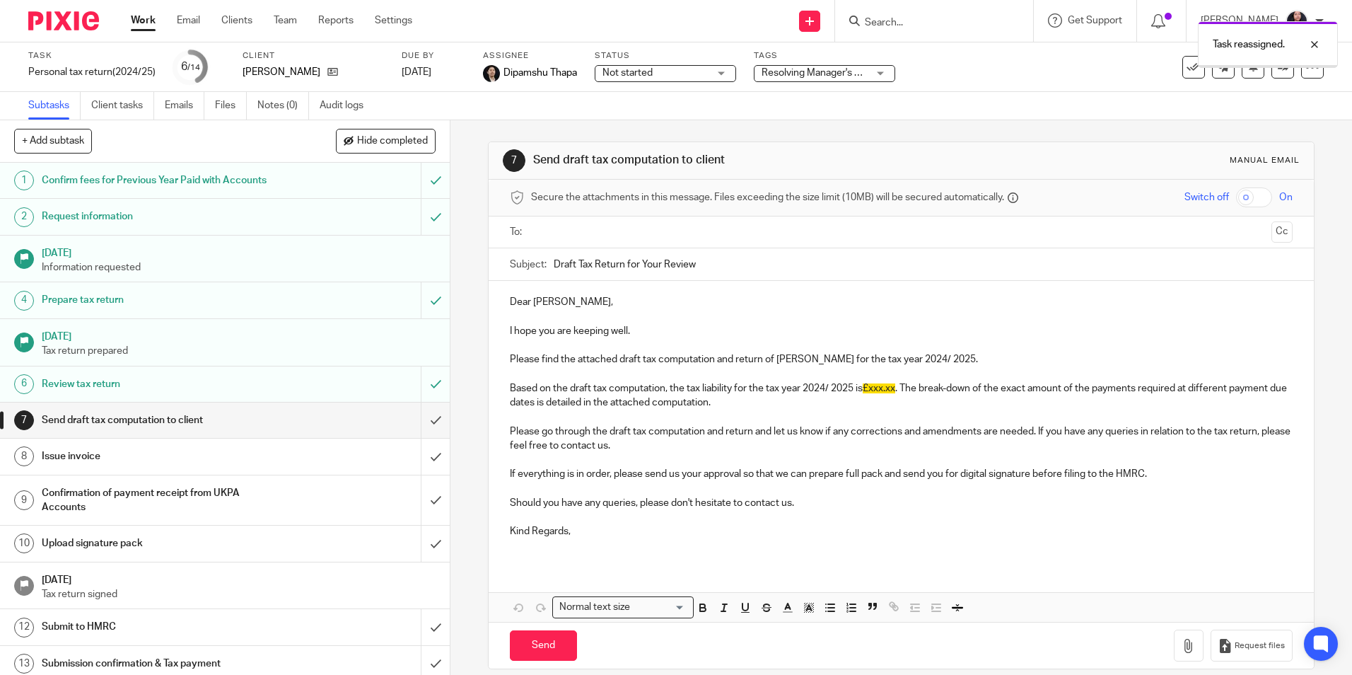
click at [57, 16] on img at bounding box center [63, 20] width 71 height 19
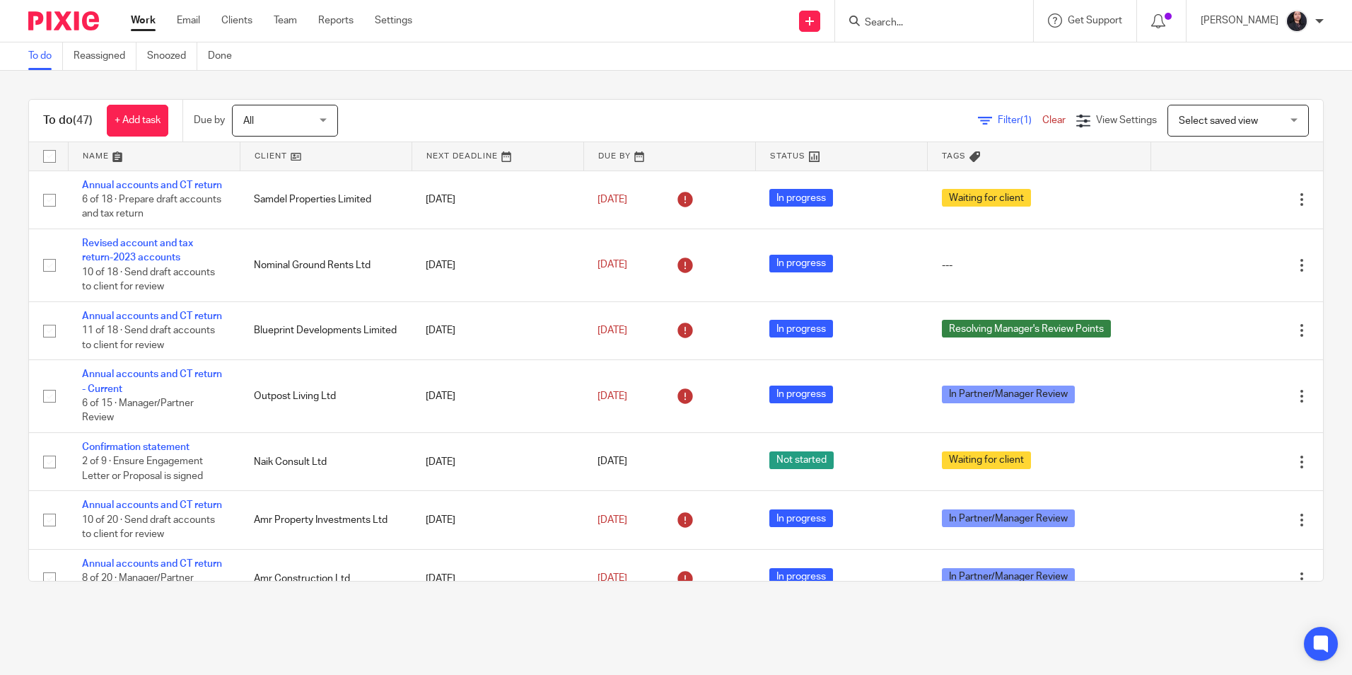
click at [870, 25] on input "Search" at bounding box center [927, 23] width 127 height 13
type input "blueprint"
click at [918, 66] on link at bounding box center [973, 61] width 225 height 33
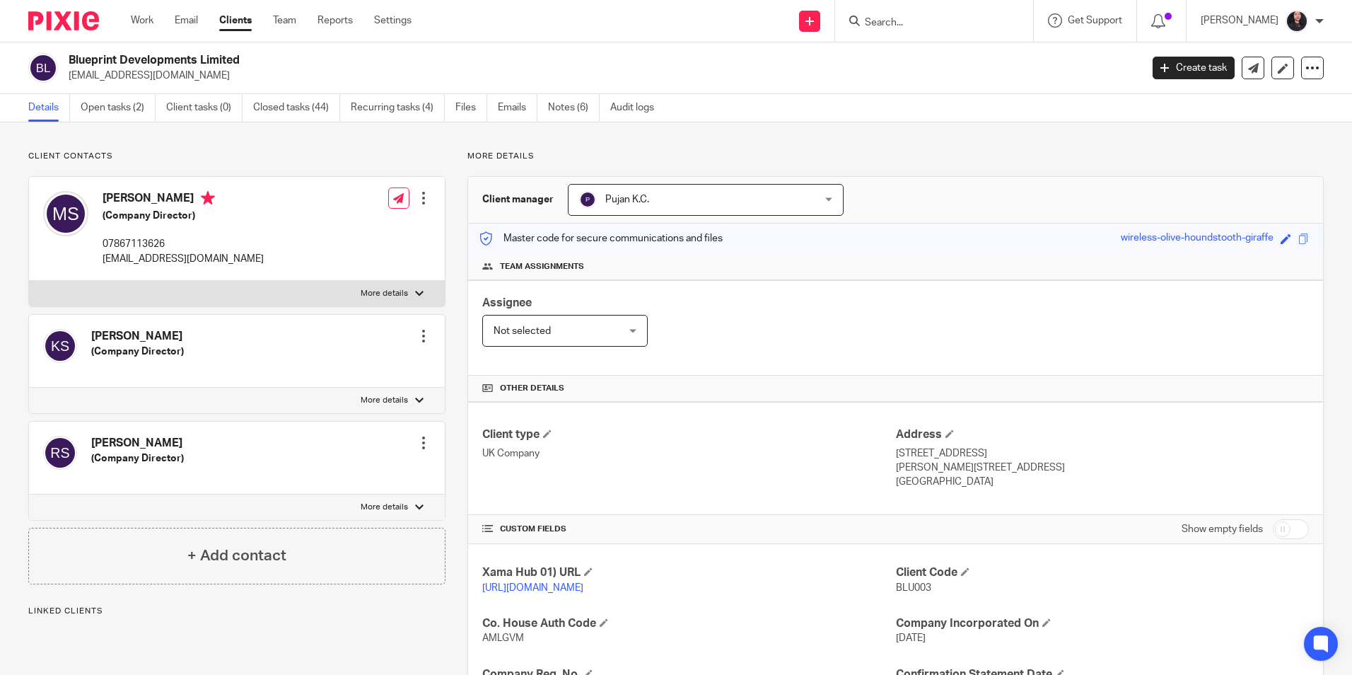
scroll to position [289, 0]
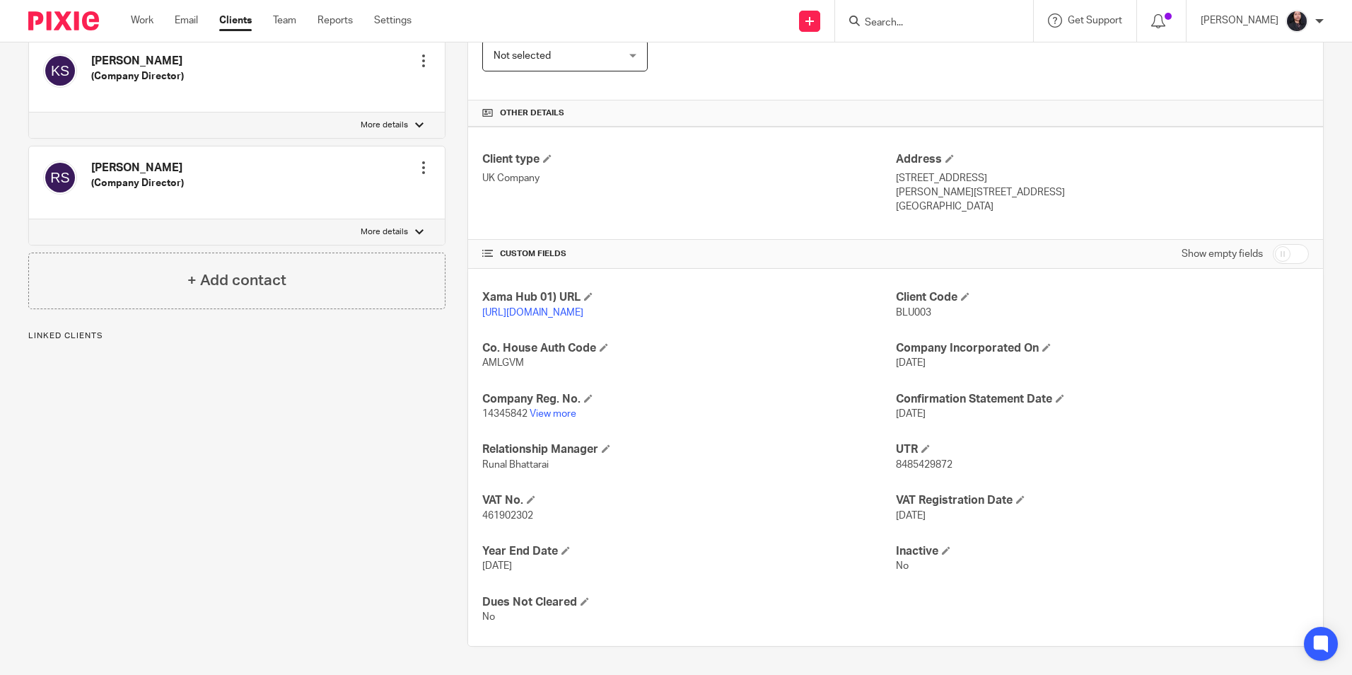
click at [512, 516] on span "461902302" at bounding box center [507, 516] width 51 height 10
copy span "461902302"
